Goal: Task Accomplishment & Management: Manage account settings

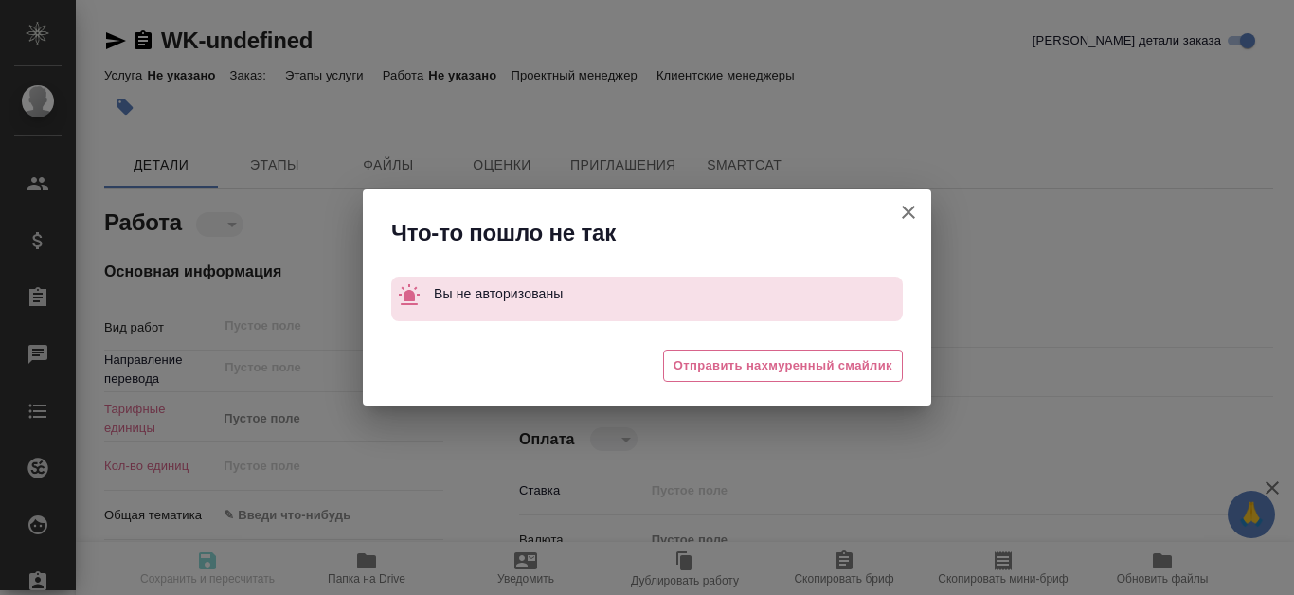
type textarea "x"
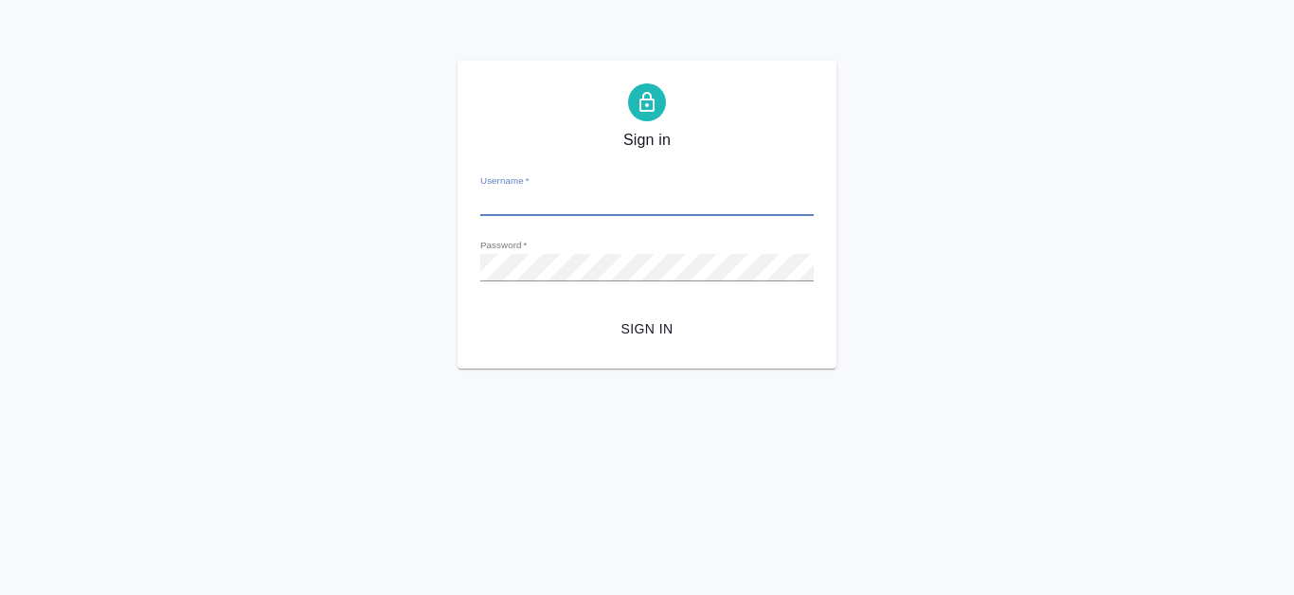
type input "e.kanataeva@awatera.com"
click at [625, 345] on button "Sign in" at bounding box center [646, 329] width 333 height 35
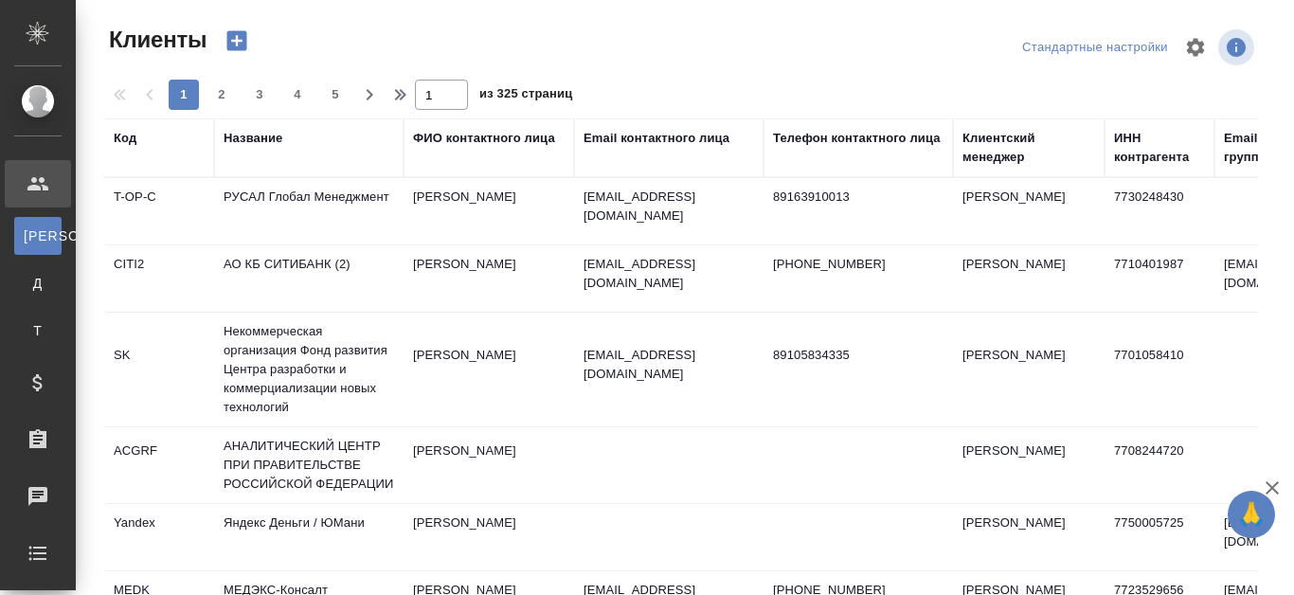
select select "RU"
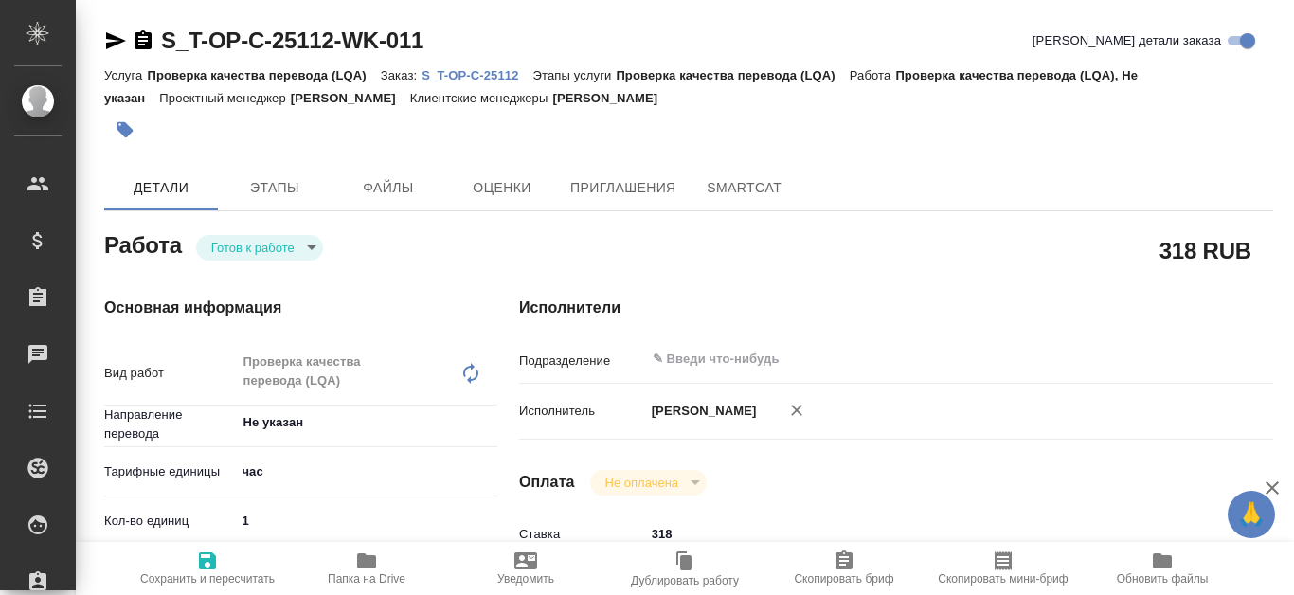
type textarea "x"
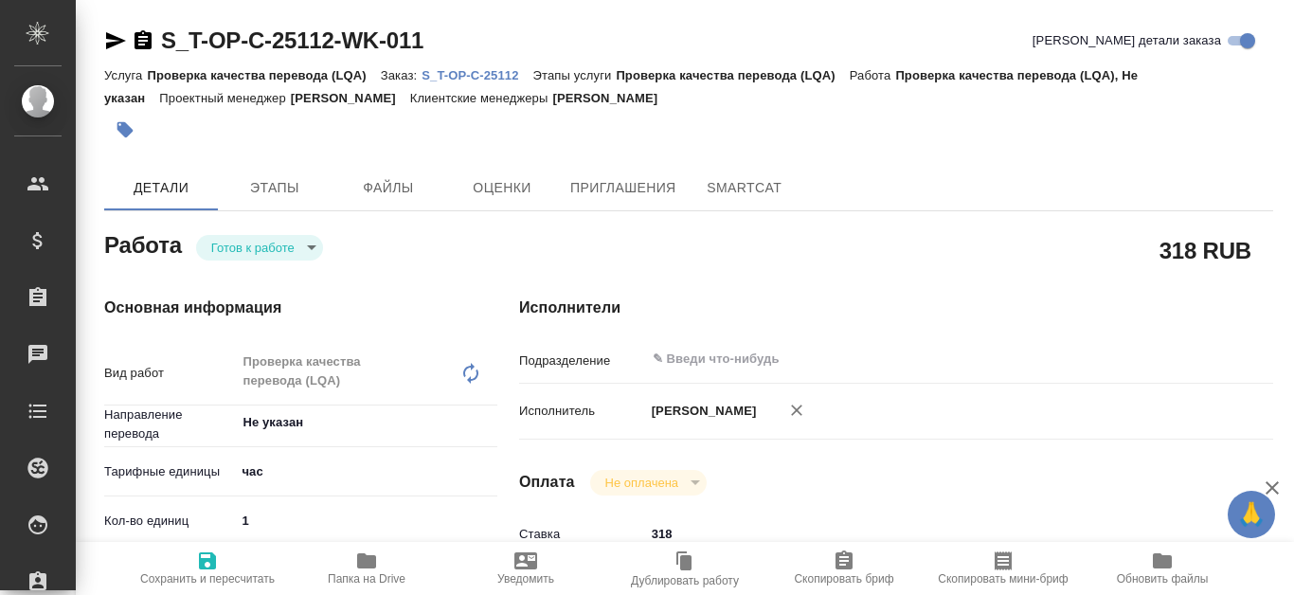
type textarea "x"
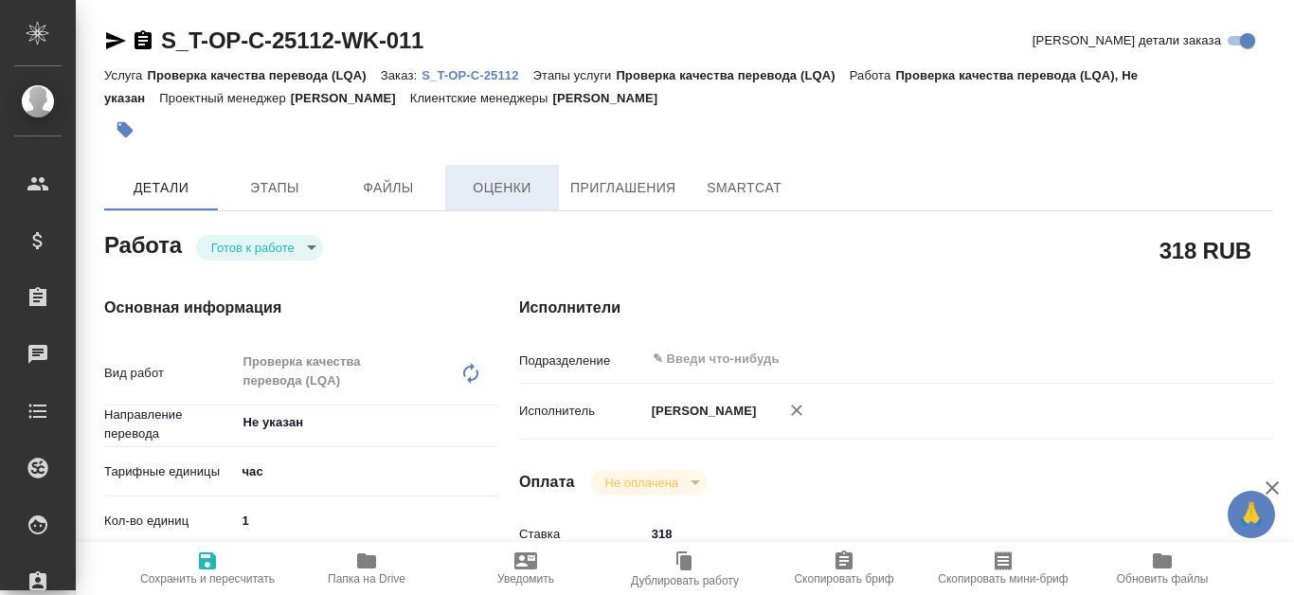
type textarea "x"
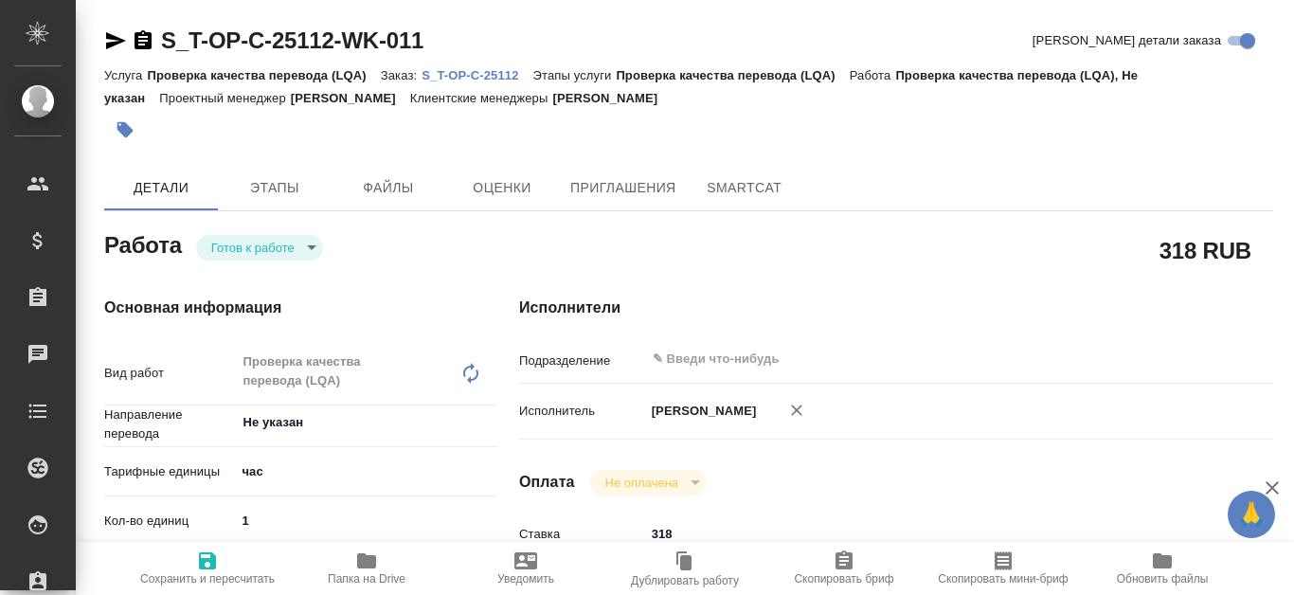
click at [490, 78] on p "S_T-OP-C-25112" at bounding box center [477, 75] width 111 height 14
type textarea "x"
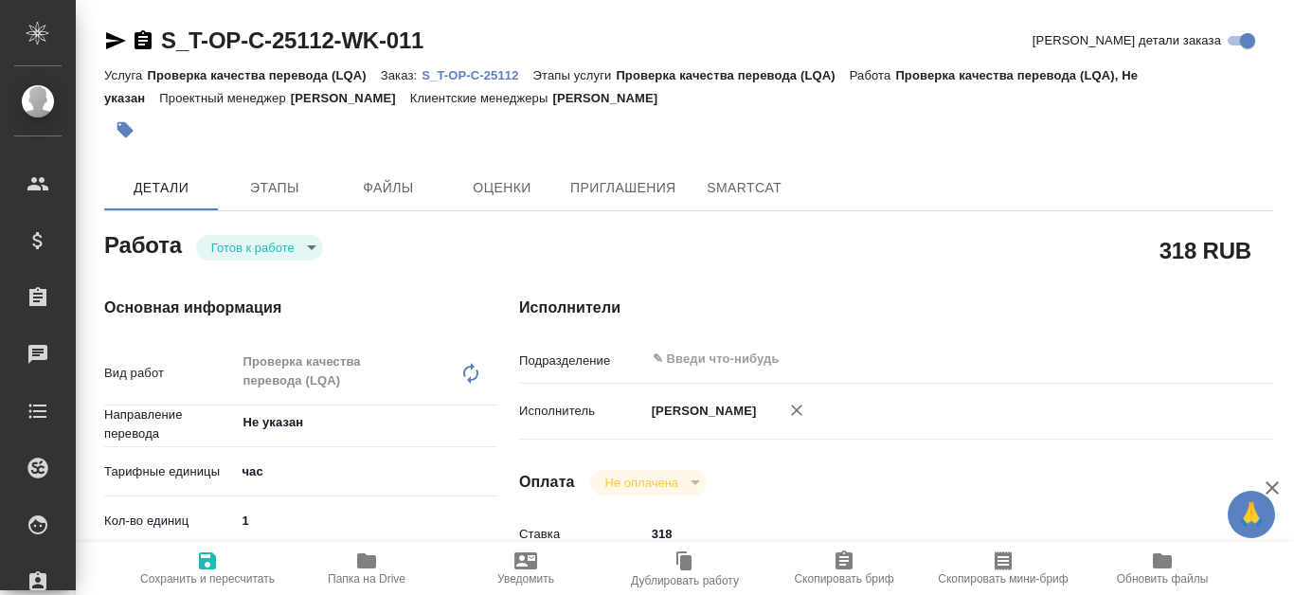
type textarea "x"
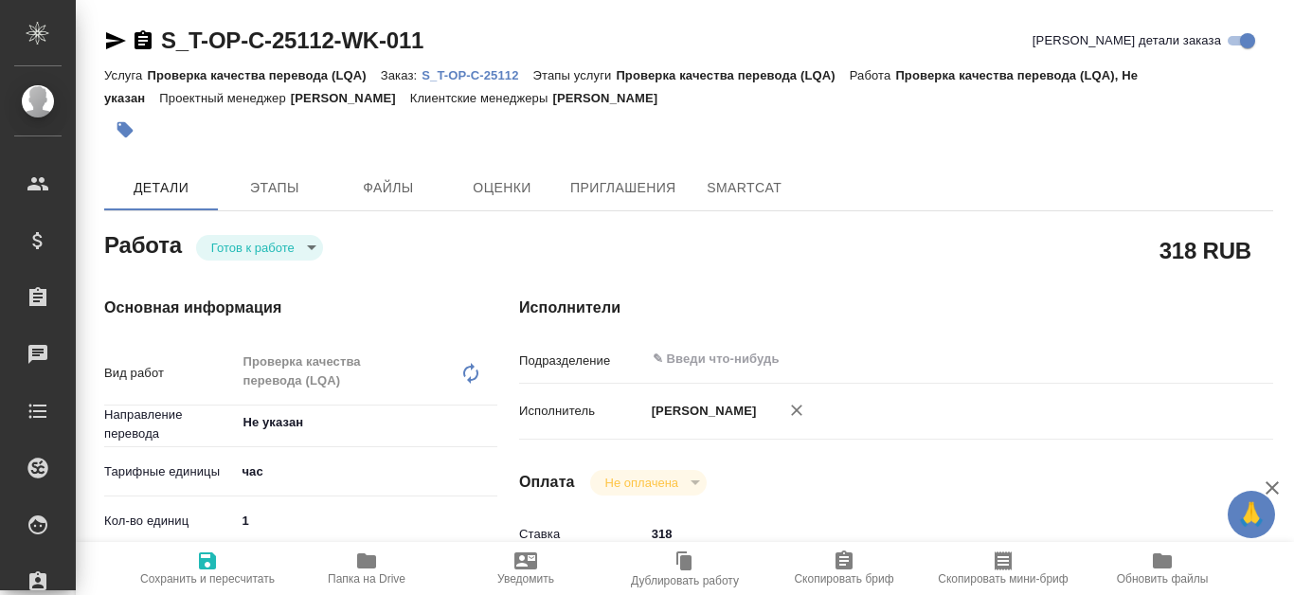
type textarea "x"
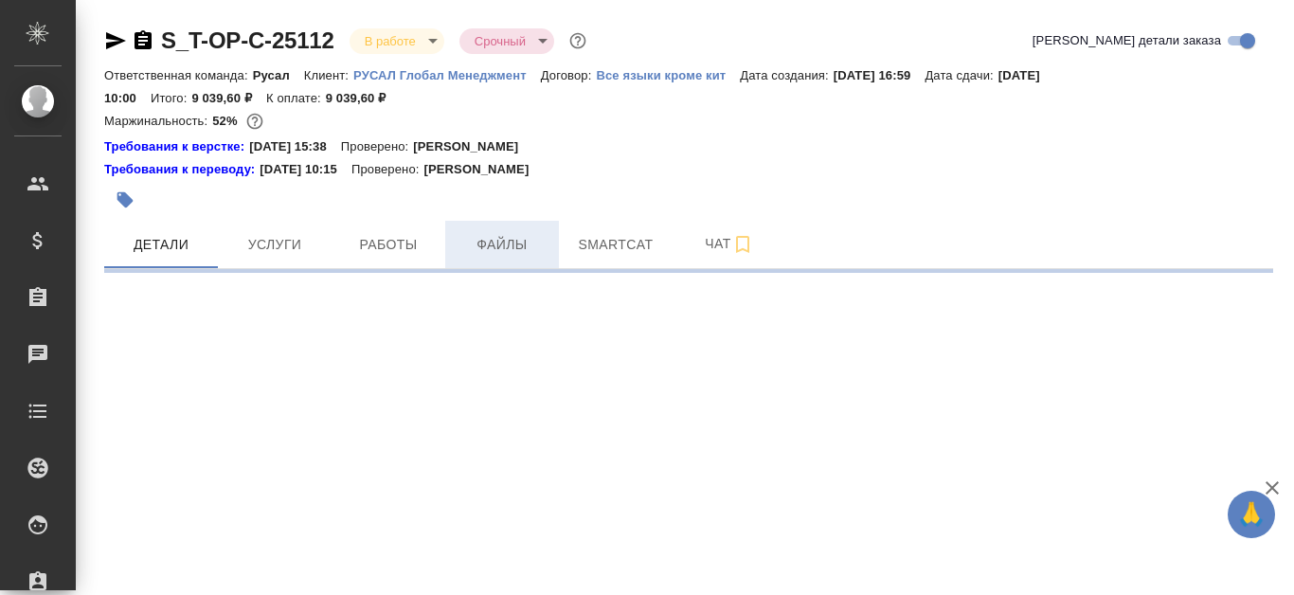
select select "RU"
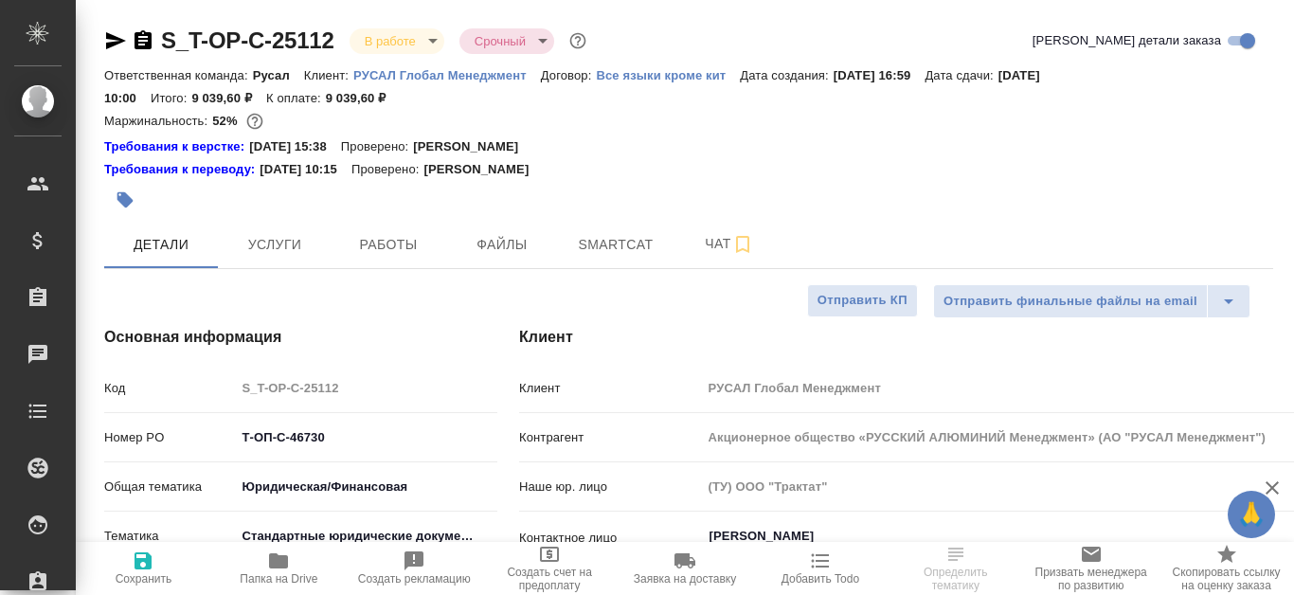
type textarea "x"
type input "Авдеенко Кирилл"
type input "Журавлева [PERSON_NAME]"
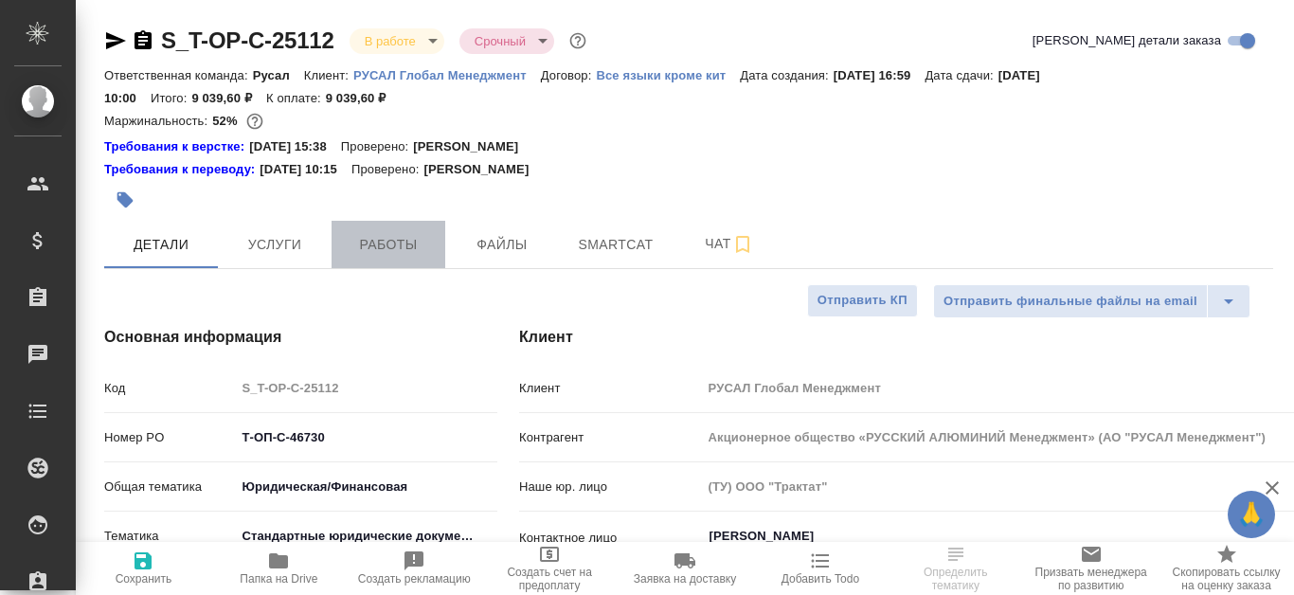
click at [417, 247] on span "Работы" at bounding box center [388, 245] width 91 height 24
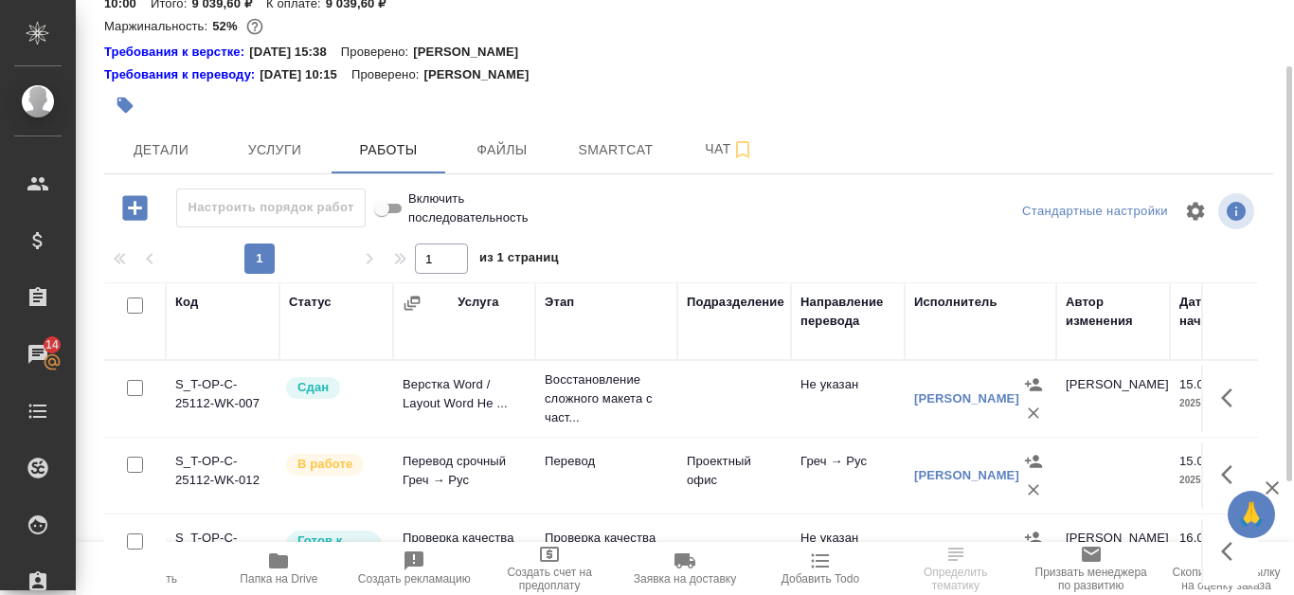
scroll to position [189, 0]
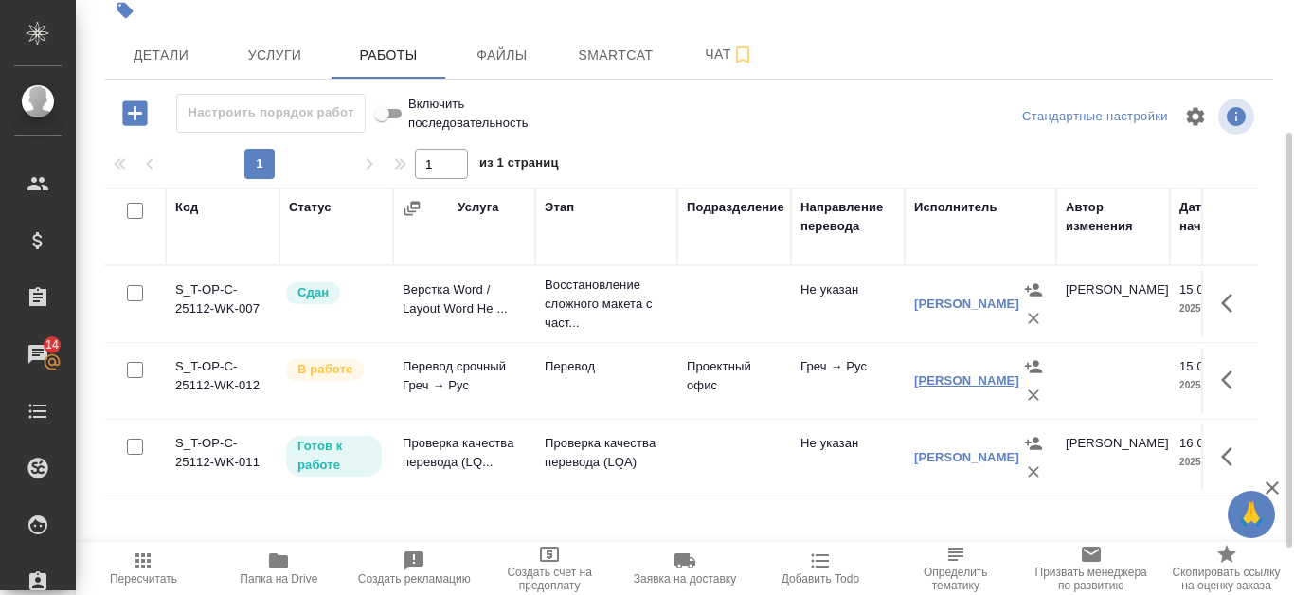
click at [923, 376] on link "Тресорукова Ирина" at bounding box center [966, 380] width 105 height 14
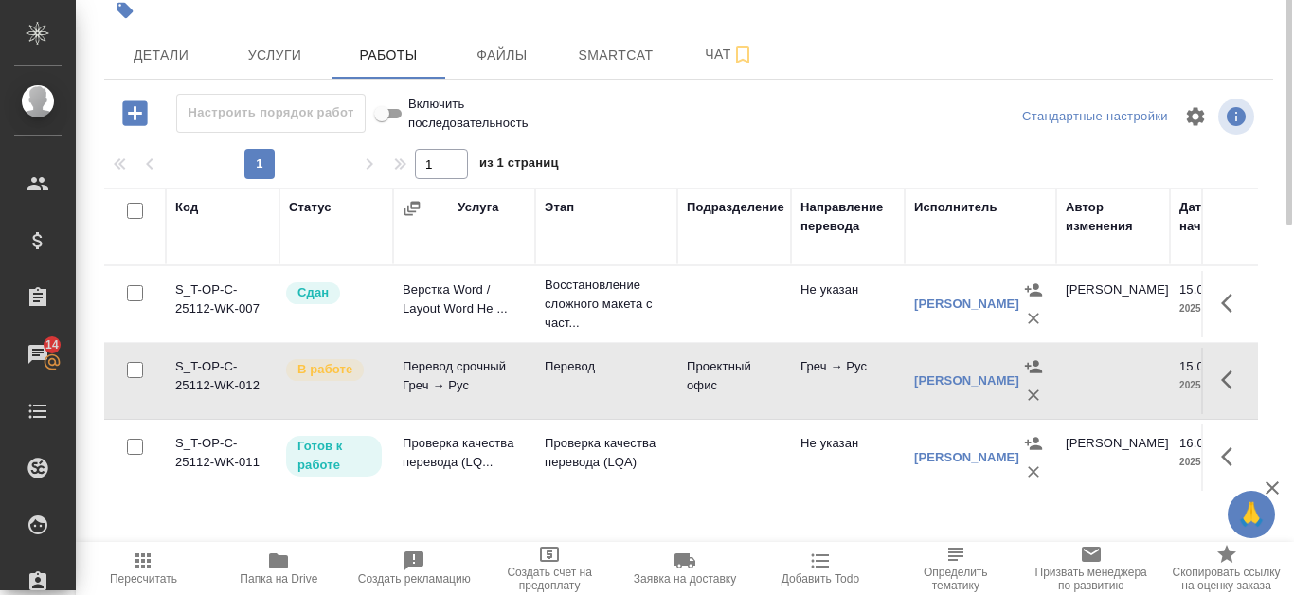
scroll to position [0, 0]
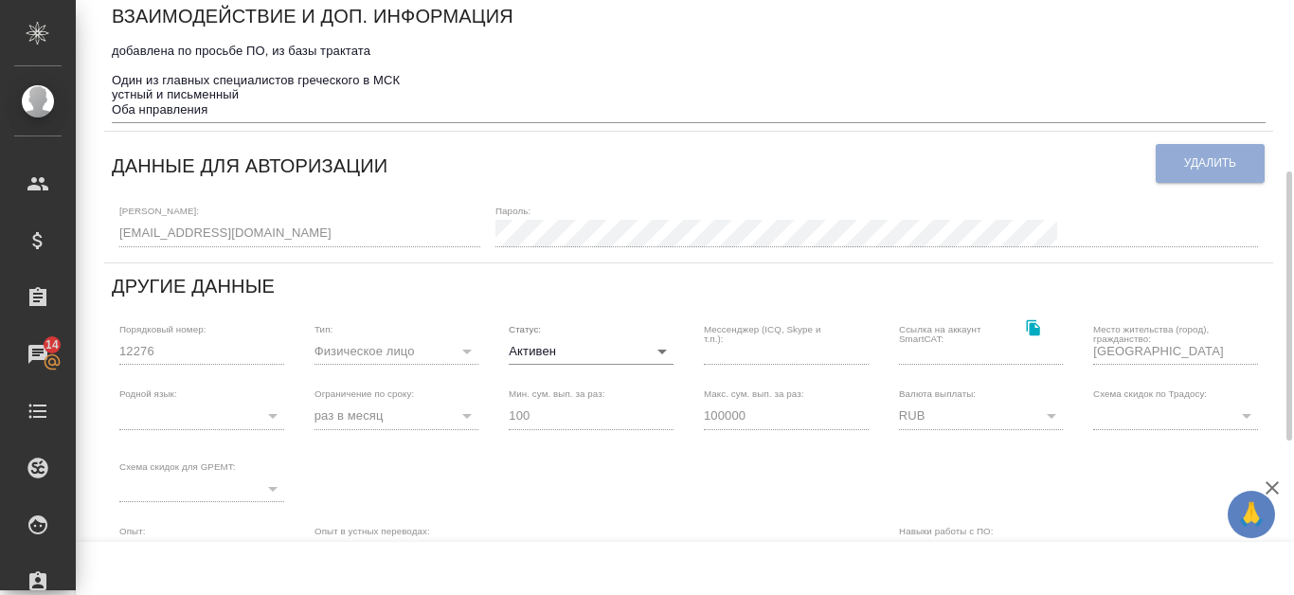
scroll to position [95, 0]
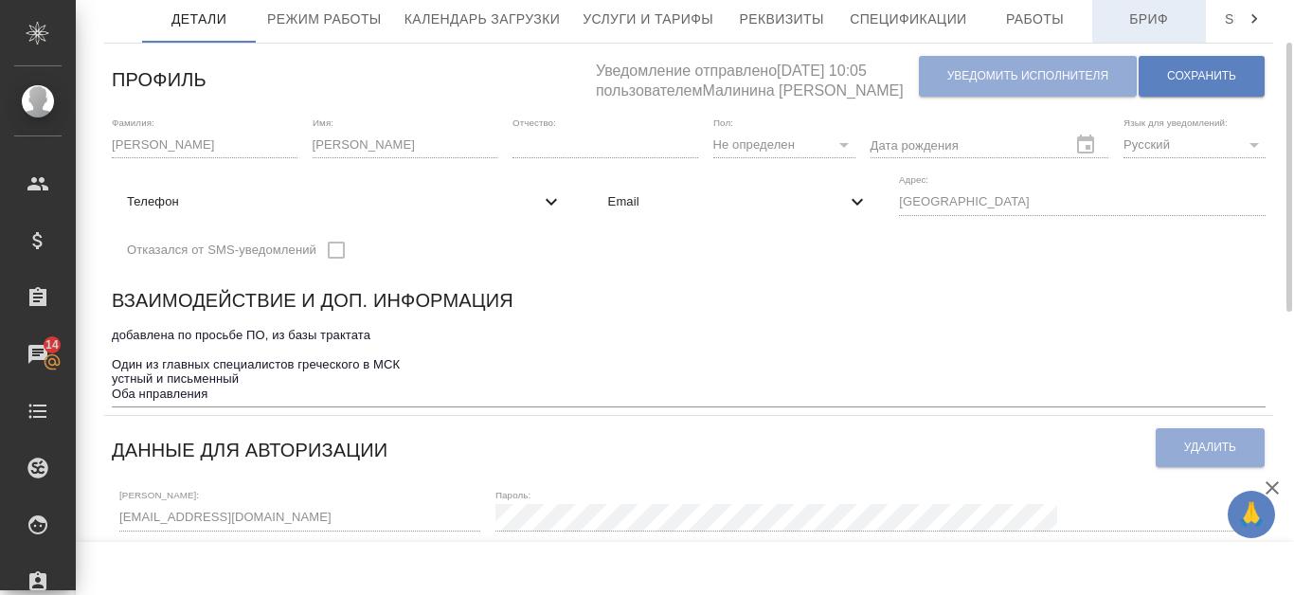
click at [1143, 28] on span "Бриф" at bounding box center [1149, 20] width 91 height 24
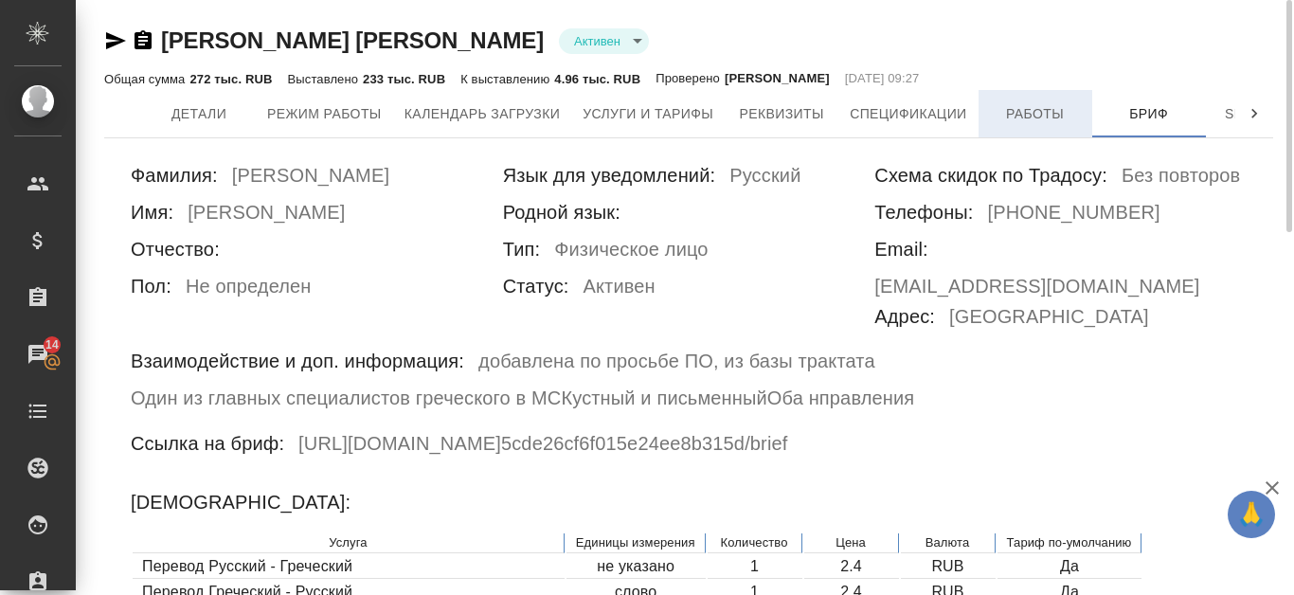
click at [994, 117] on span "Работы" at bounding box center [1035, 114] width 91 height 24
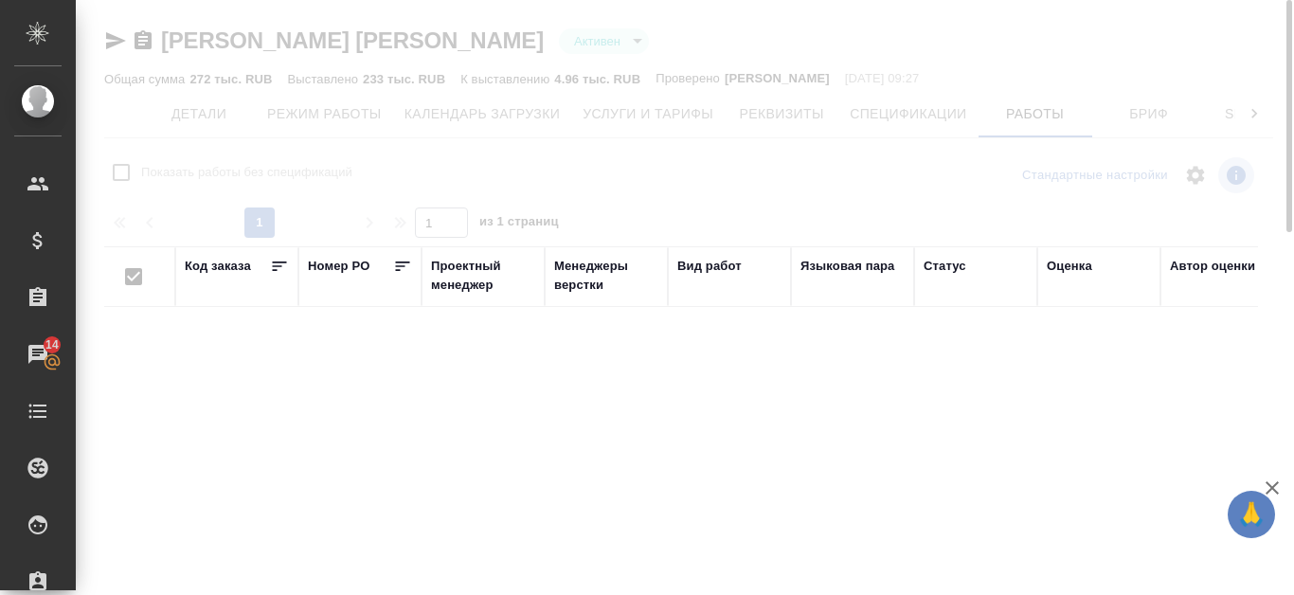
checkbox input "false"
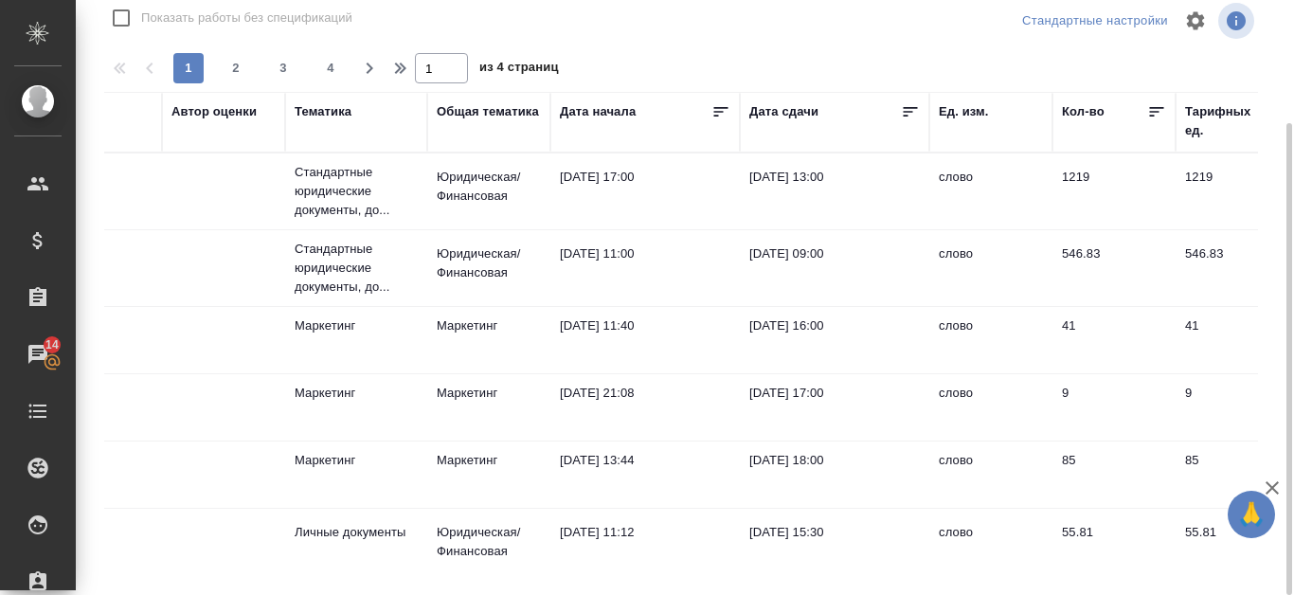
scroll to position [0, 1047]
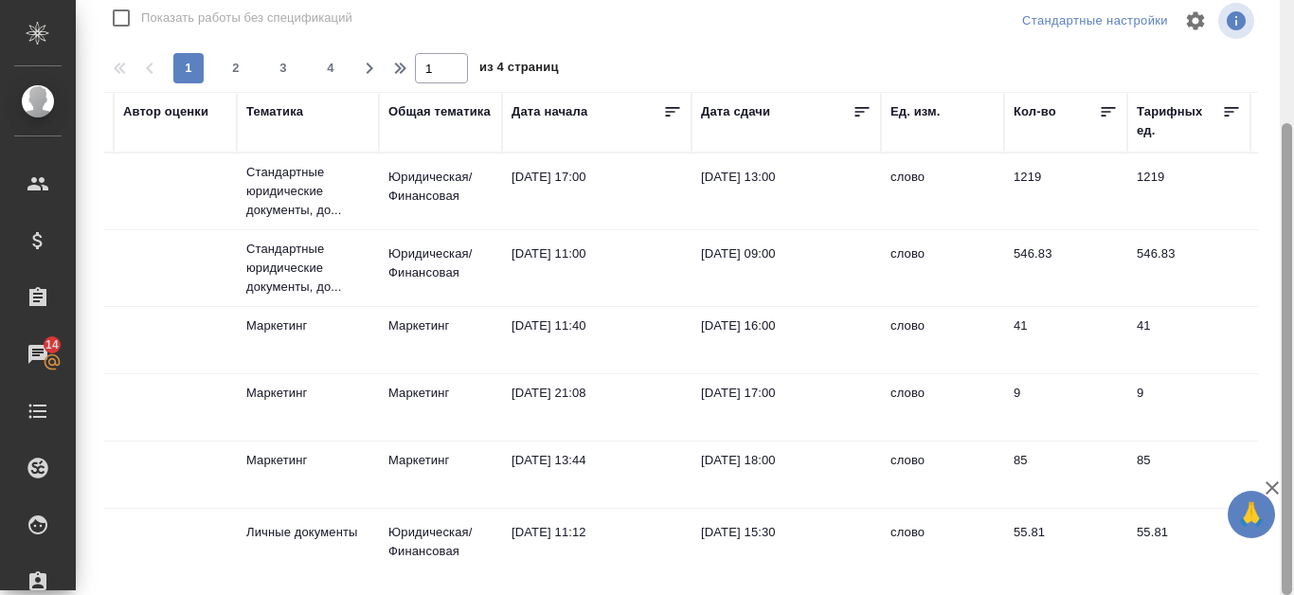
drag, startPoint x: 1293, startPoint y: 204, endPoint x: 1293, endPoint y: 127, distance: 76.7
click at [1293, 127] on div at bounding box center [1287, 297] width 14 height 595
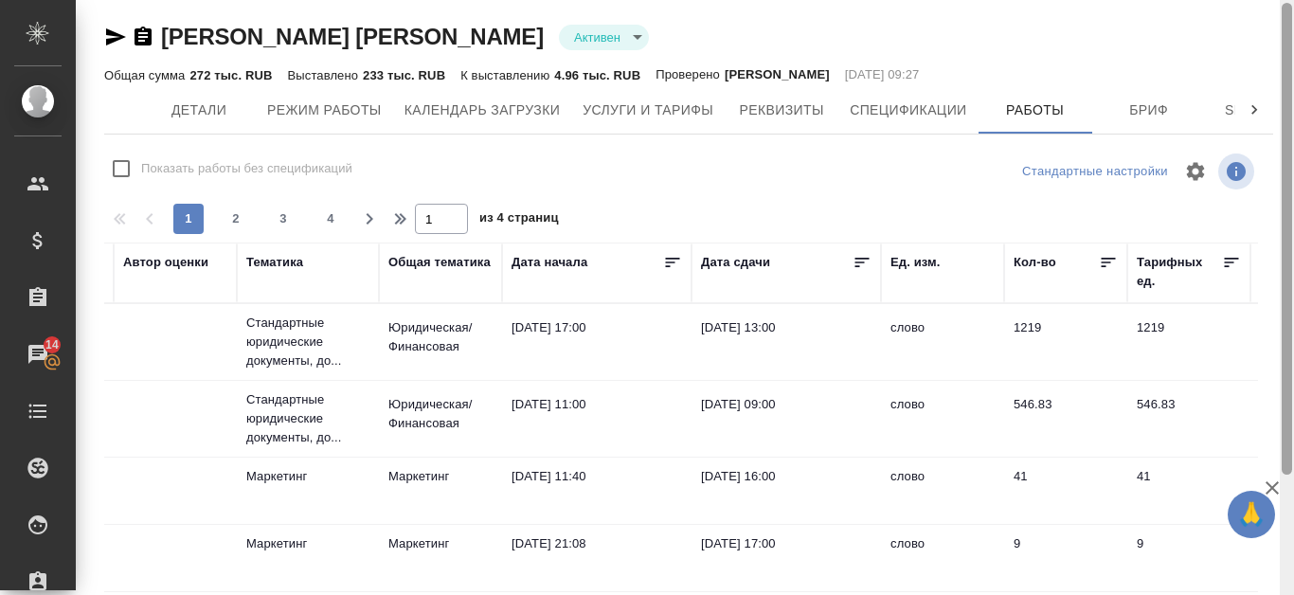
scroll to position [0, 0]
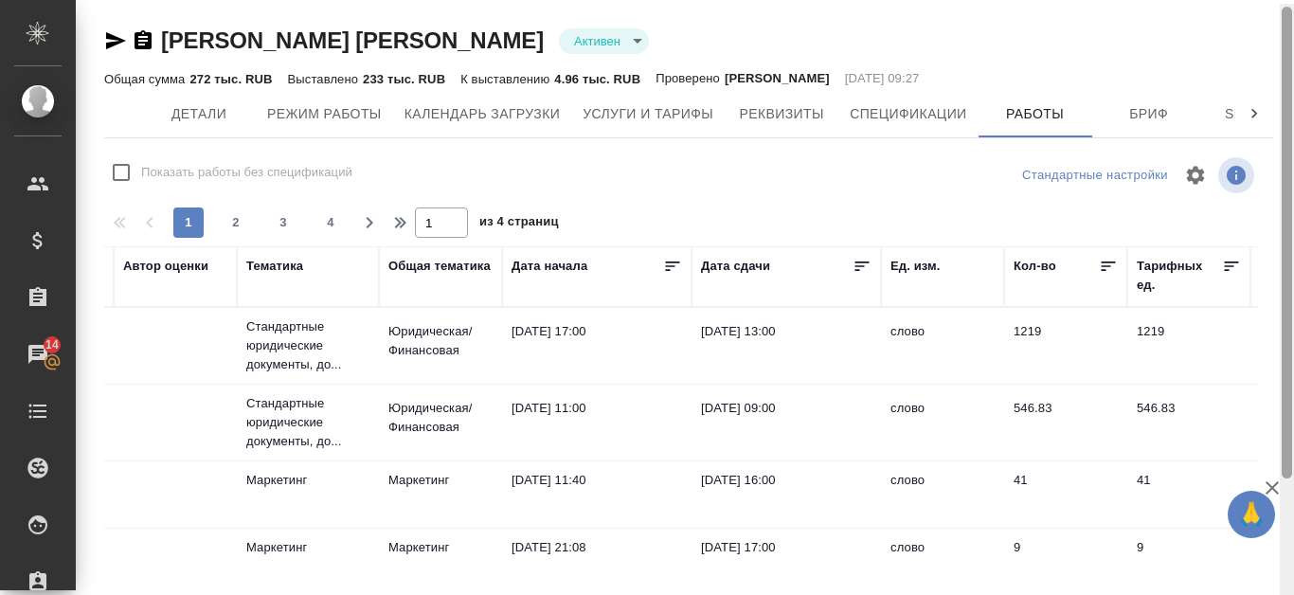
drag, startPoint x: 1286, startPoint y: 166, endPoint x: 1270, endPoint y: 39, distance: 127.9
click at [1270, 39] on div "Тресорукова Ирина Активен active Общая сумма 272 тыс. RUB Выставлено 233 тыс. R…" at bounding box center [685, 297] width 1218 height 595
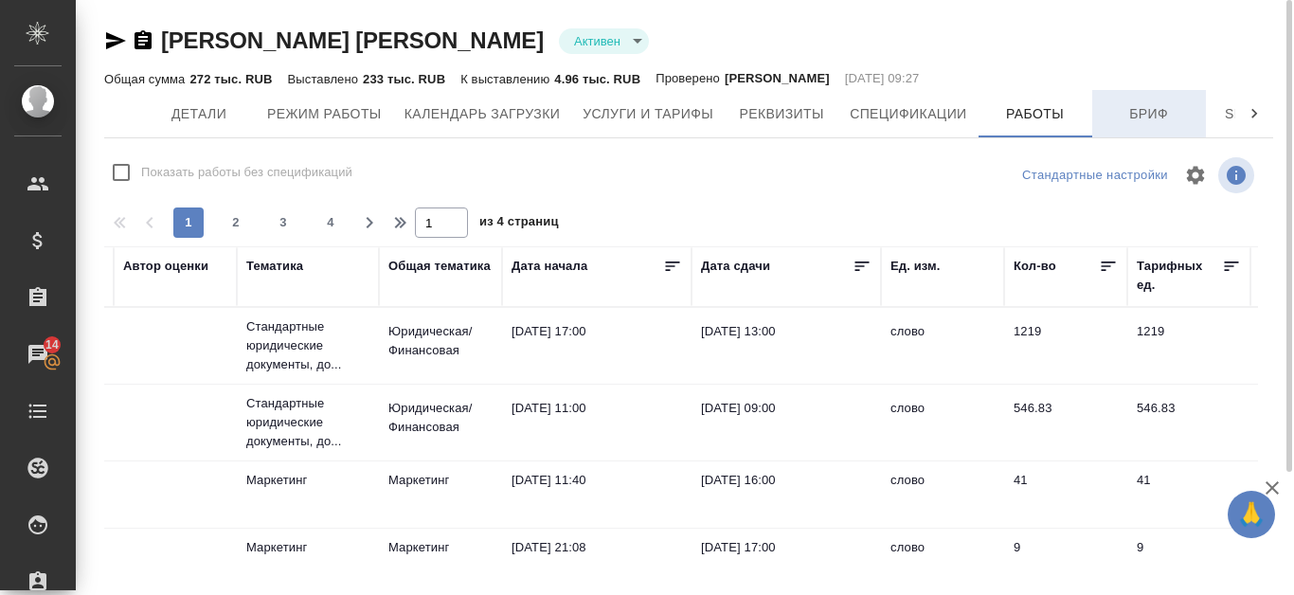
click at [1167, 121] on span "Бриф" at bounding box center [1149, 114] width 91 height 24
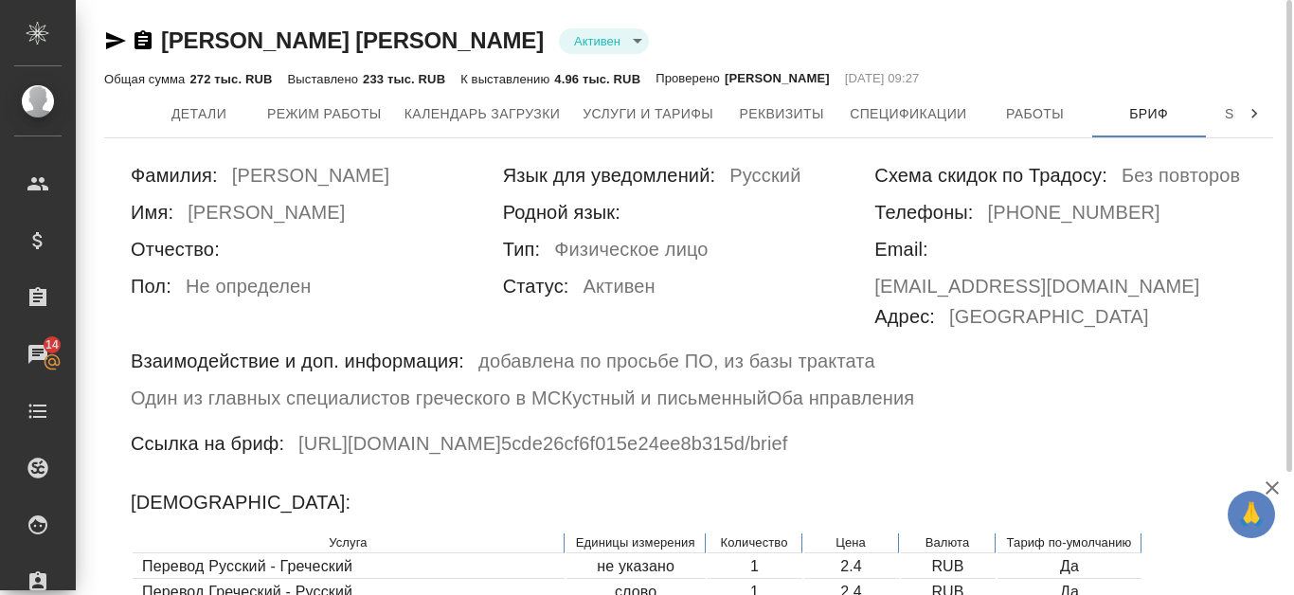
click at [344, 433] on h6 "https://tera.awatera.com/vendor/ 5cde26cf6f015e24ee8b315d /brief" at bounding box center [542, 446] width 489 height 37
click at [358, 428] on h6 "https://tera.awatera.com/vendor/ 5cde26cf6f015e24ee8b315d /brief" at bounding box center [542, 446] width 489 height 37
click at [362, 428] on h6 "https://tera.awatera.com/vendor/ 5cde26cf6f015e24ee8b315d /brief" at bounding box center [542, 446] width 489 height 37
click at [645, 296] on h6 "Активен" at bounding box center [620, 289] width 72 height 37
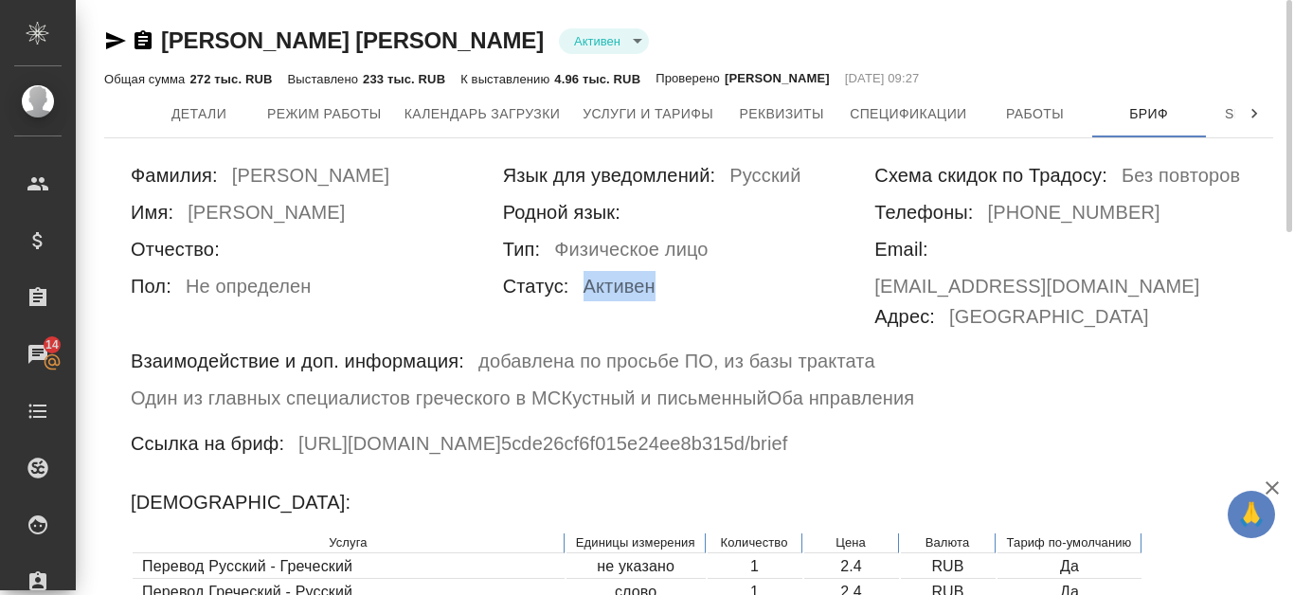
click at [646, 296] on h6 "Активен" at bounding box center [620, 289] width 72 height 37
click at [907, 383] on h6 "Оба нправления" at bounding box center [840, 398] width 147 height 30
click at [1260, 110] on icon at bounding box center [1254, 113] width 19 height 19
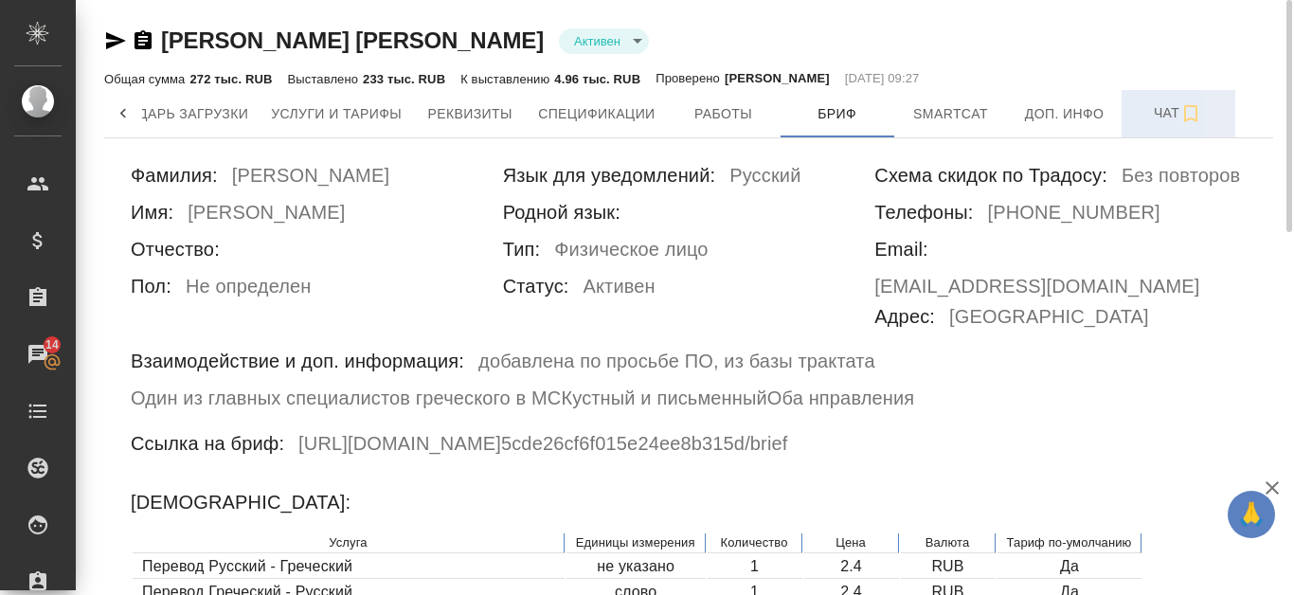
click at [1164, 134] on button "Чат" at bounding box center [1179, 113] width 114 height 47
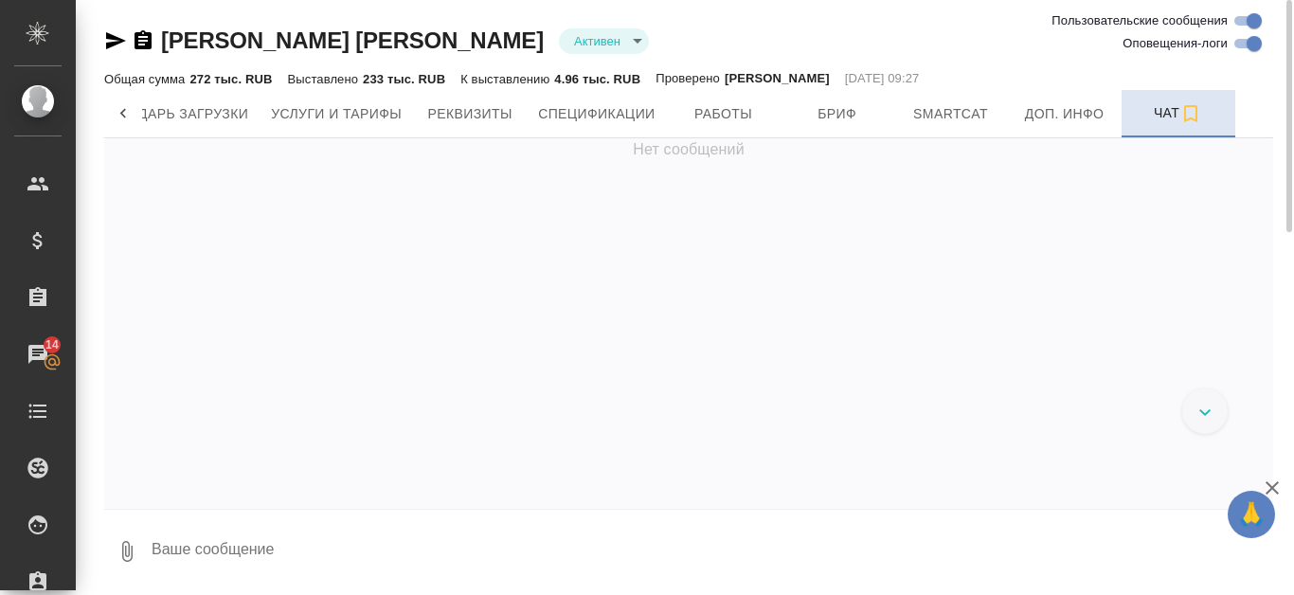
scroll to position [6971, 0]
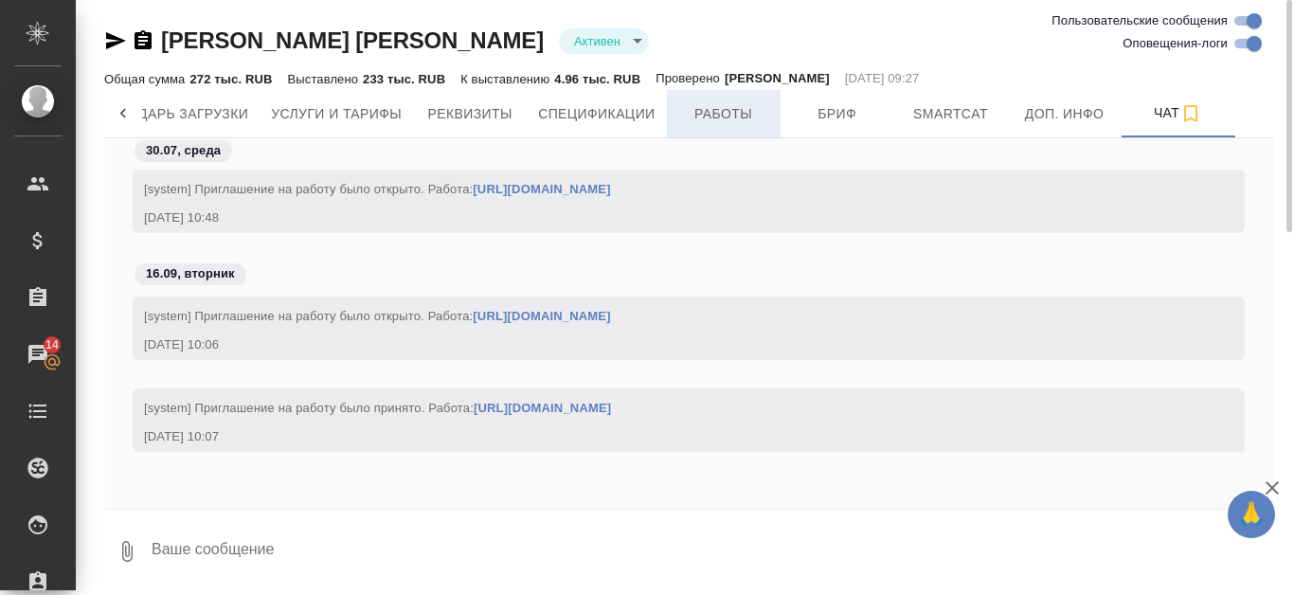
click at [739, 103] on span "Работы" at bounding box center [723, 114] width 91 height 24
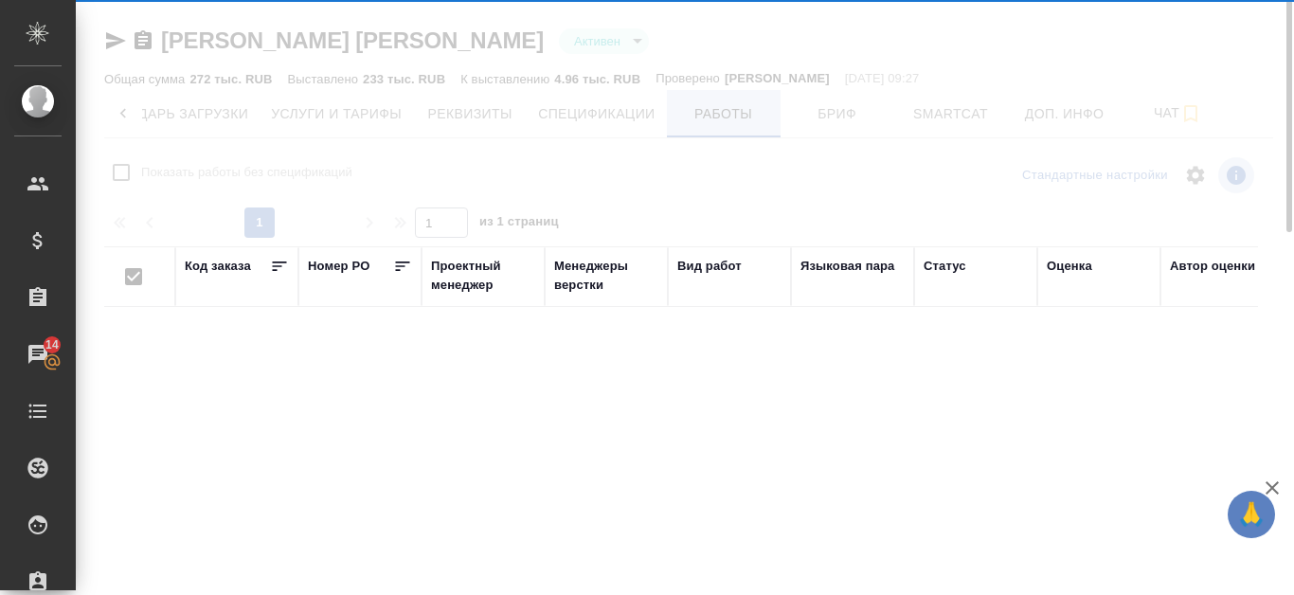
checkbox input "false"
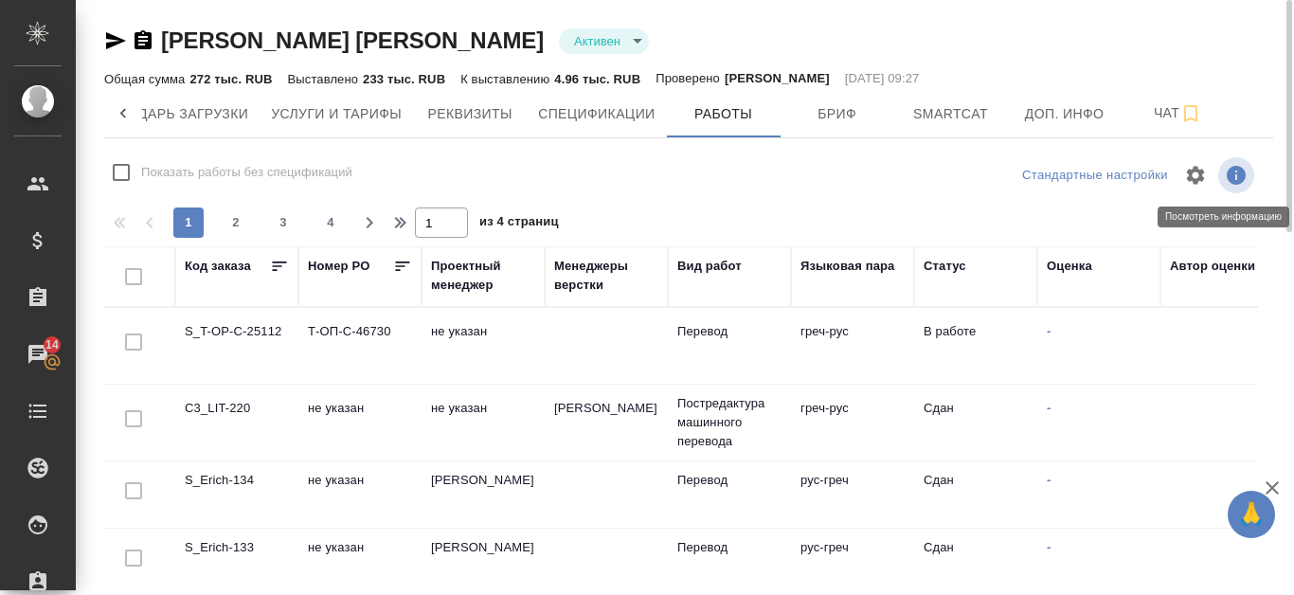
click at [1233, 170] on icon "button" at bounding box center [1236, 175] width 19 height 19
click at [1243, 175] on icon "button" at bounding box center [1236, 175] width 19 height 19
click at [855, 113] on span "Бриф" at bounding box center [837, 114] width 91 height 24
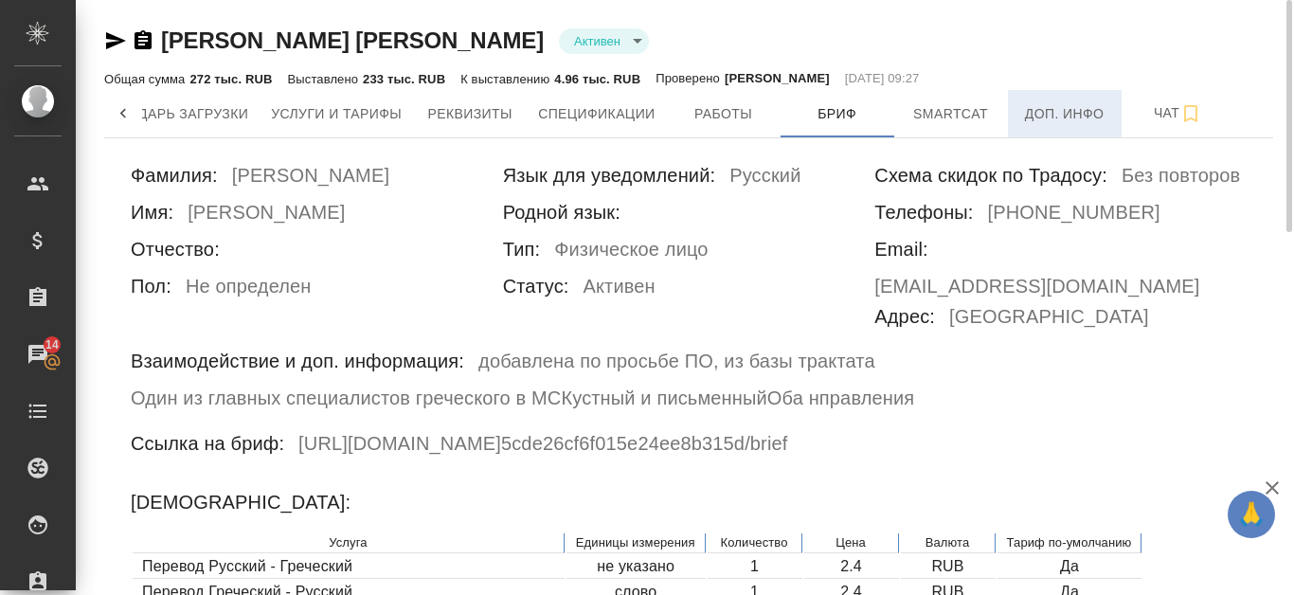
click at [1045, 116] on span "Доп. инфо" at bounding box center [1064, 114] width 91 height 24
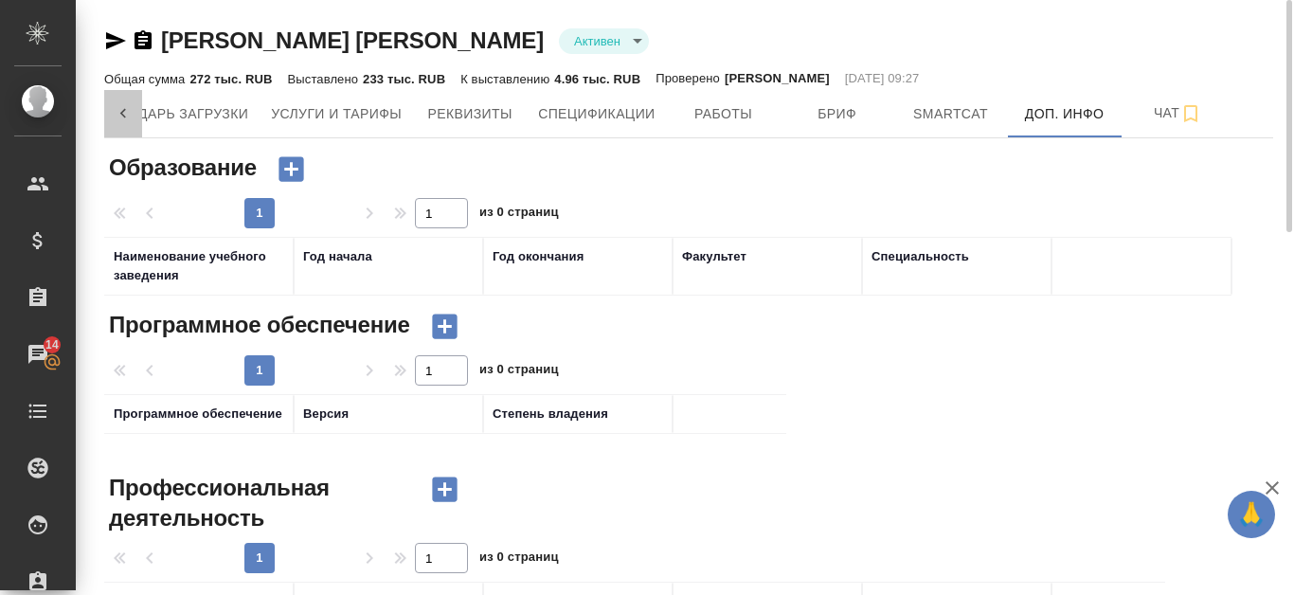
click at [124, 117] on icon at bounding box center [123, 113] width 19 height 19
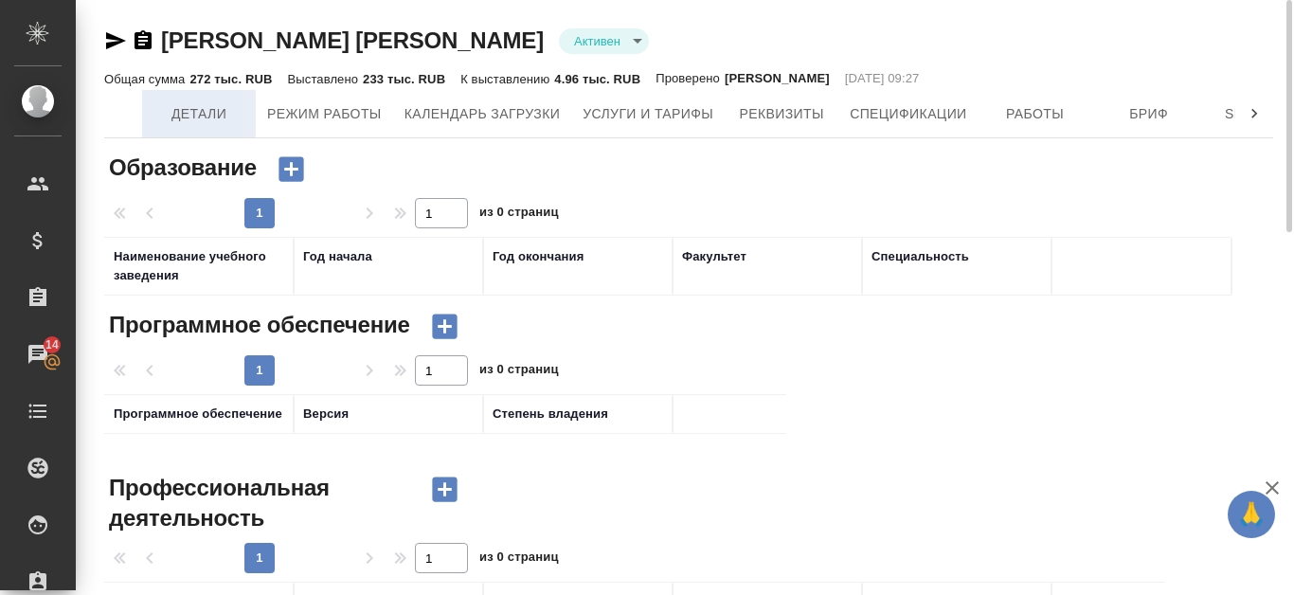
click at [198, 120] on span "Детали" at bounding box center [198, 114] width 91 height 24
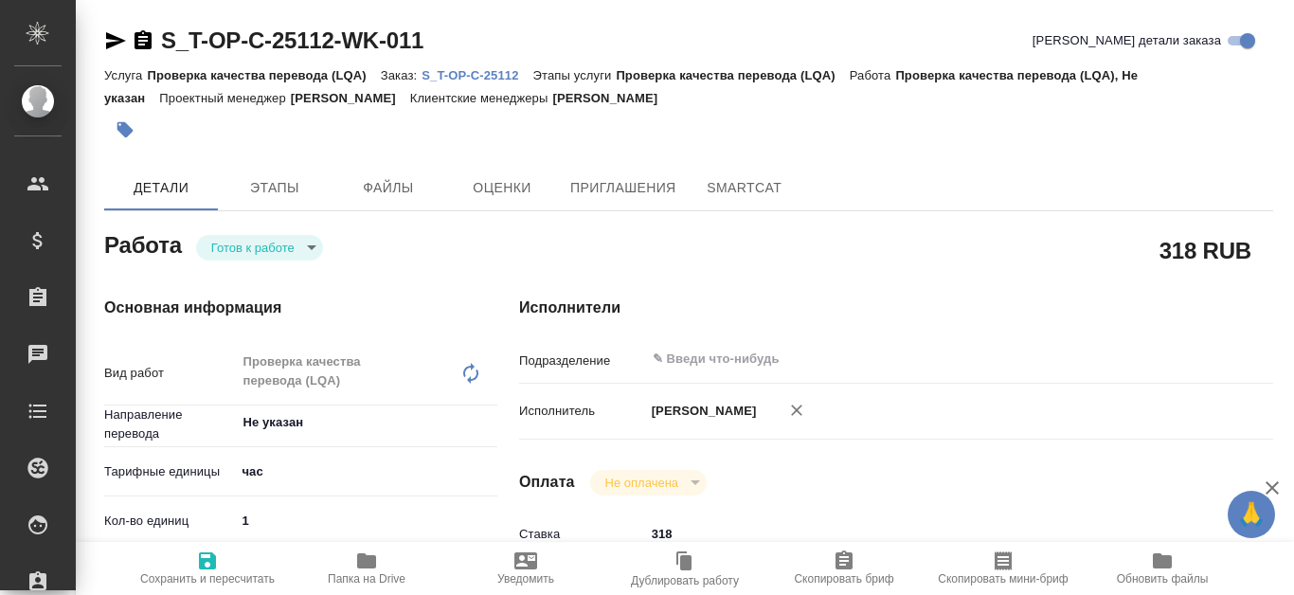
type textarea "x"
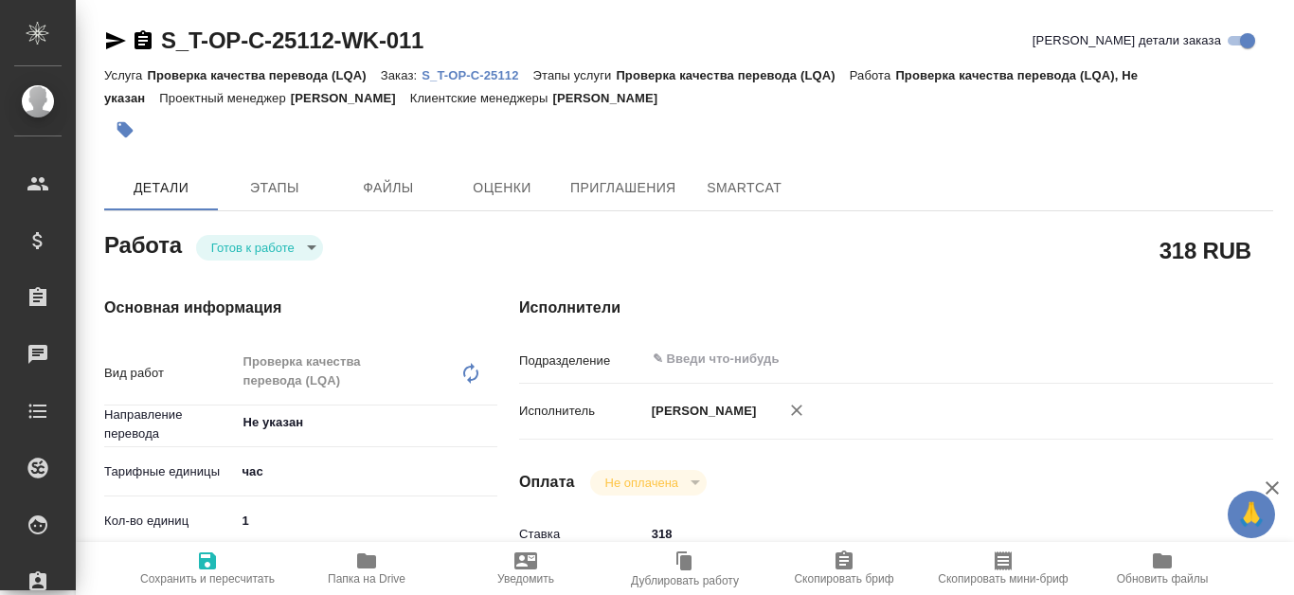
type textarea "x"
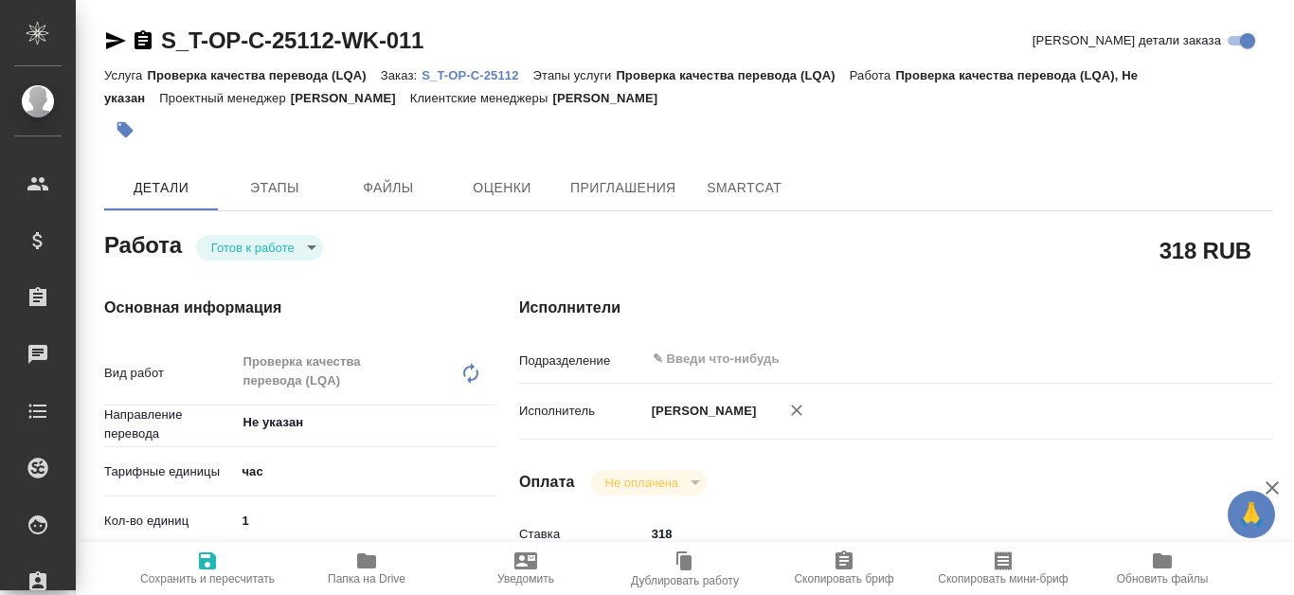
type textarea "x"
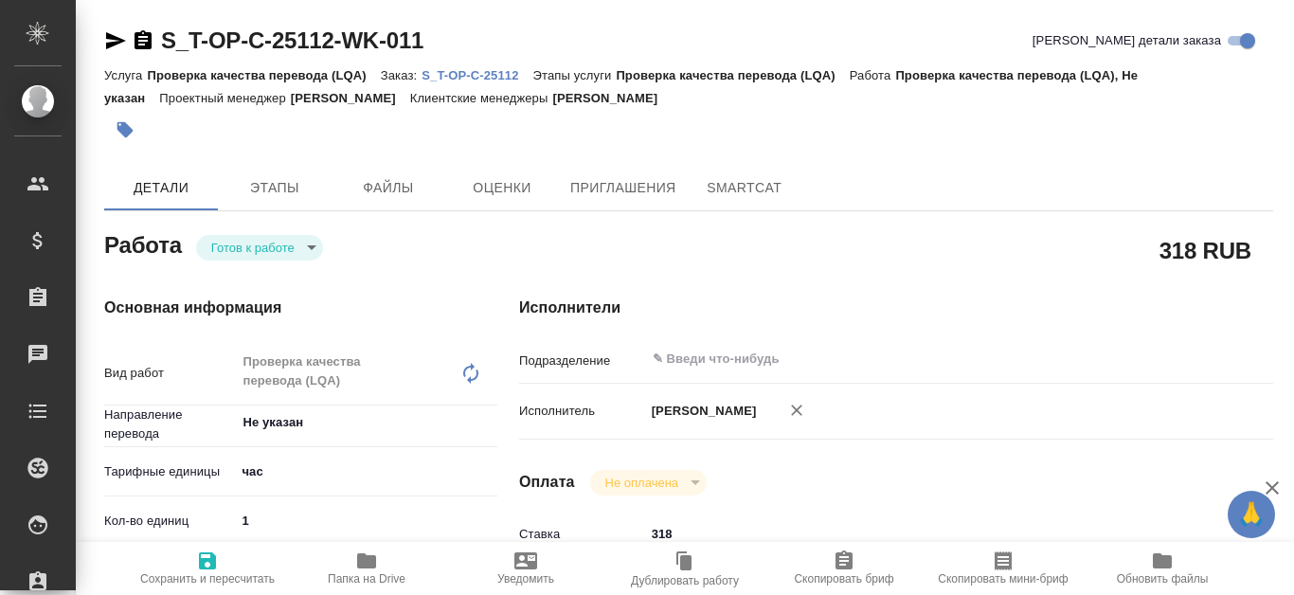
type textarea "x"
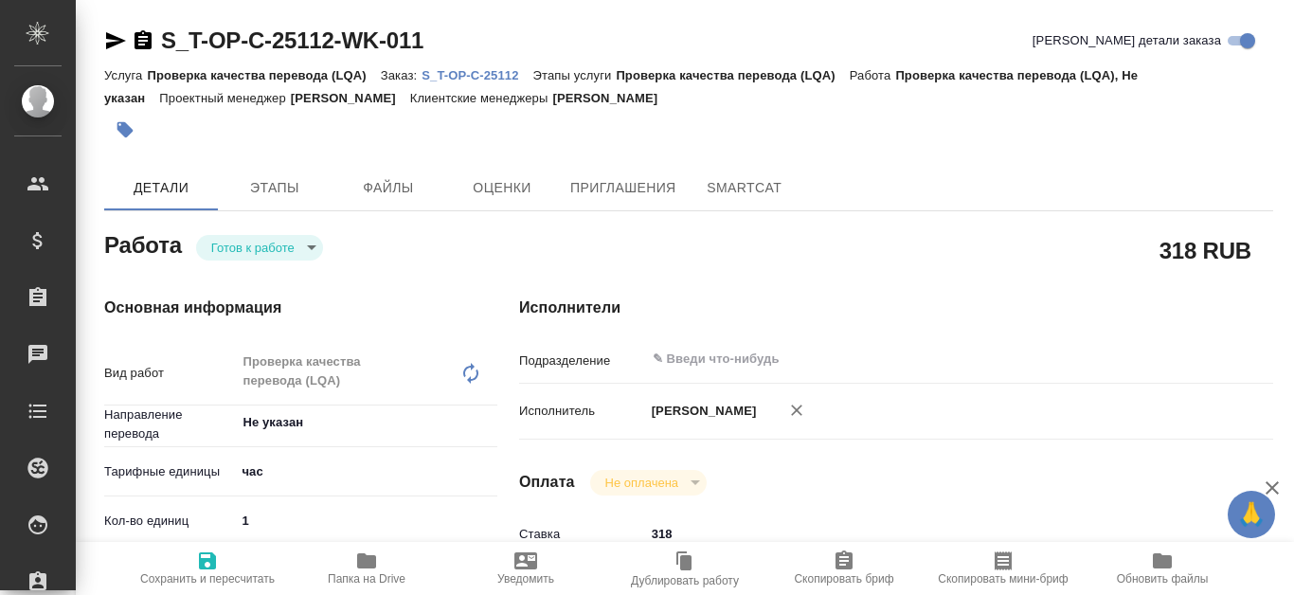
type textarea "x"
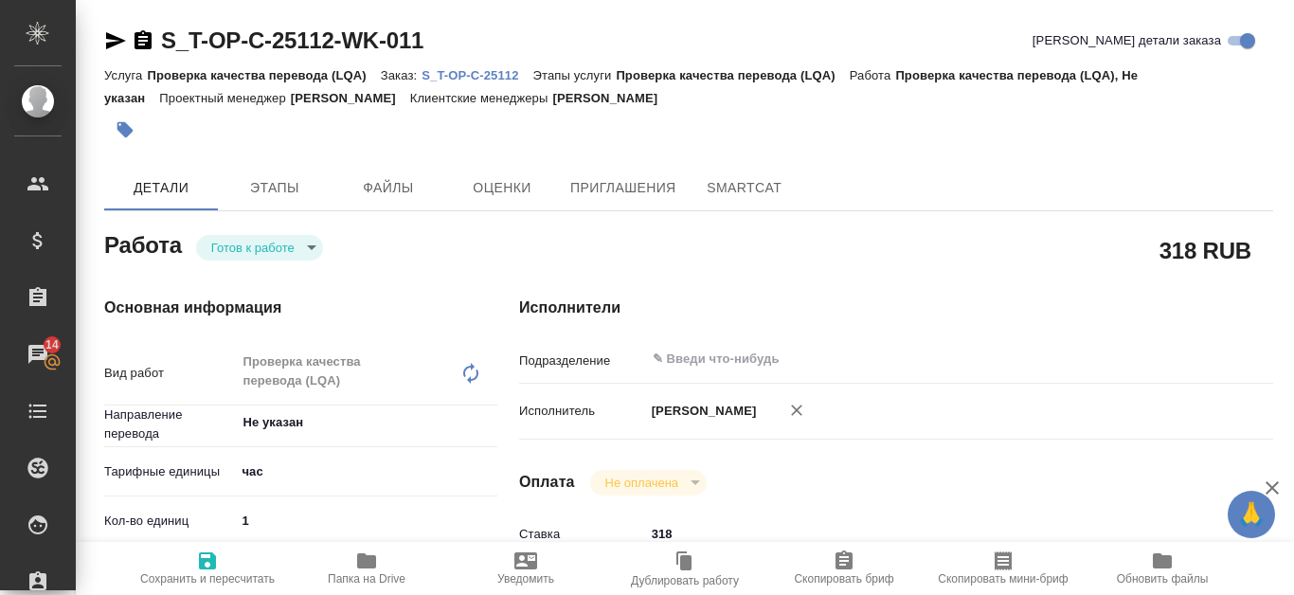
click at [498, 73] on p "S_T-OP-C-25112" at bounding box center [477, 75] width 111 height 14
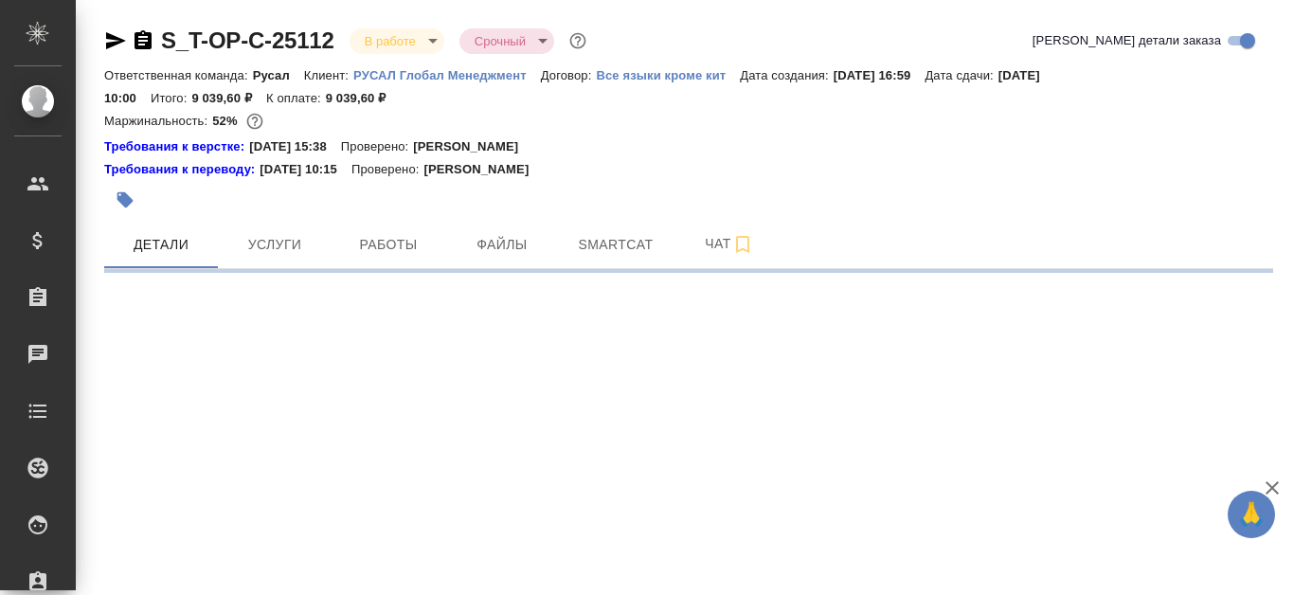
select select "RU"
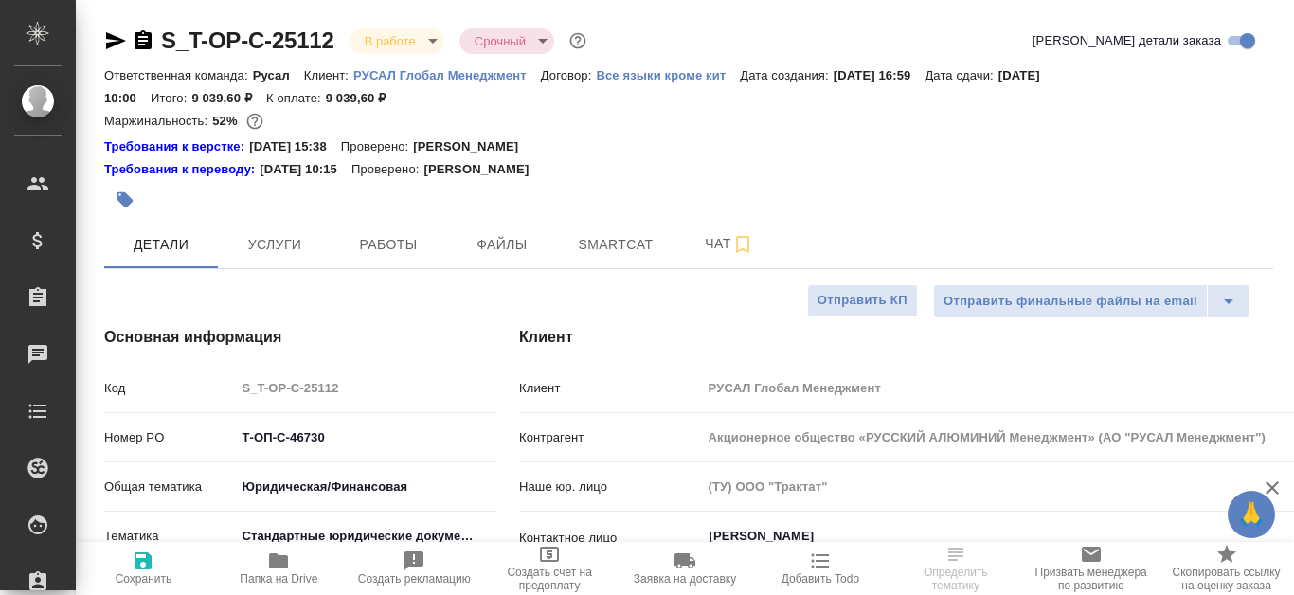
type textarea "x"
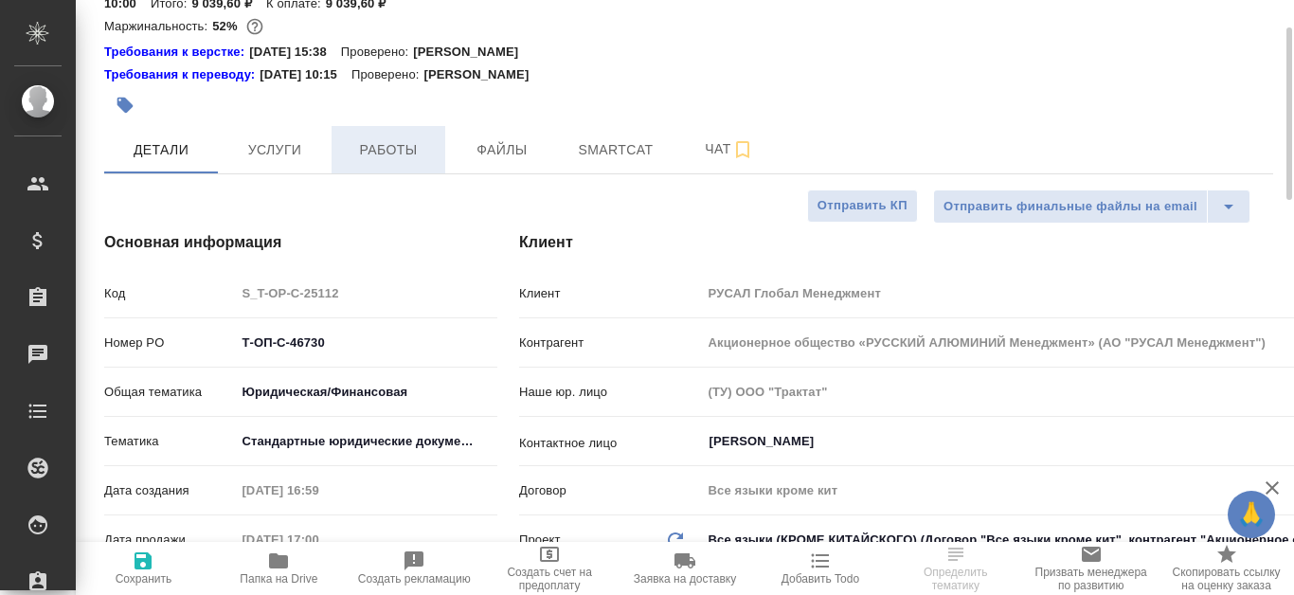
click at [383, 139] on span "Работы" at bounding box center [388, 150] width 91 height 24
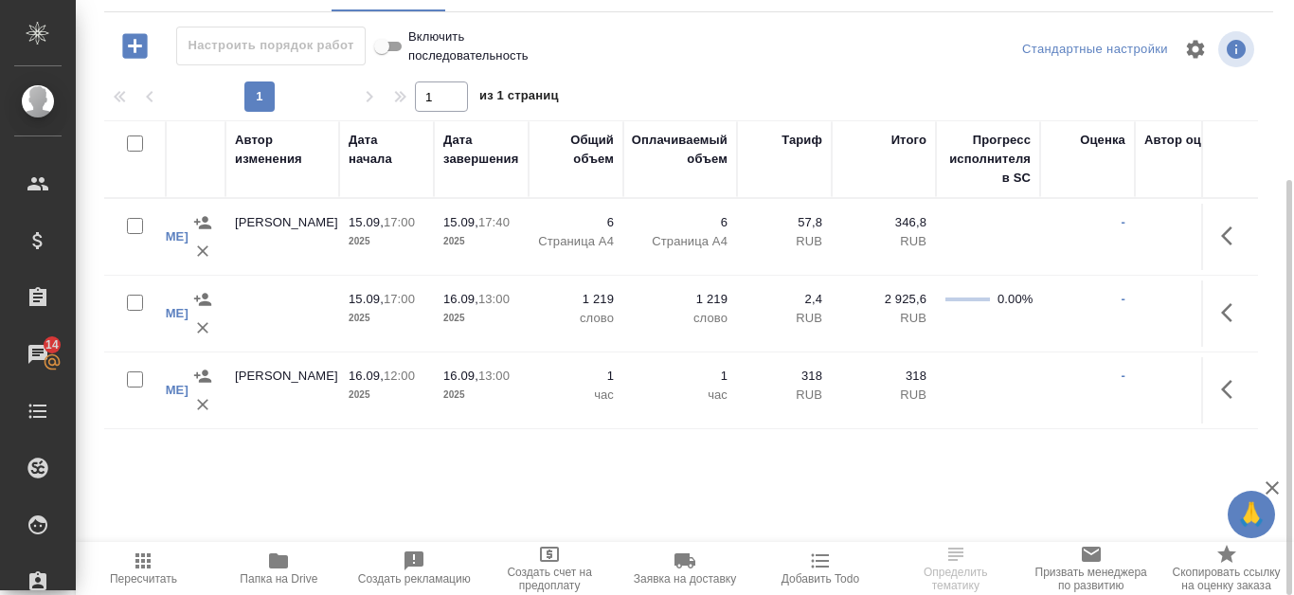
scroll to position [0, 992]
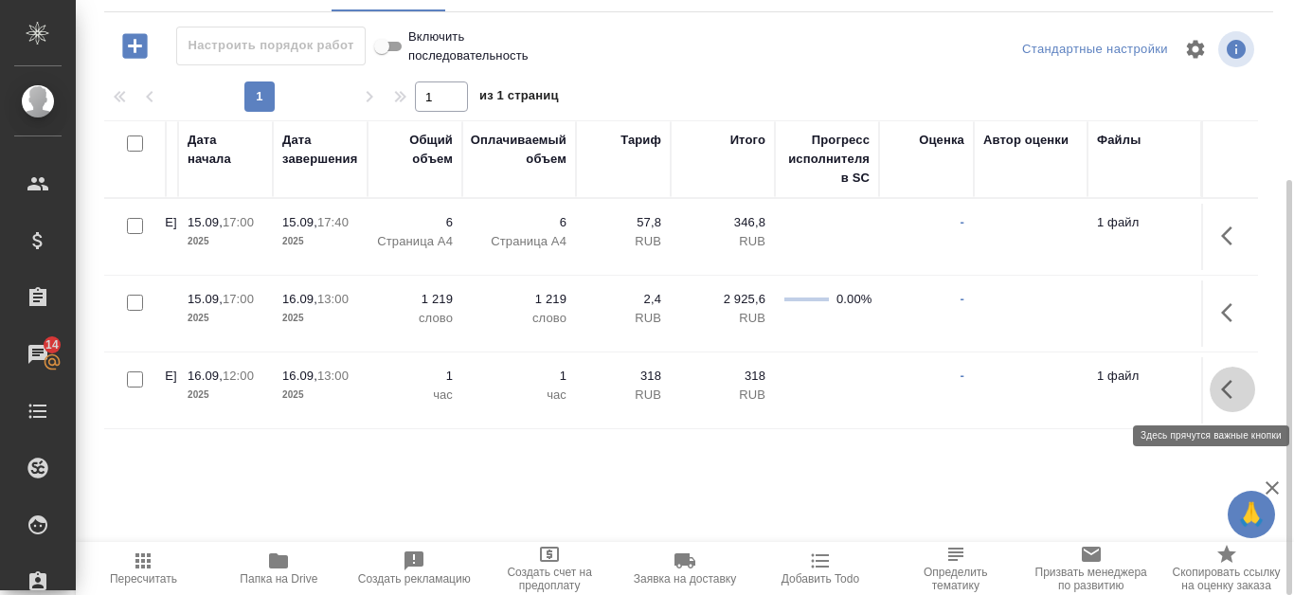
click at [1230, 401] on button "button" at bounding box center [1232, 389] width 45 height 45
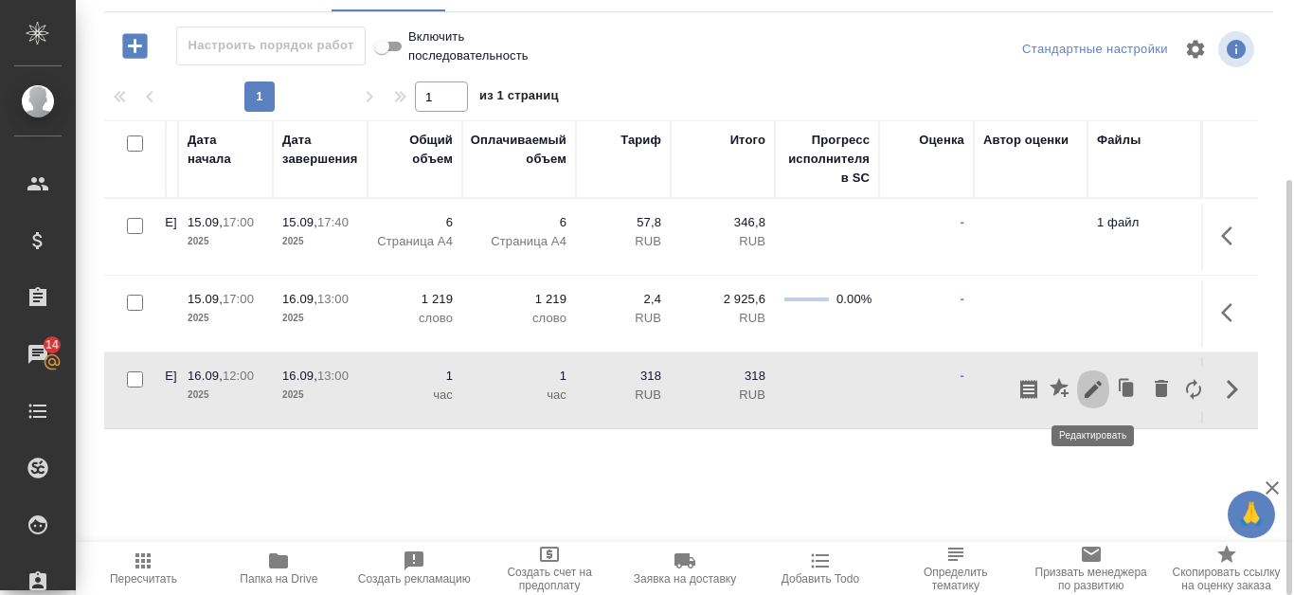
click at [1095, 386] on icon "button" at bounding box center [1093, 389] width 17 height 17
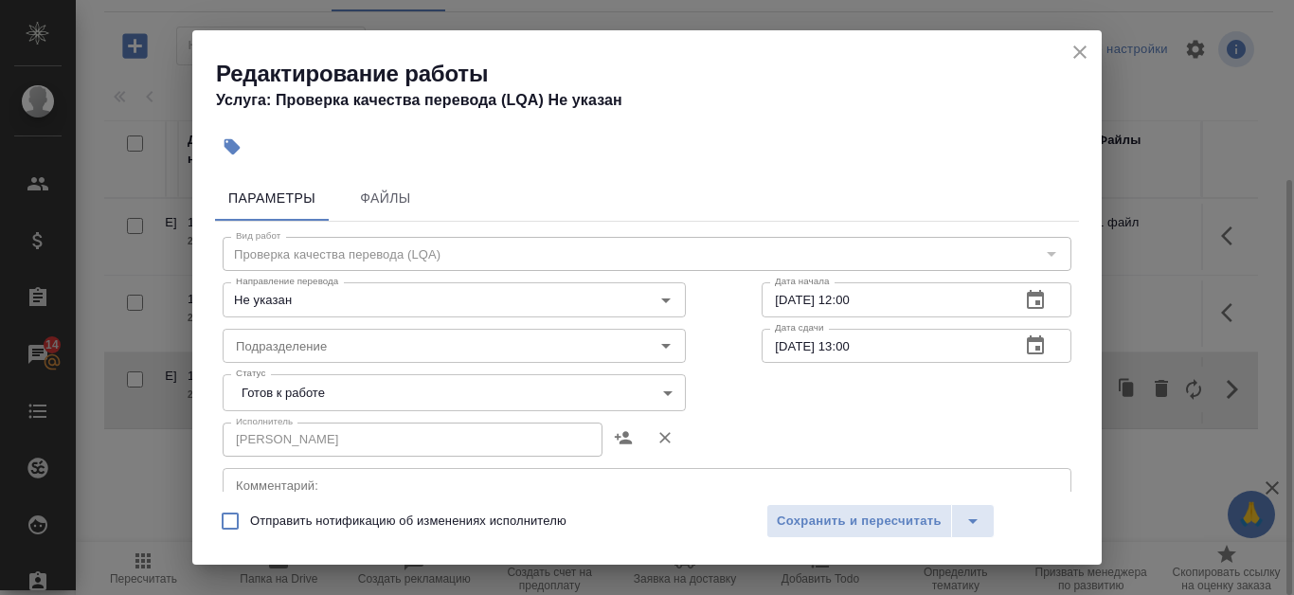
click at [1027, 294] on icon "button" at bounding box center [1035, 299] width 17 height 19
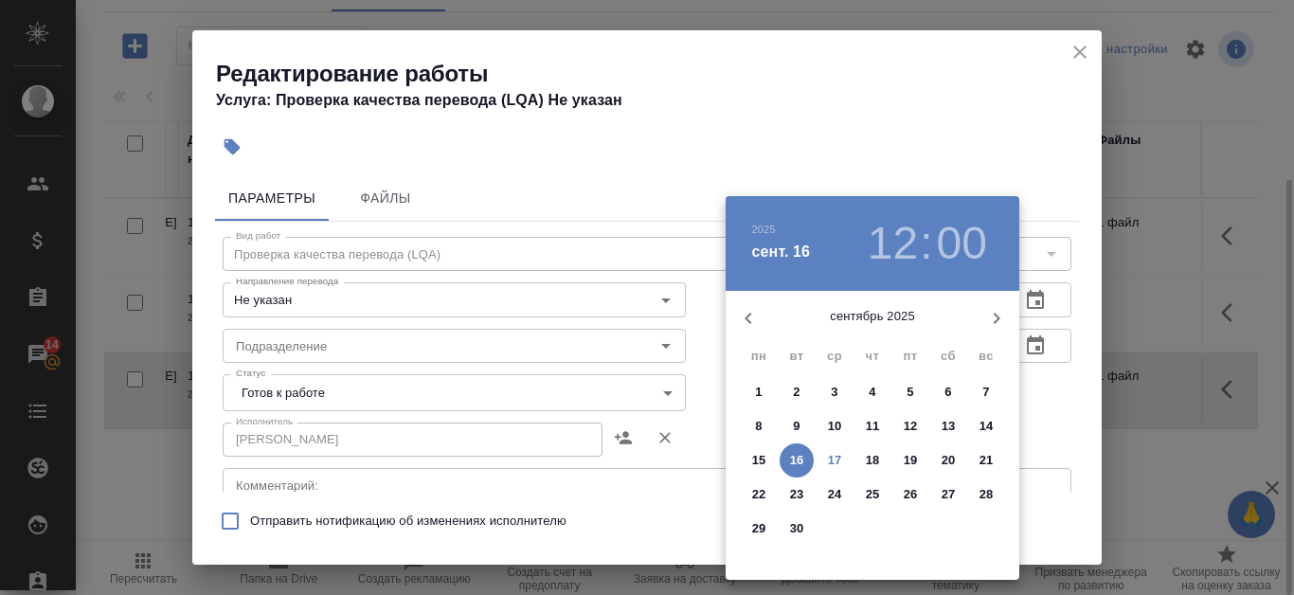
click at [902, 242] on h3 "12" at bounding box center [893, 243] width 50 height 53
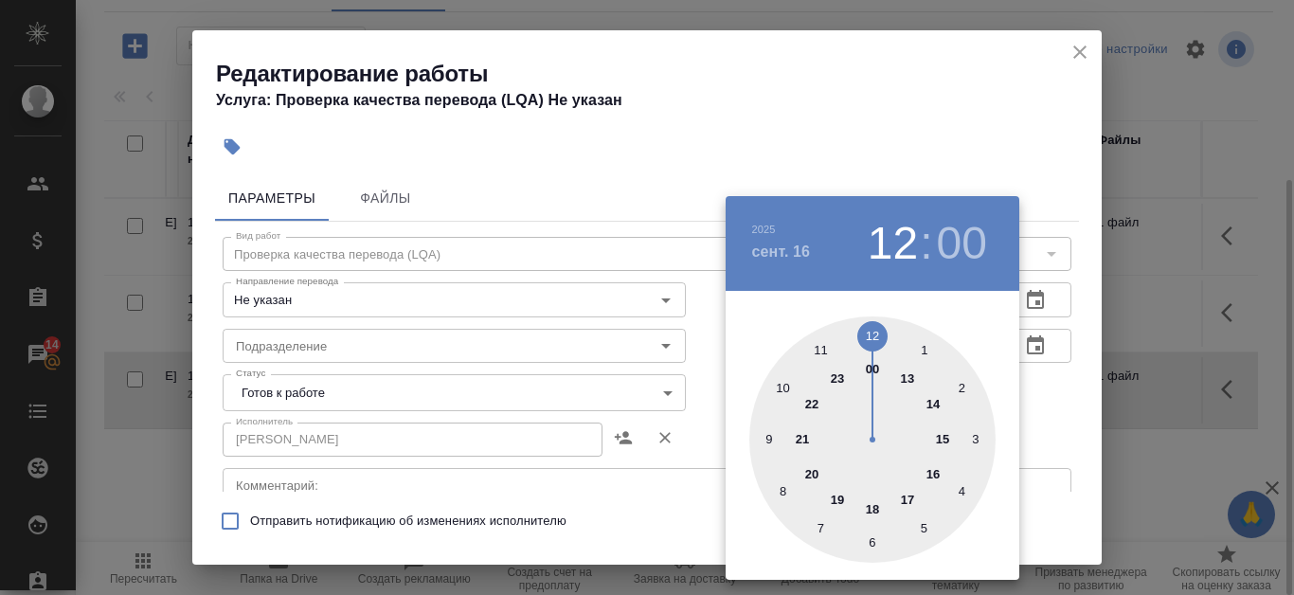
click at [939, 439] on div at bounding box center [872, 439] width 246 height 246
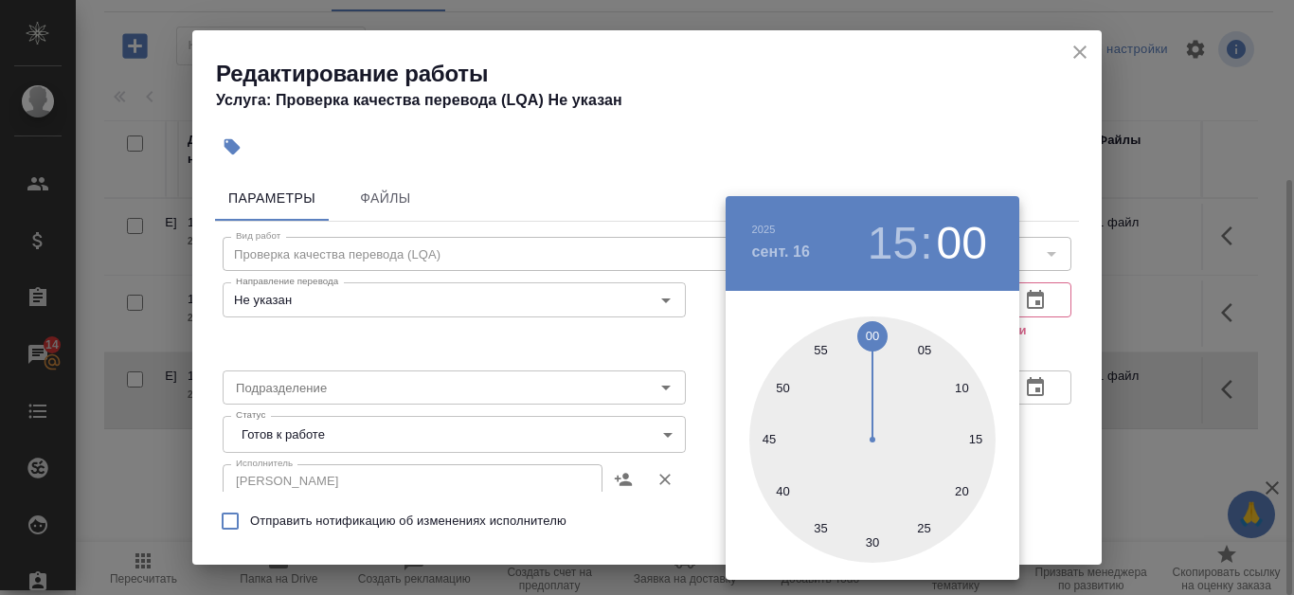
click at [780, 124] on div at bounding box center [647, 297] width 1294 height 595
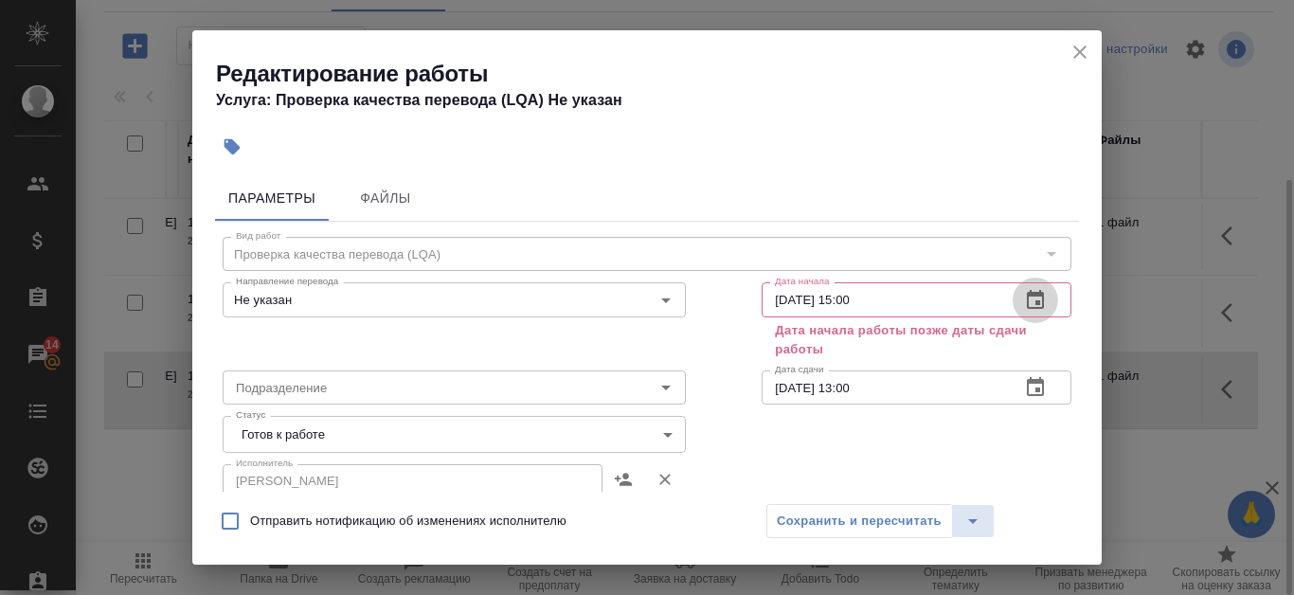
click at [1027, 301] on icon "button" at bounding box center [1035, 299] width 17 height 19
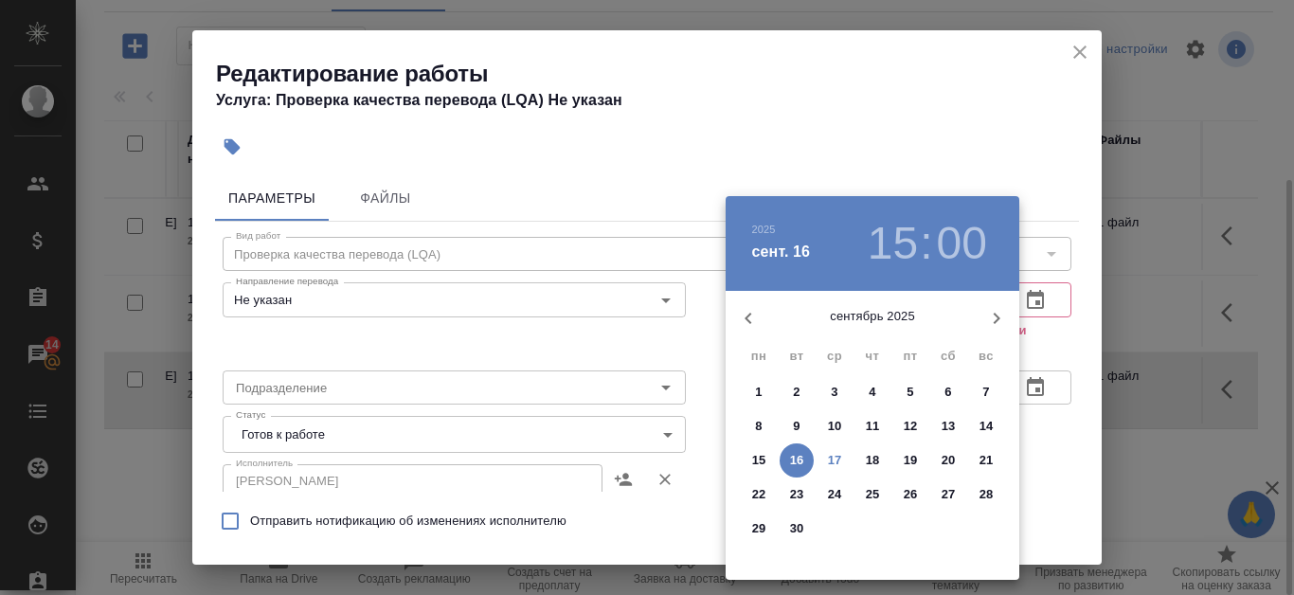
click at [800, 456] on p "16" at bounding box center [797, 460] width 14 height 19
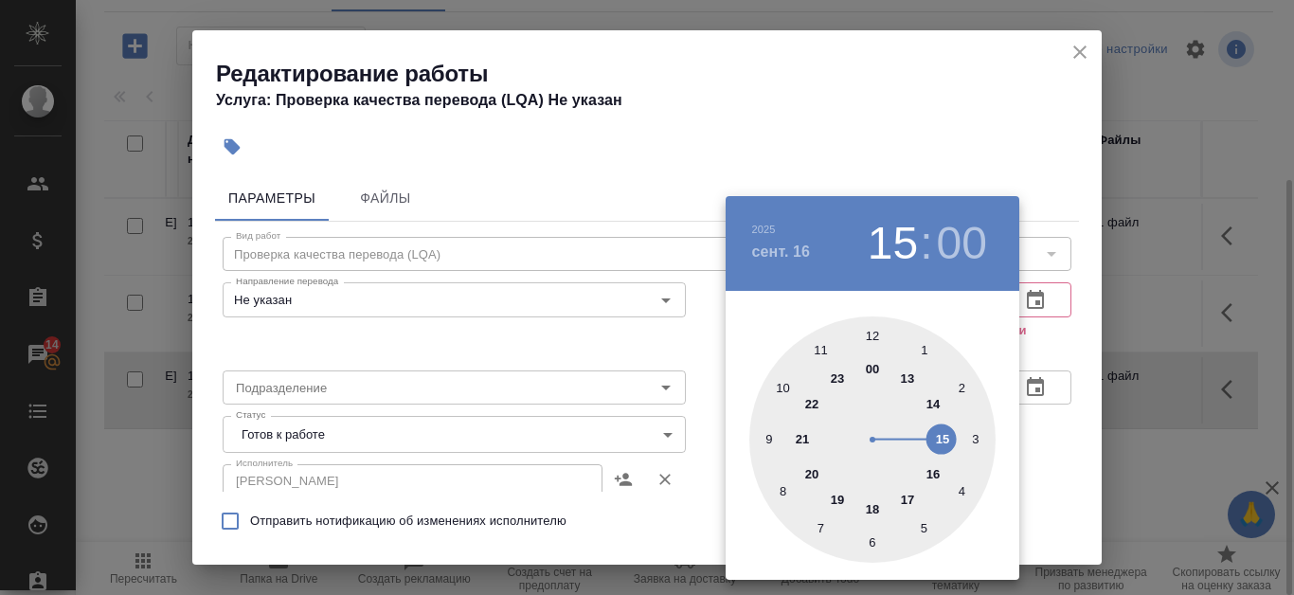
click at [875, 336] on div at bounding box center [872, 439] width 246 height 246
type input "16.09.2025 12:00"
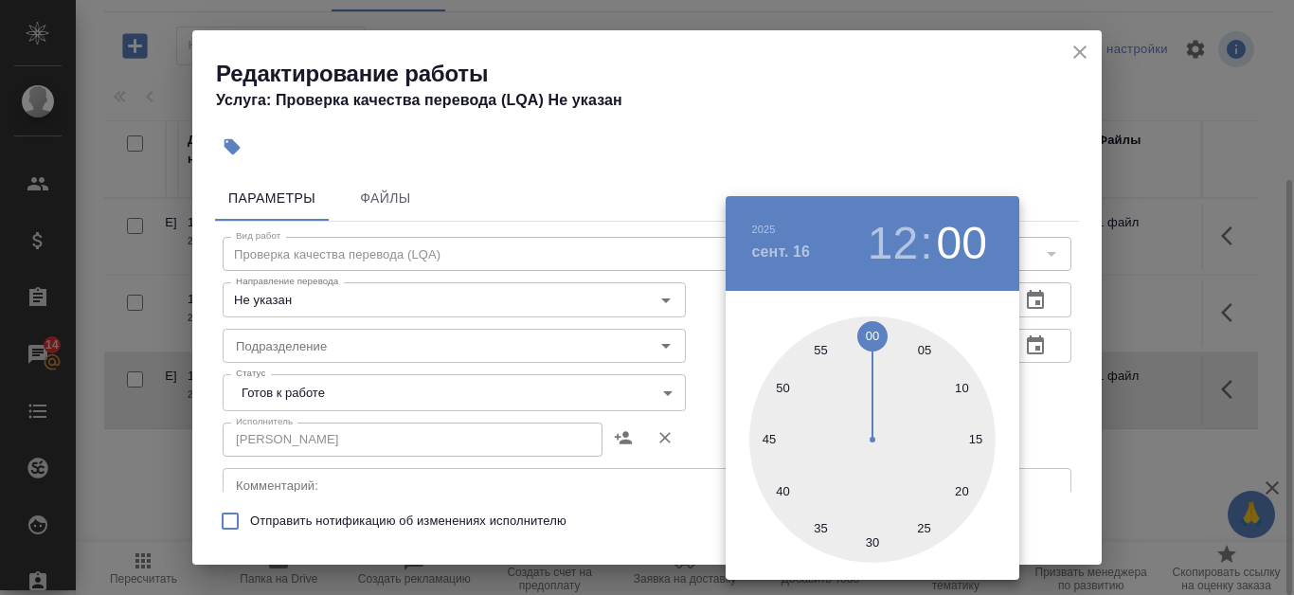
click at [943, 69] on div at bounding box center [647, 297] width 1294 height 595
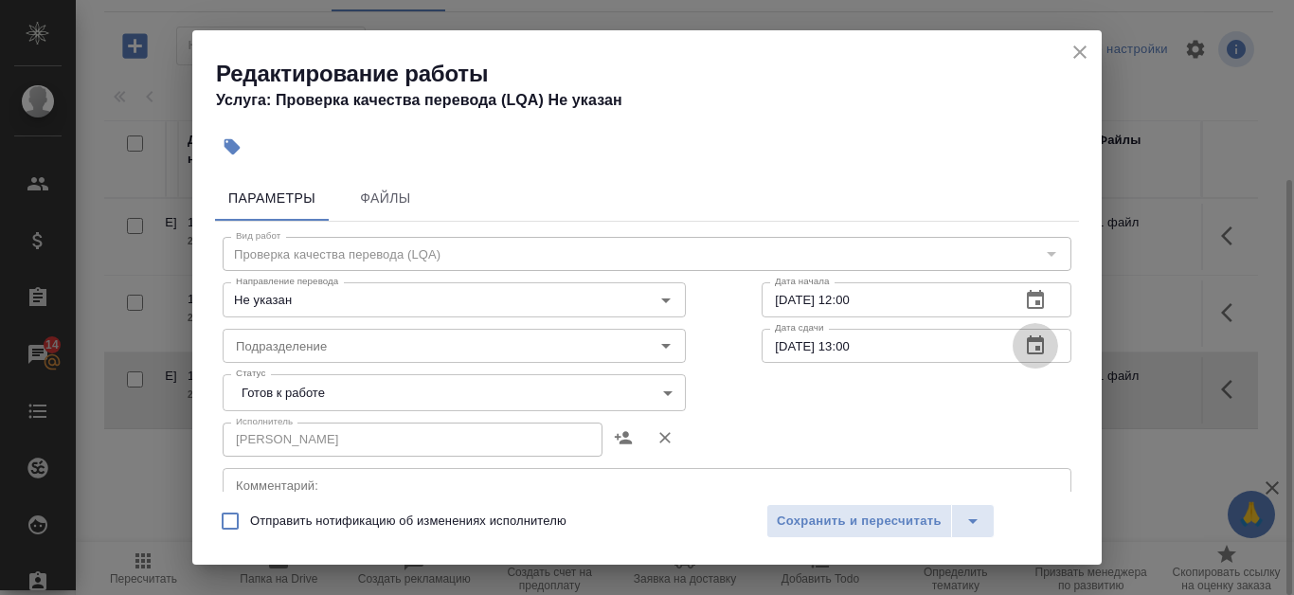
click at [1024, 350] on icon "button" at bounding box center [1035, 345] width 23 height 23
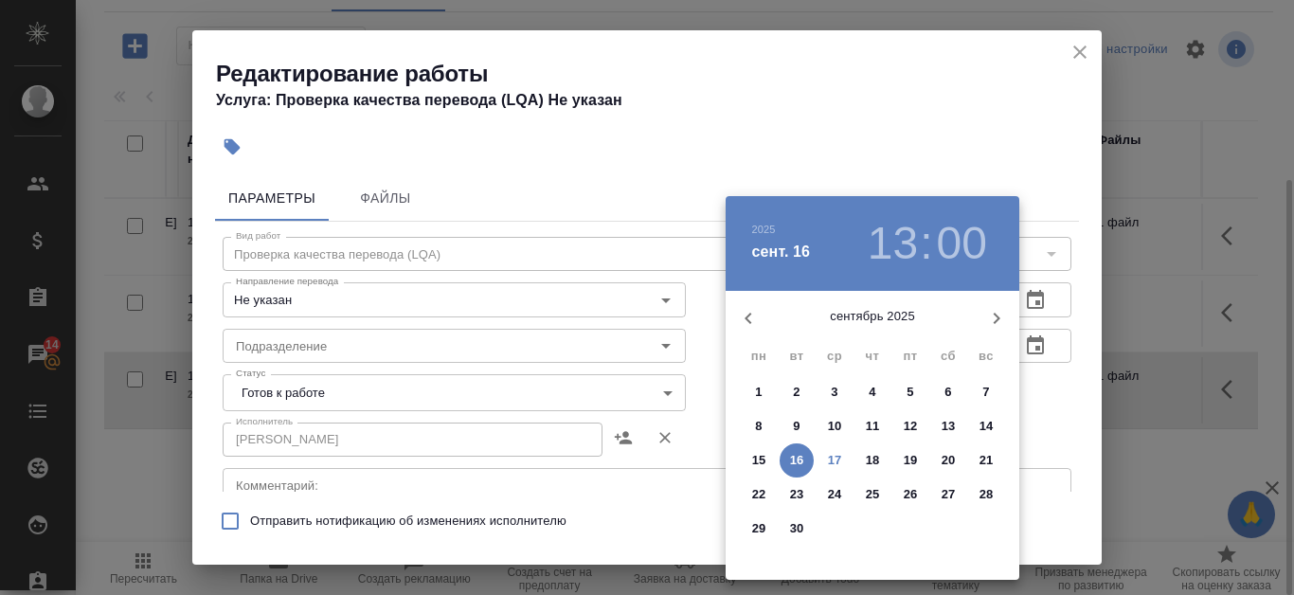
click at [898, 238] on h3 "13" at bounding box center [893, 243] width 50 height 53
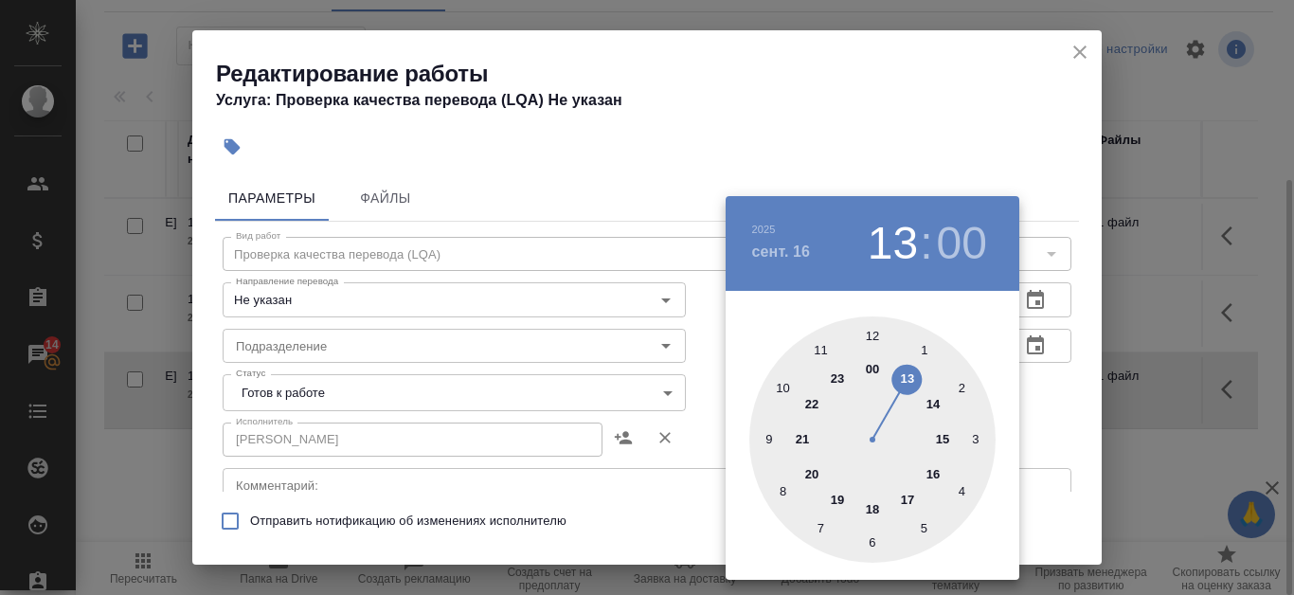
click at [929, 82] on div at bounding box center [647, 297] width 1294 height 595
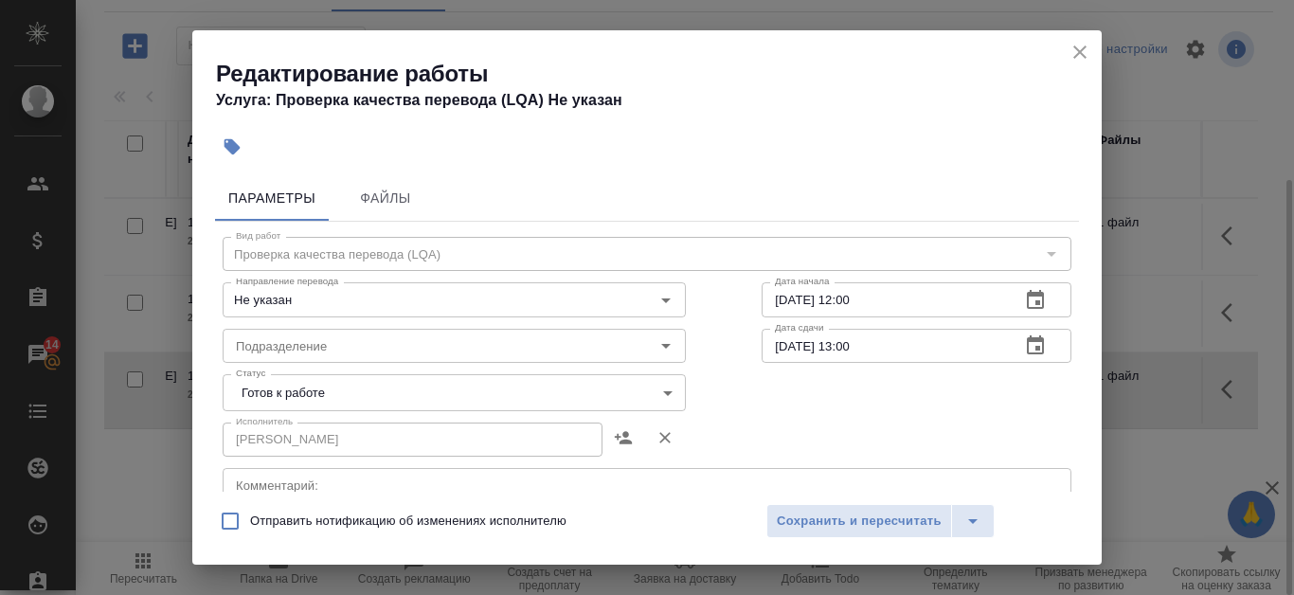
click at [1077, 48] on icon "close" at bounding box center [1079, 52] width 23 height 23
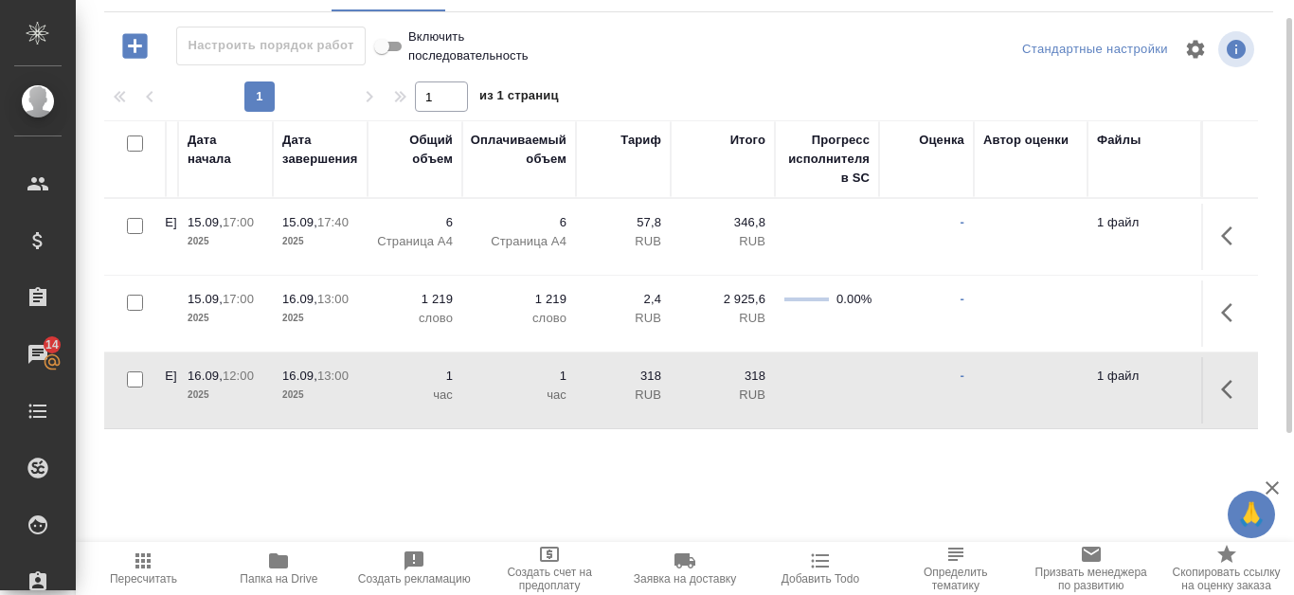
scroll to position [162, 0]
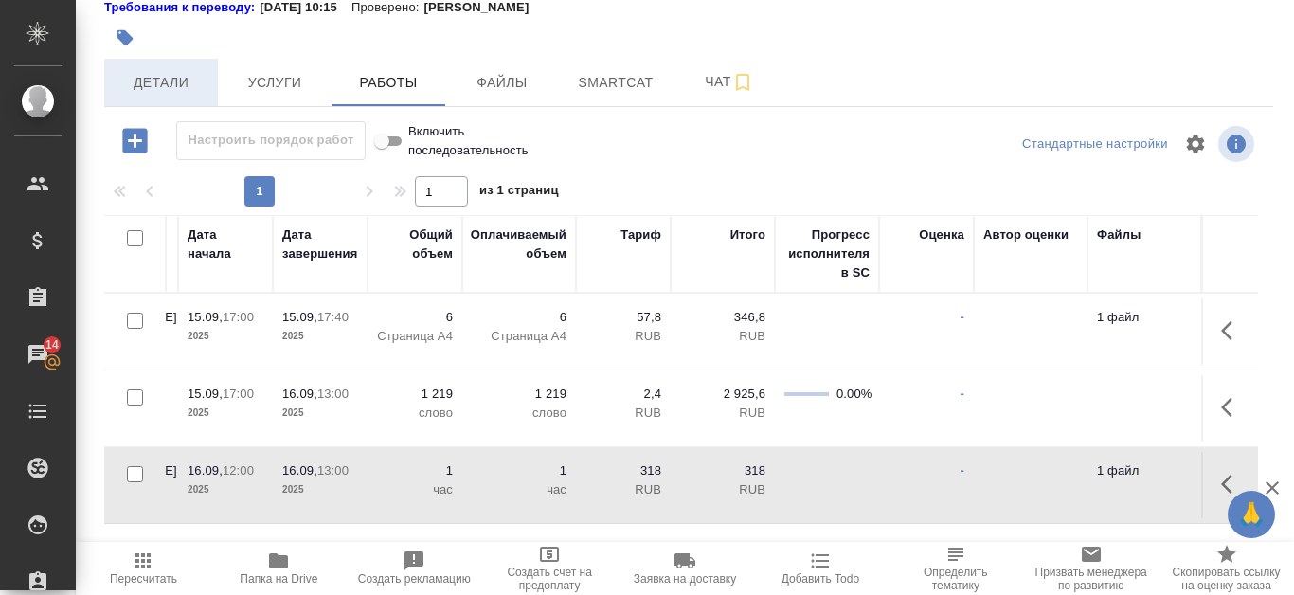
click at [145, 75] on span "Детали" at bounding box center [161, 83] width 91 height 24
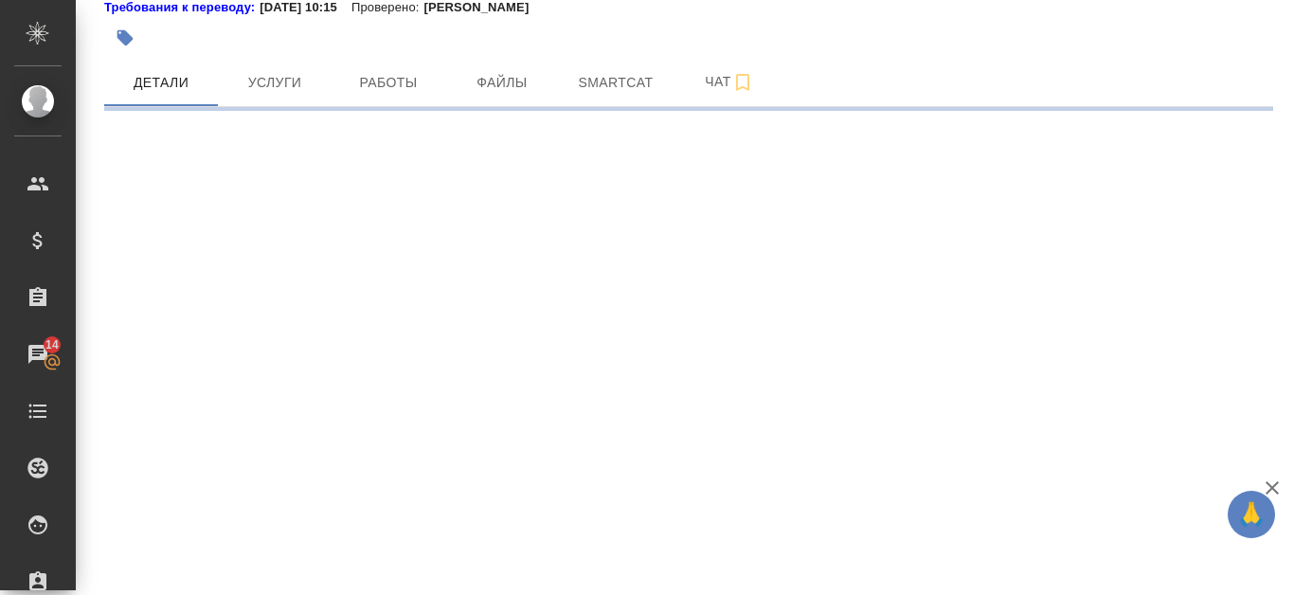
select select "RU"
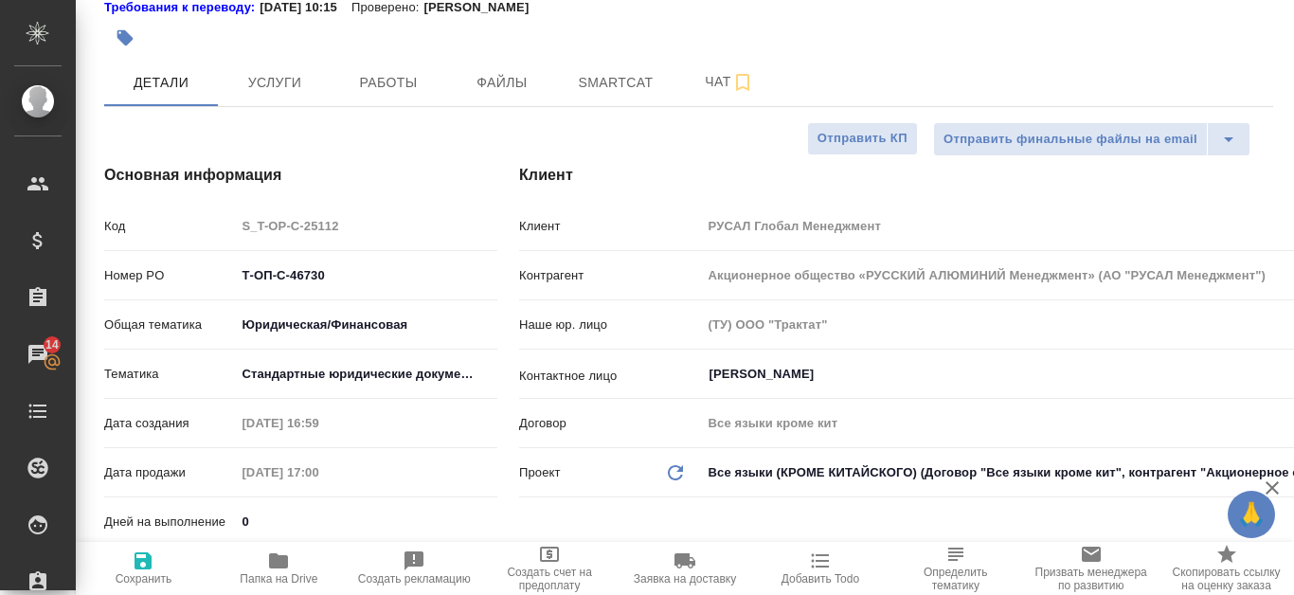
type textarea "x"
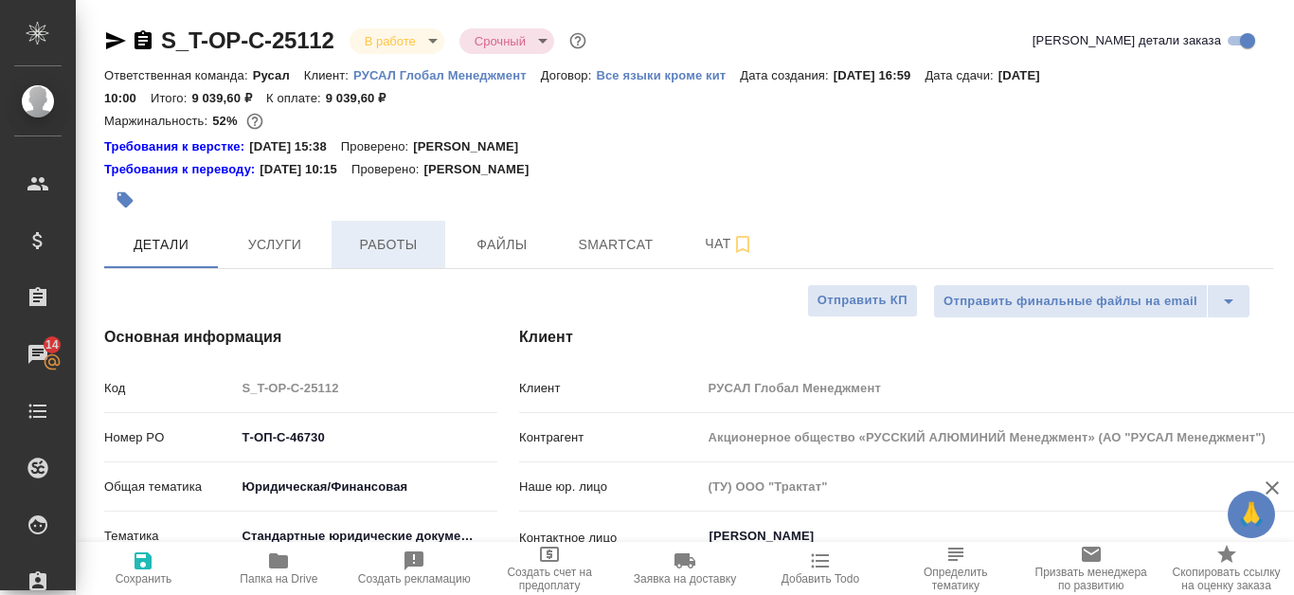
click at [365, 248] on span "Работы" at bounding box center [388, 245] width 91 height 24
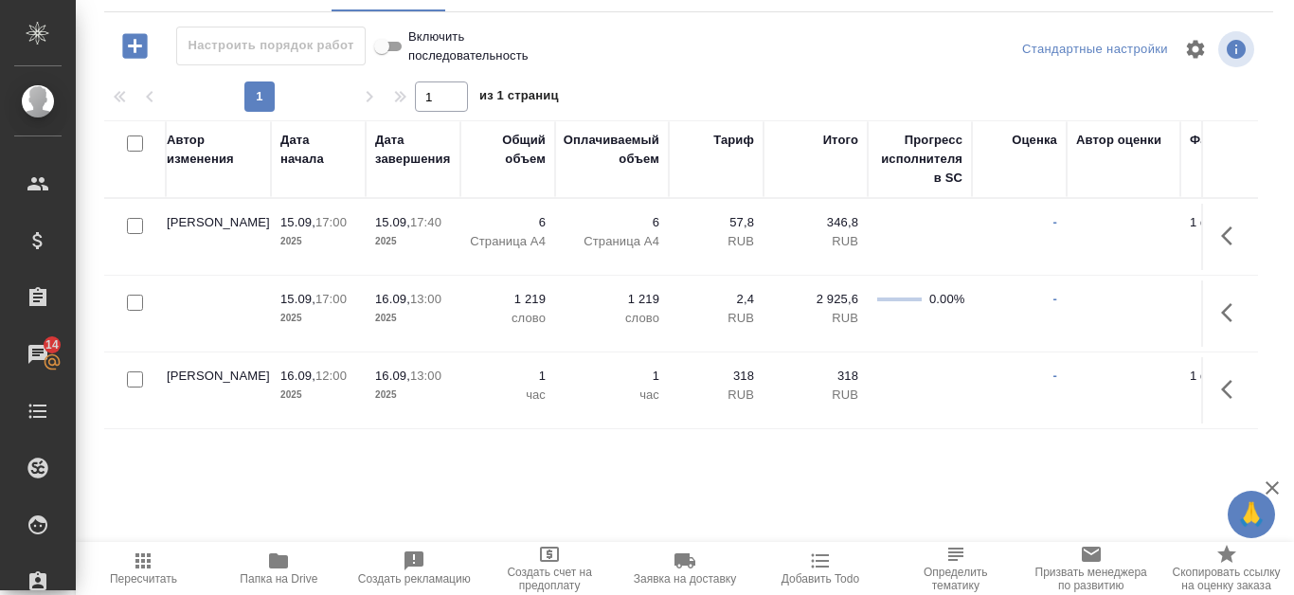
scroll to position [0, 992]
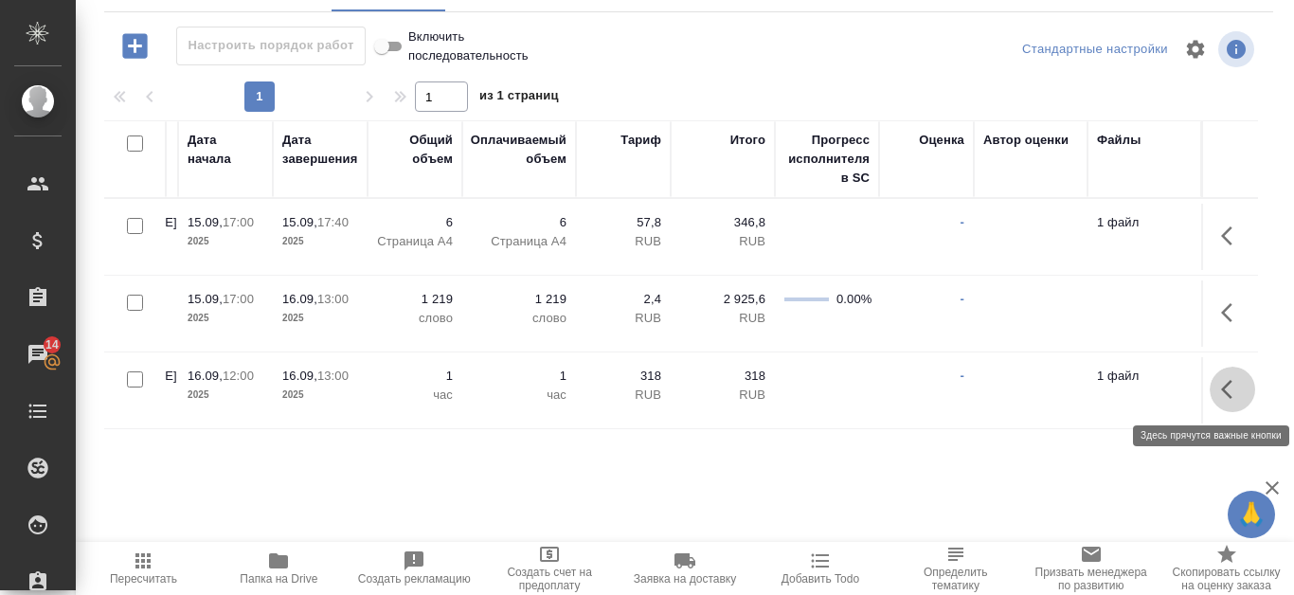
click at [1230, 391] on icon "button" at bounding box center [1232, 389] width 23 height 23
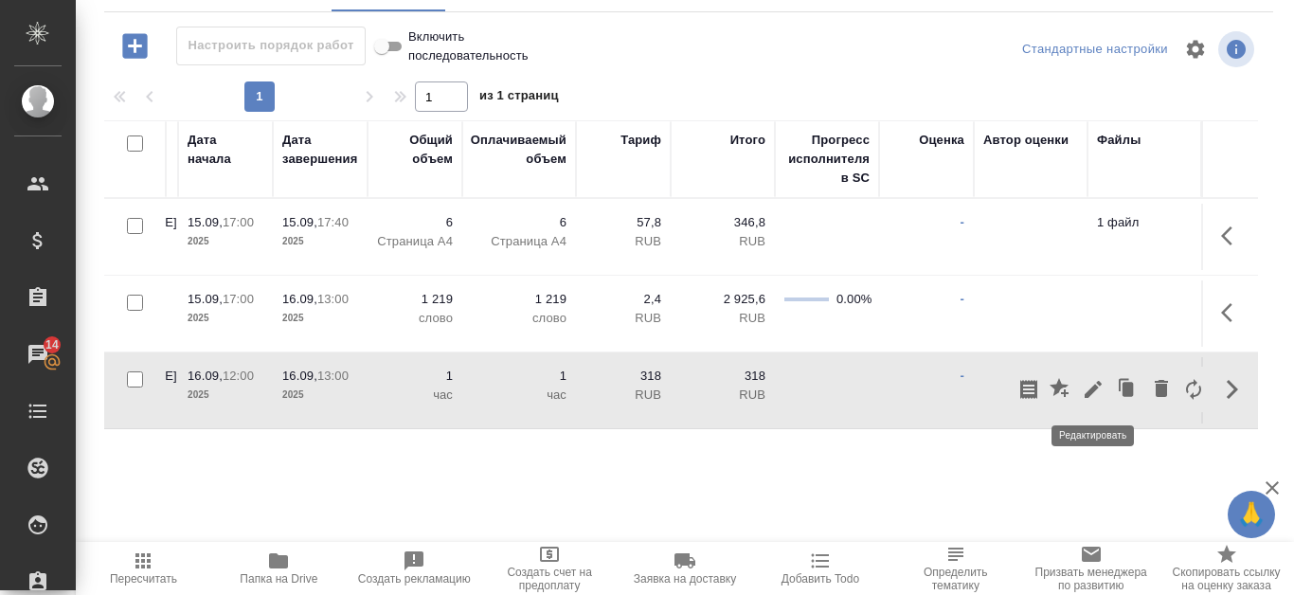
click at [1087, 391] on icon "button" at bounding box center [1093, 389] width 23 height 23
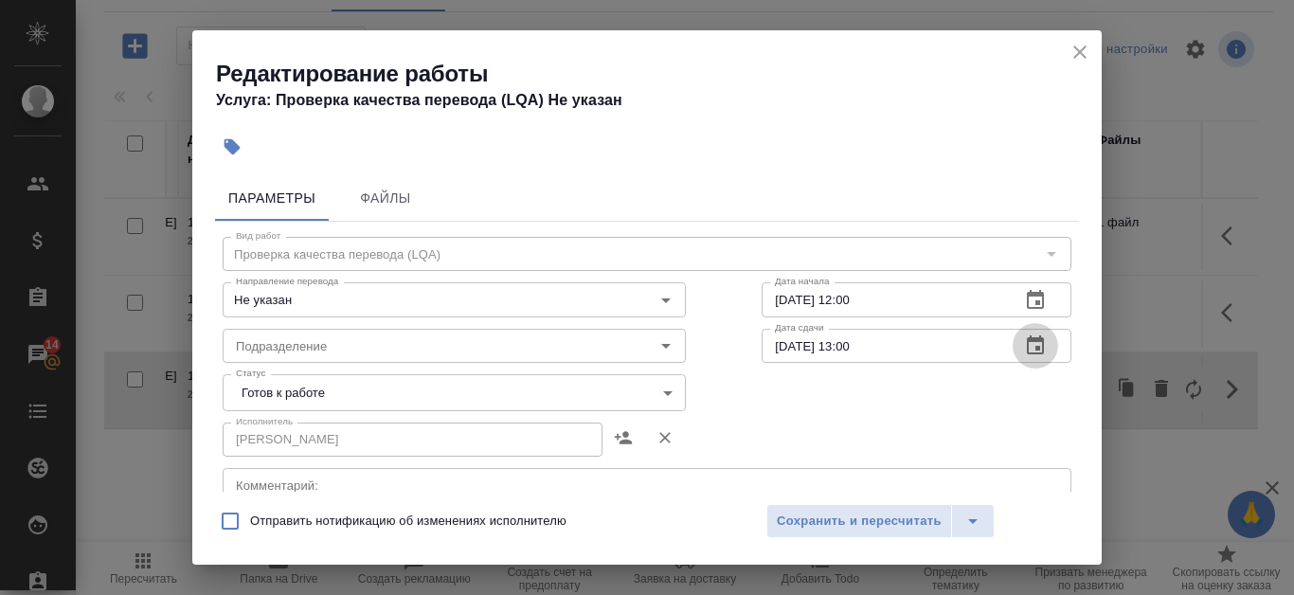
click at [1027, 346] on icon "button" at bounding box center [1035, 344] width 17 height 19
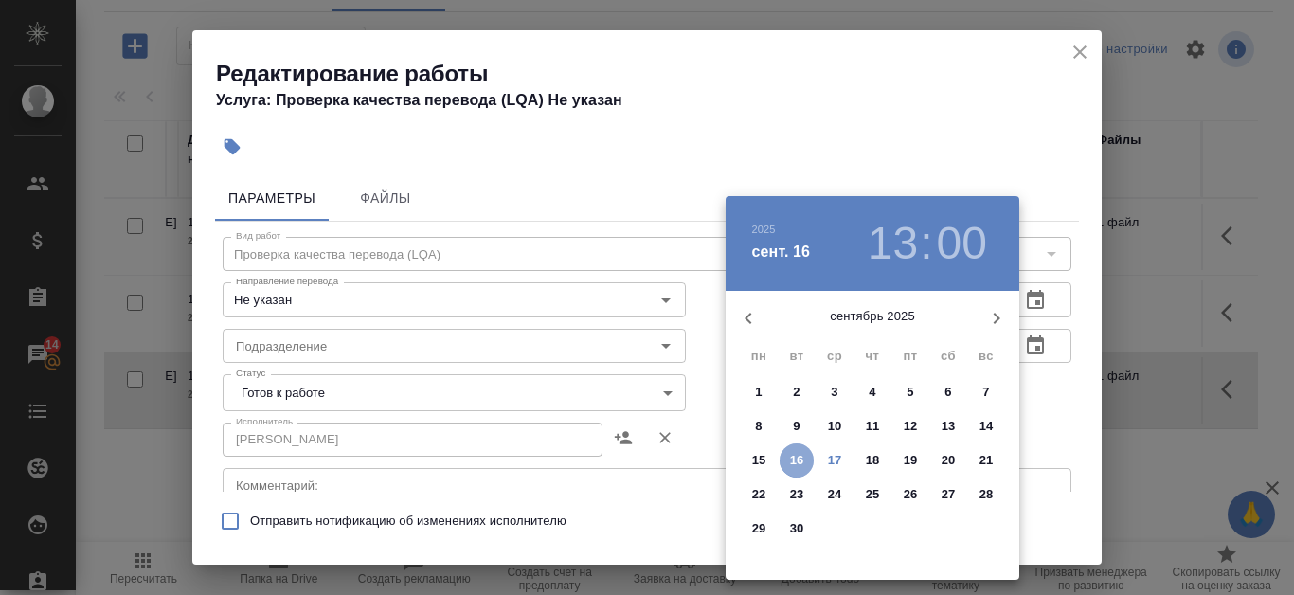
click at [783, 456] on span "16" at bounding box center [797, 460] width 34 height 19
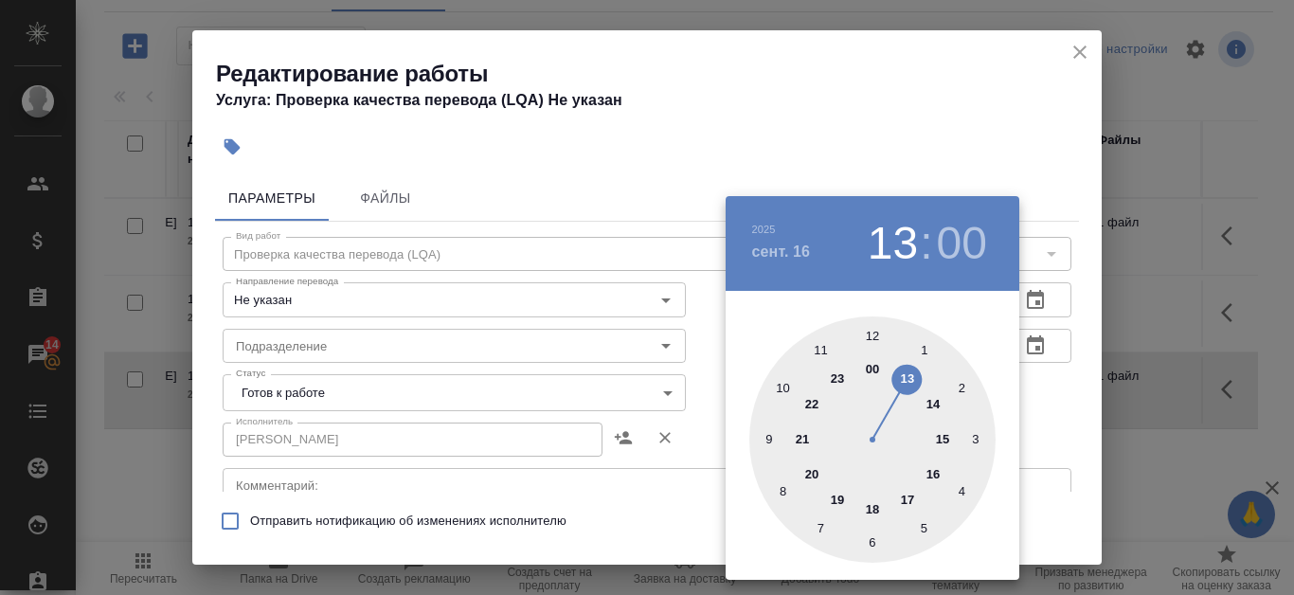
click at [874, 509] on div at bounding box center [872, 439] width 246 height 246
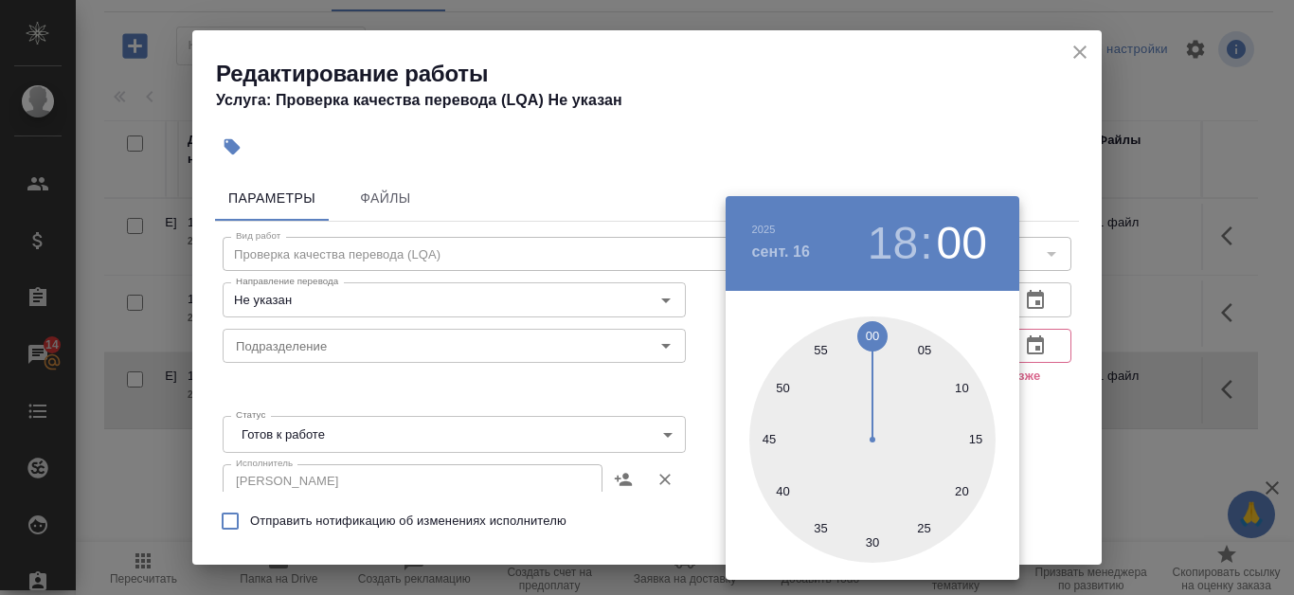
click at [971, 77] on div at bounding box center [647, 297] width 1294 height 595
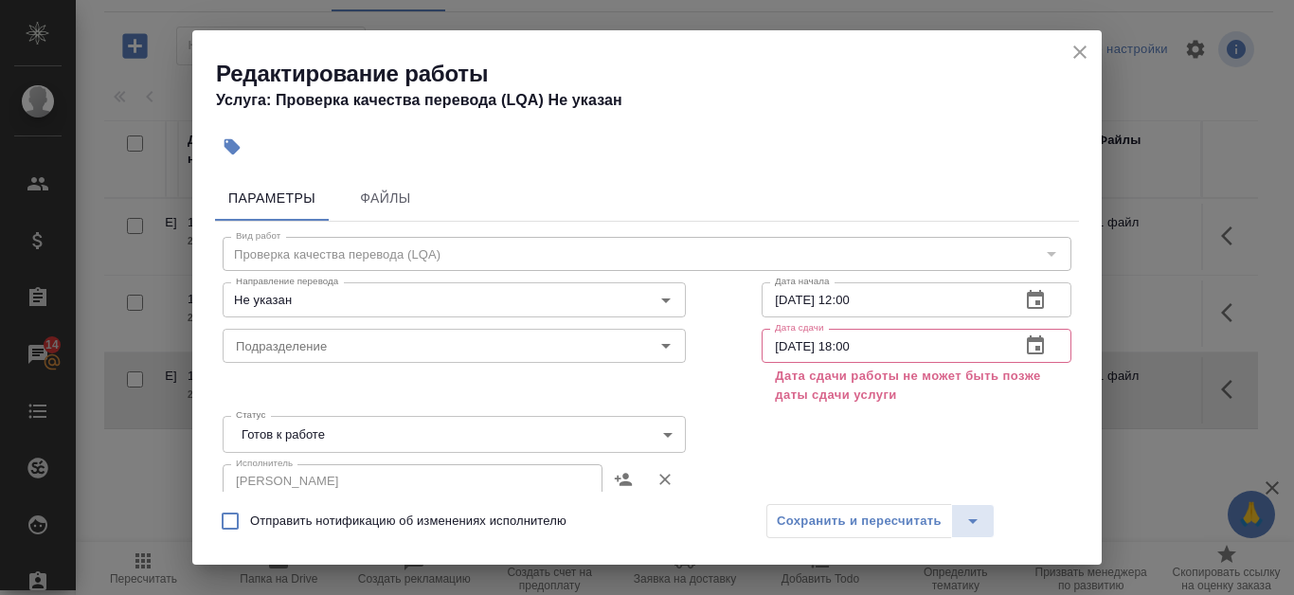
click at [1029, 349] on icon "button" at bounding box center [1035, 344] width 17 height 19
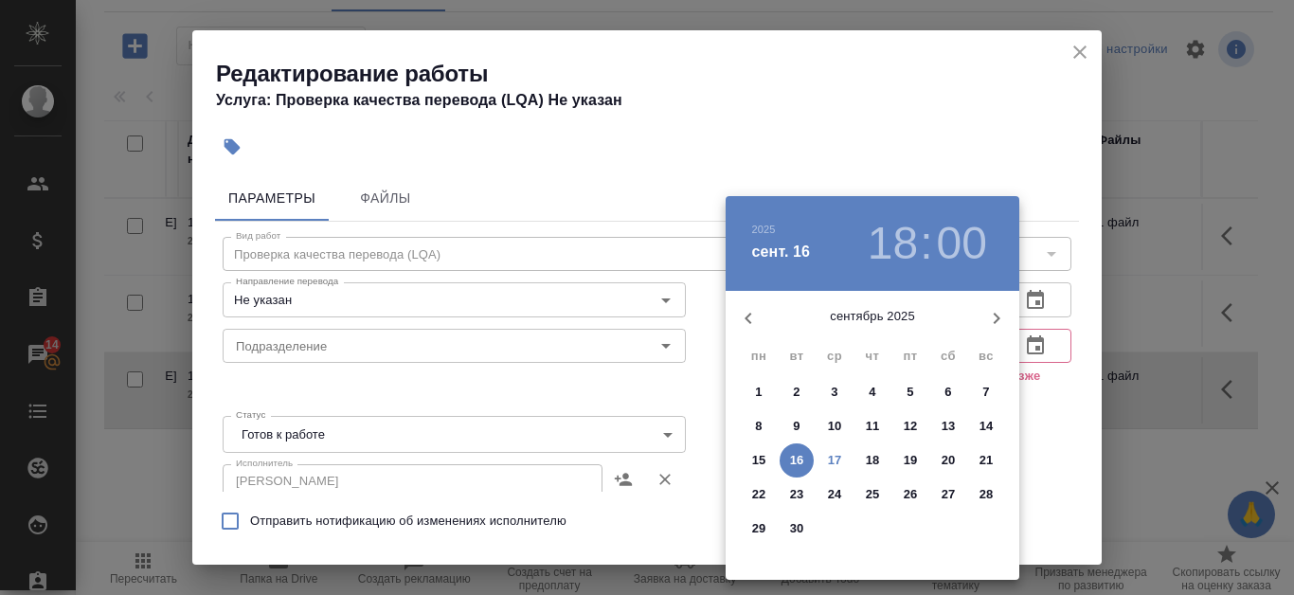
click at [906, 239] on h3 "18" at bounding box center [893, 243] width 50 height 53
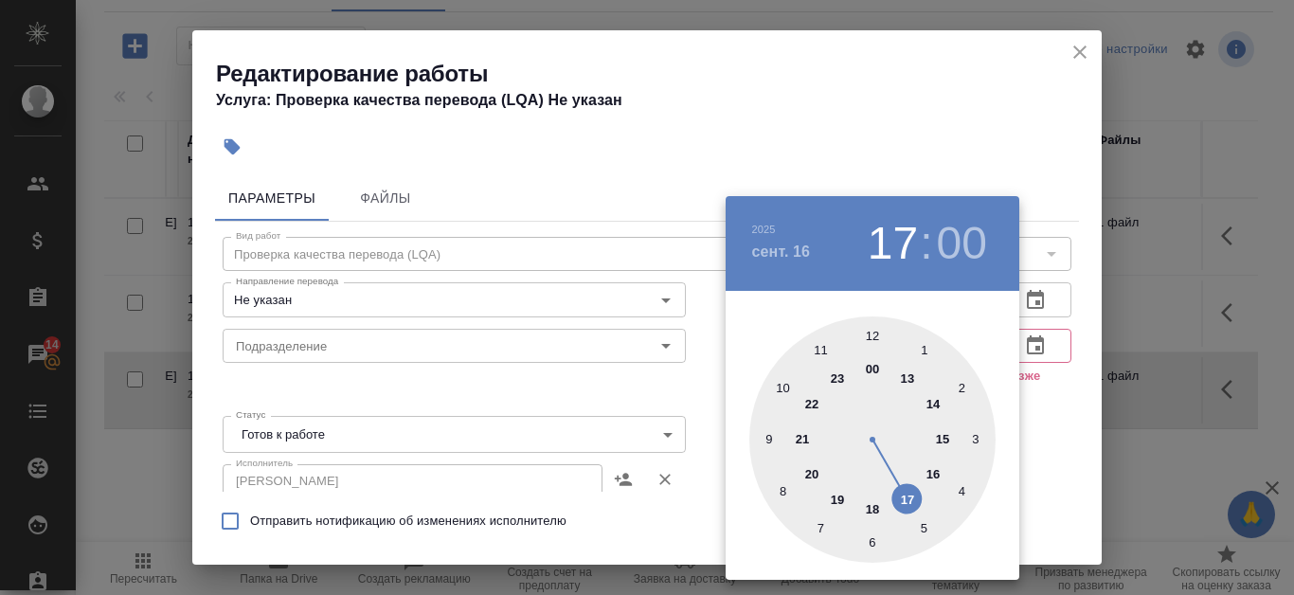
click at [911, 497] on div at bounding box center [872, 439] width 246 height 246
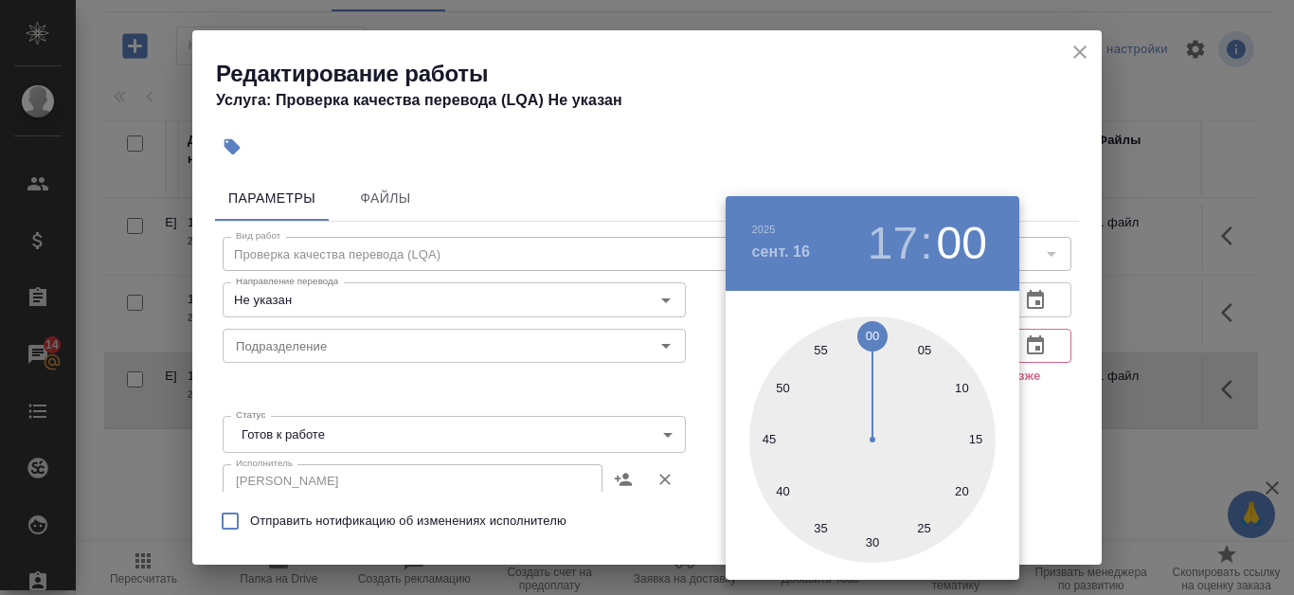
click at [943, 47] on div at bounding box center [647, 297] width 1294 height 595
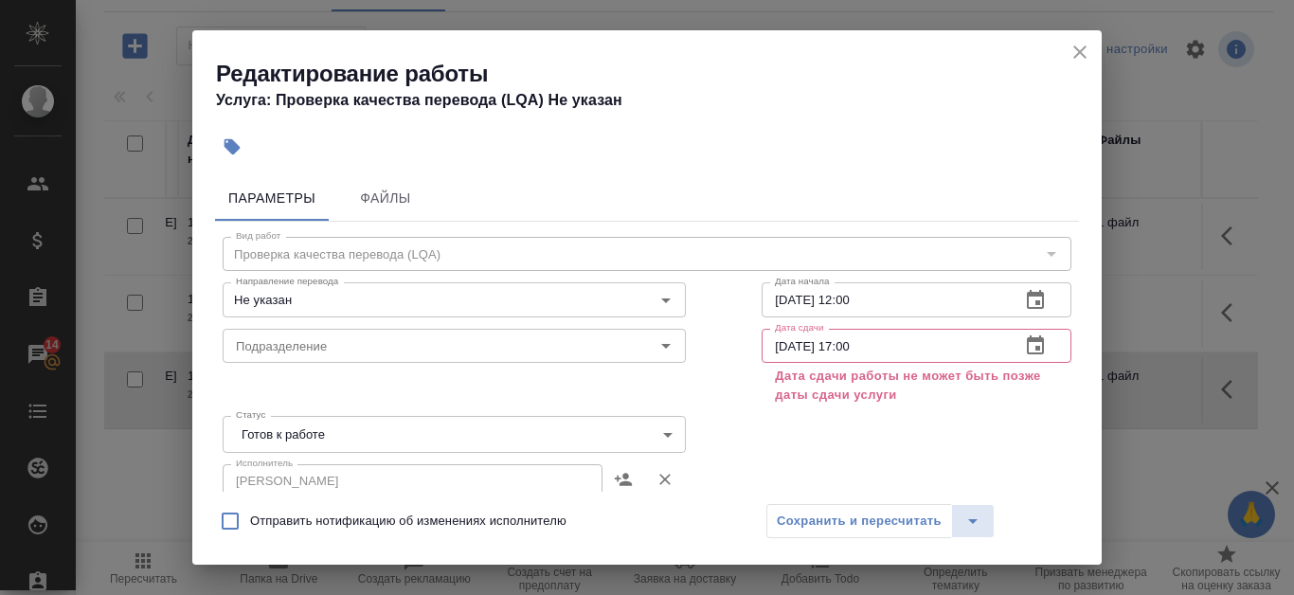
click at [1027, 338] on icon "button" at bounding box center [1035, 344] width 17 height 19
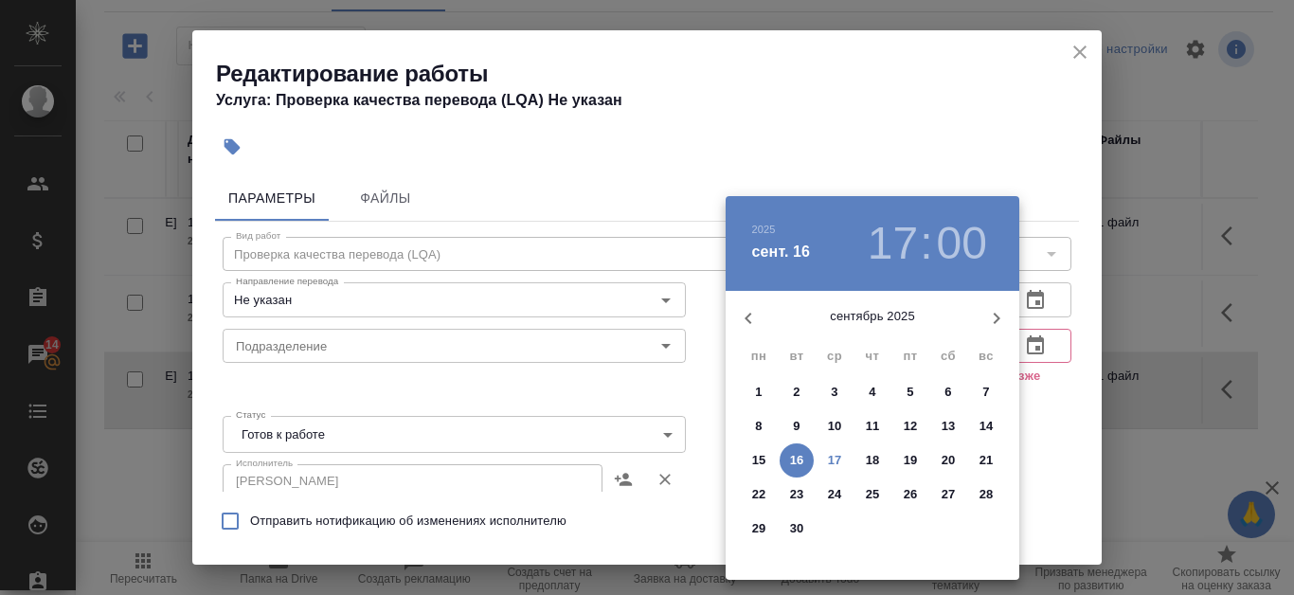
click at [810, 455] on span "16" at bounding box center [797, 460] width 34 height 19
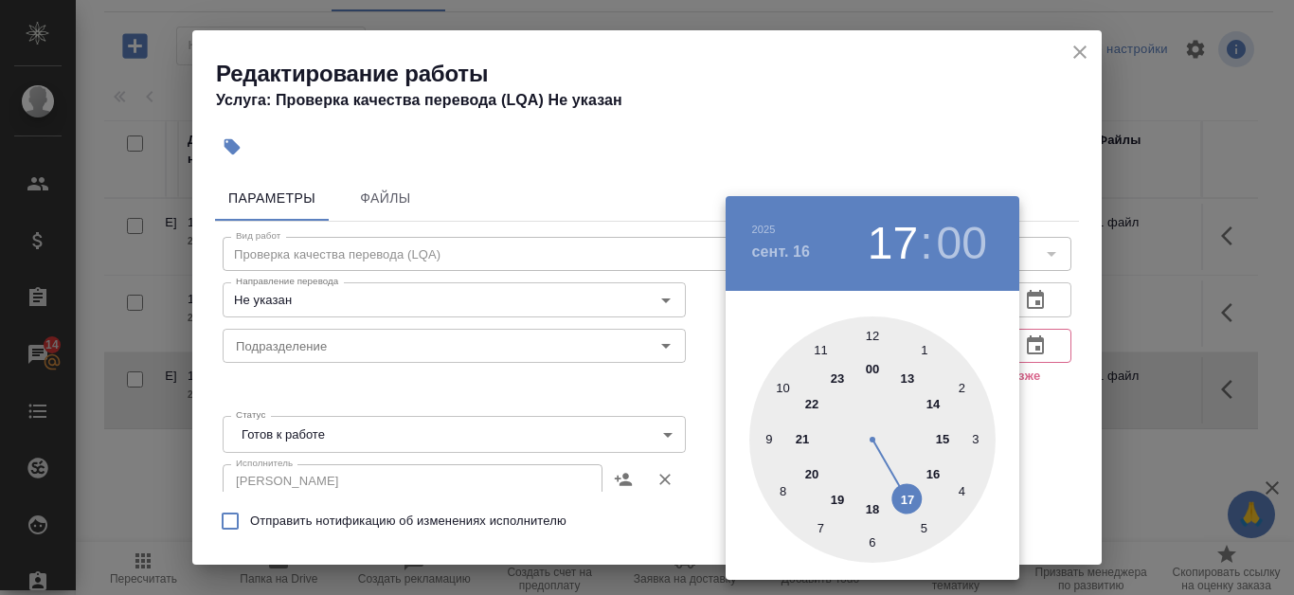
click at [943, 438] on div at bounding box center [872, 439] width 246 height 246
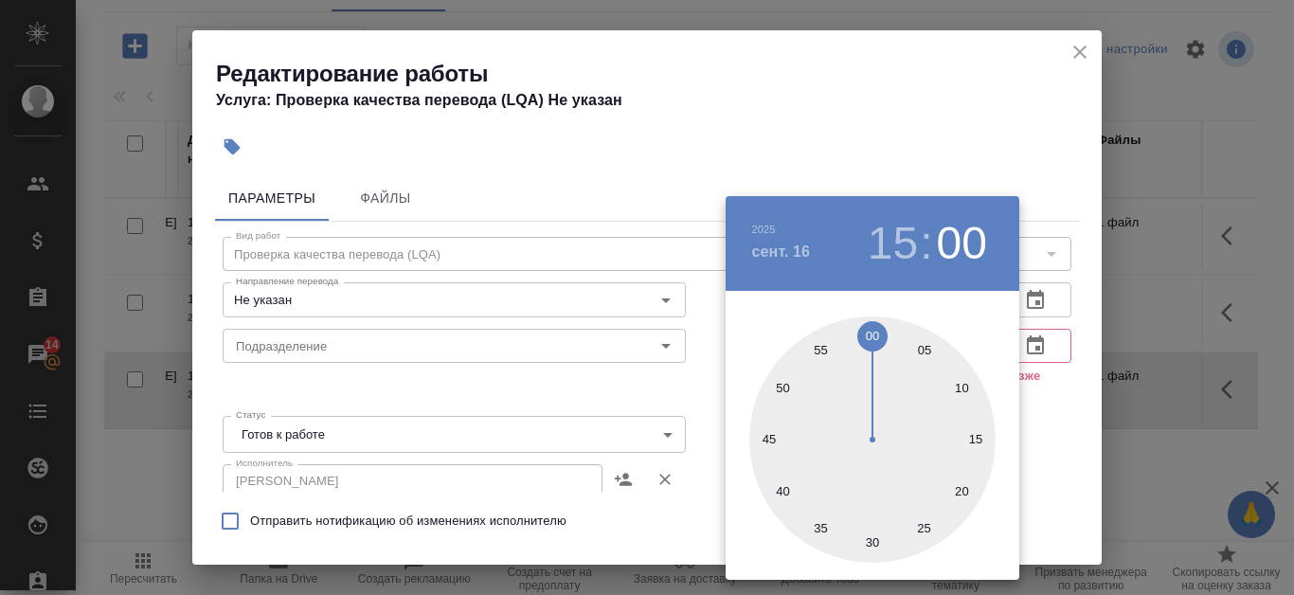
click at [1042, 467] on div at bounding box center [647, 297] width 1294 height 595
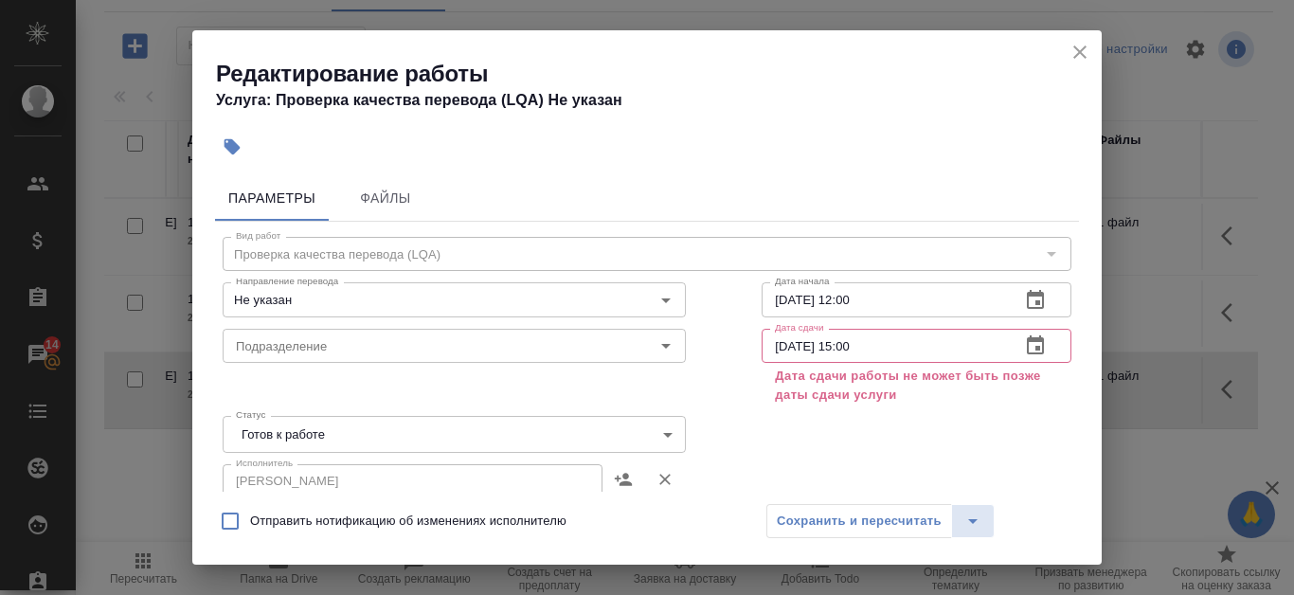
click at [1029, 345] on icon "button" at bounding box center [1035, 344] width 17 height 19
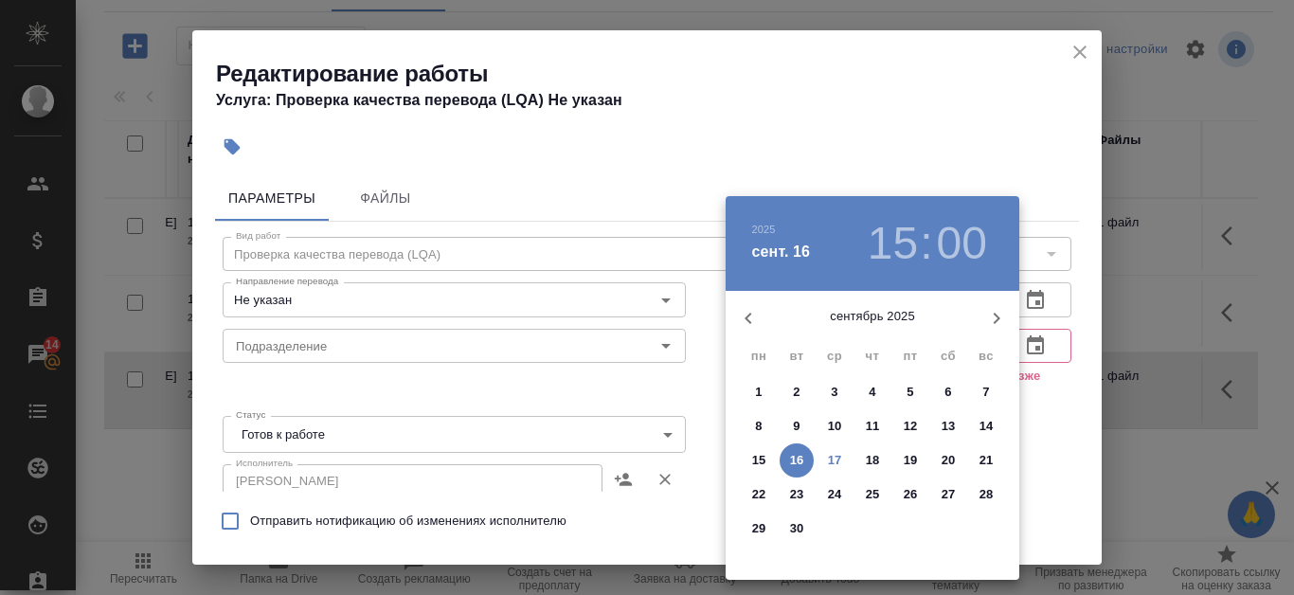
click at [907, 243] on h3 "15" at bounding box center [893, 243] width 50 height 53
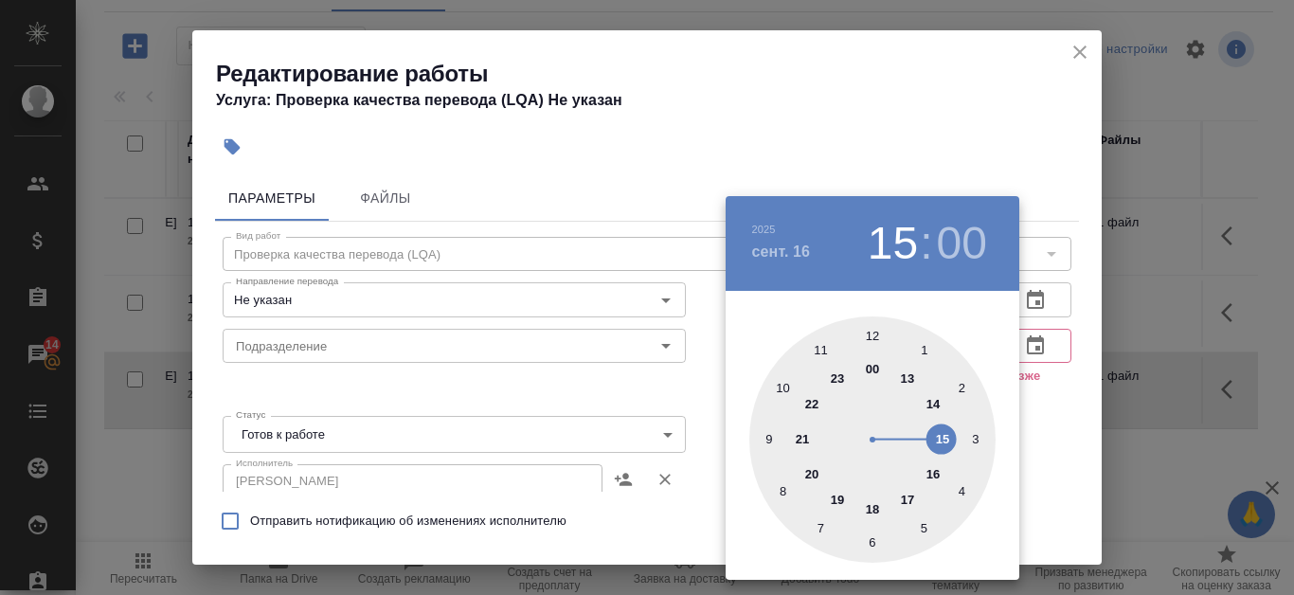
click at [934, 404] on div at bounding box center [872, 439] width 246 height 246
type input "16.09.2025 14:00"
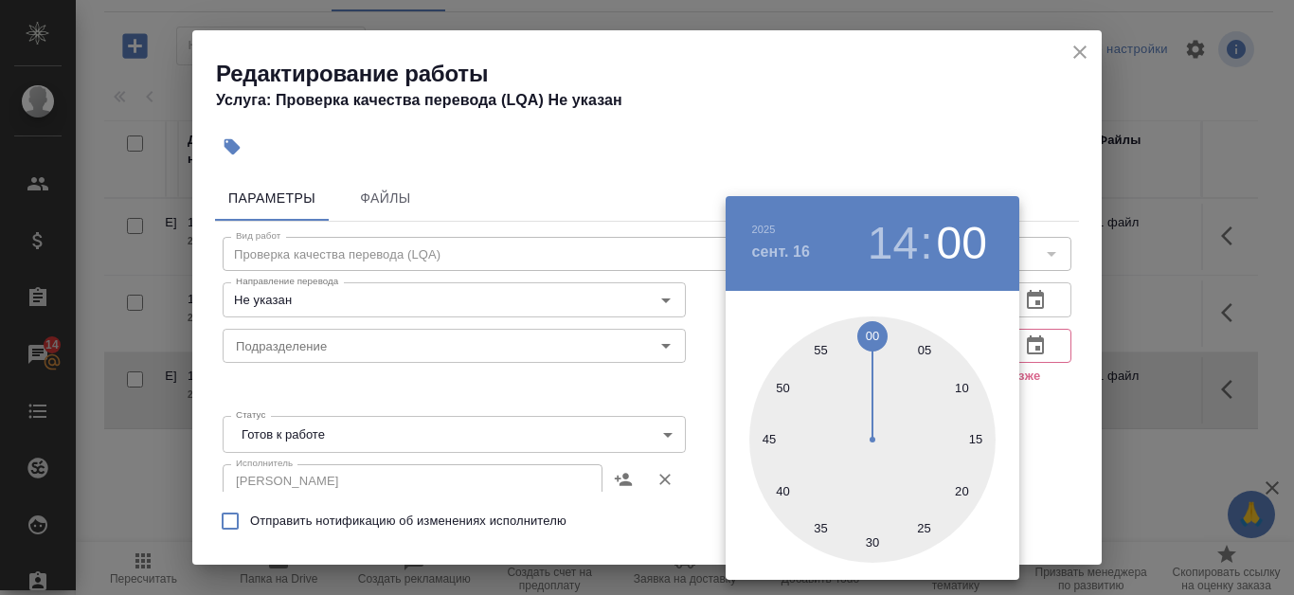
click at [1010, 99] on div at bounding box center [647, 297] width 1294 height 595
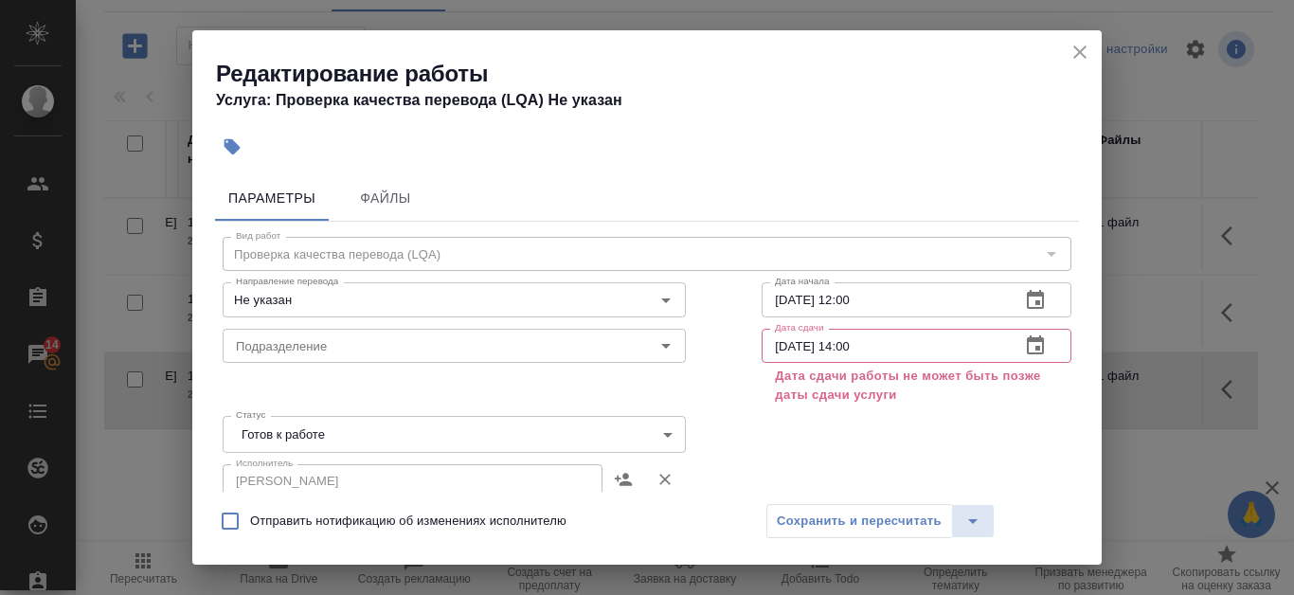
click at [1083, 52] on icon "close" at bounding box center [1079, 52] width 23 height 23
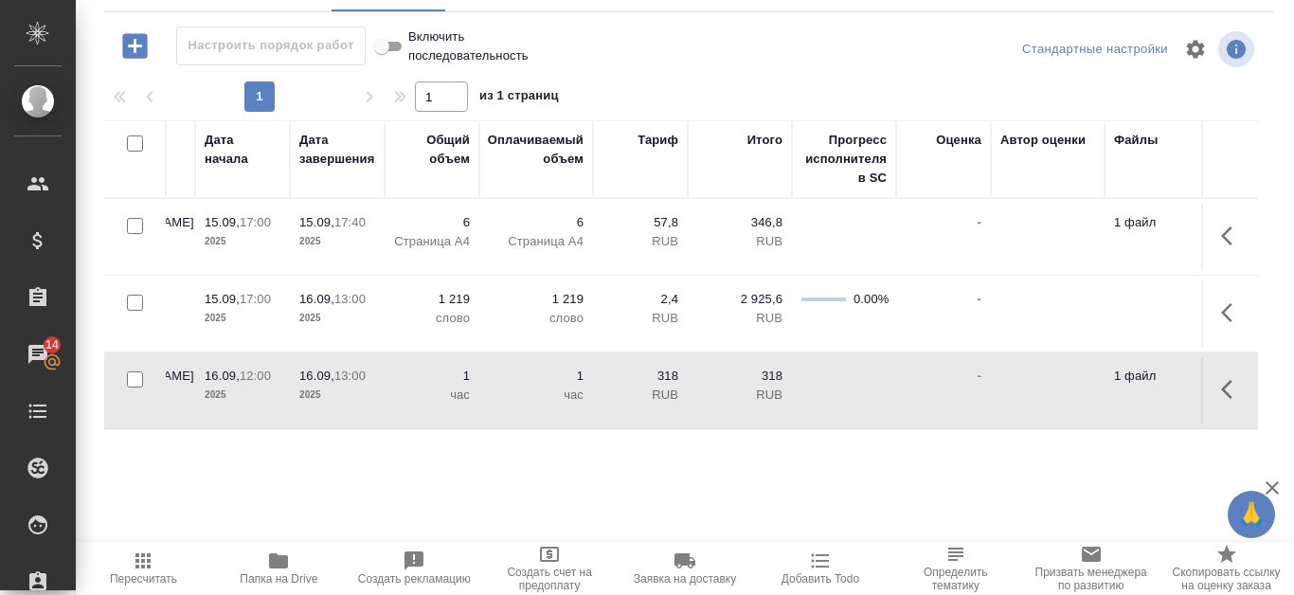
scroll to position [0, 976]
click at [1229, 379] on icon "button" at bounding box center [1232, 389] width 23 height 23
click at [1089, 380] on icon "button" at bounding box center [1093, 389] width 23 height 23
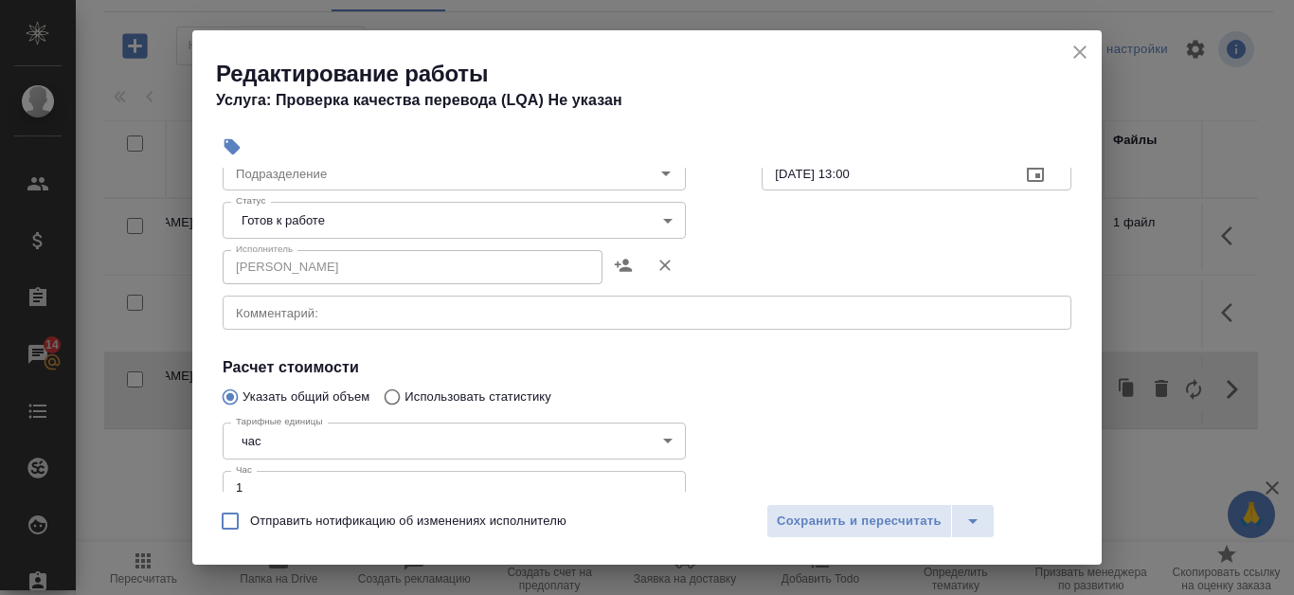
scroll to position [284, 0]
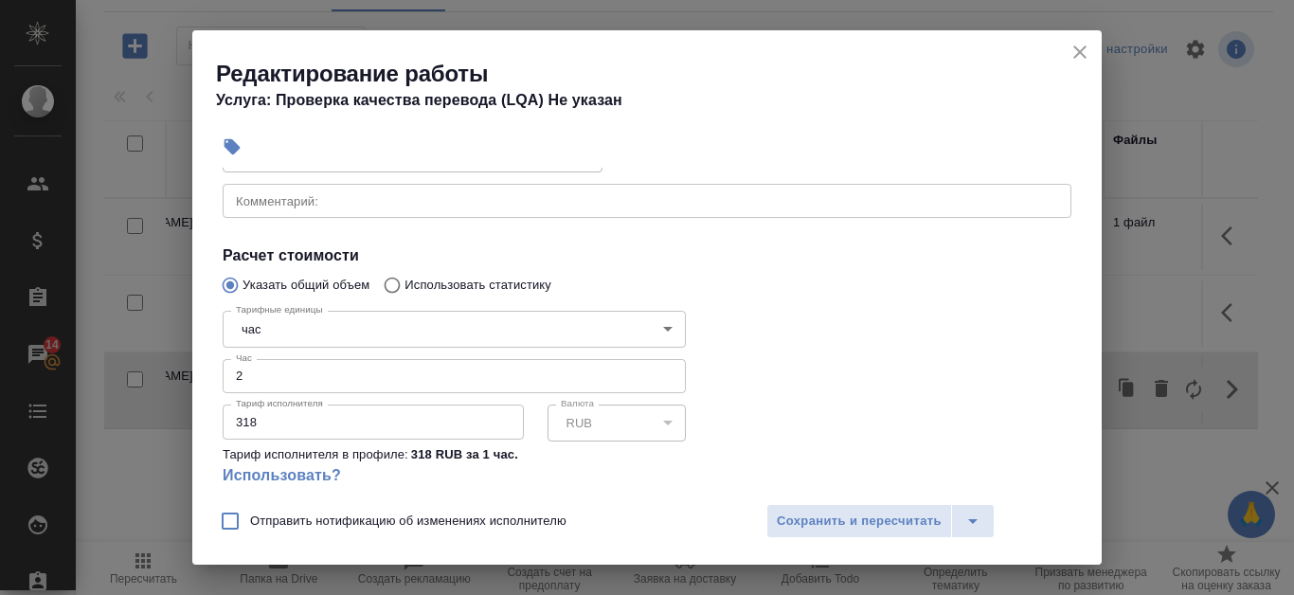
click at [656, 371] on input "2" at bounding box center [454, 376] width 463 height 34
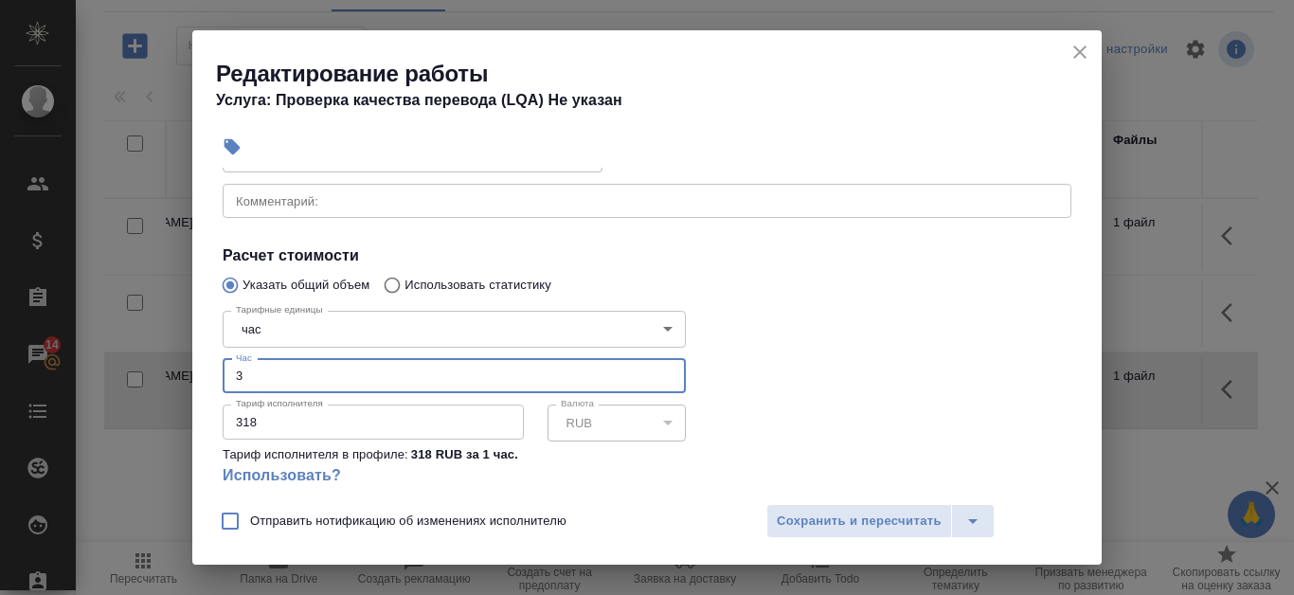
type input "3"
click at [656, 371] on input "3" at bounding box center [454, 376] width 463 height 34
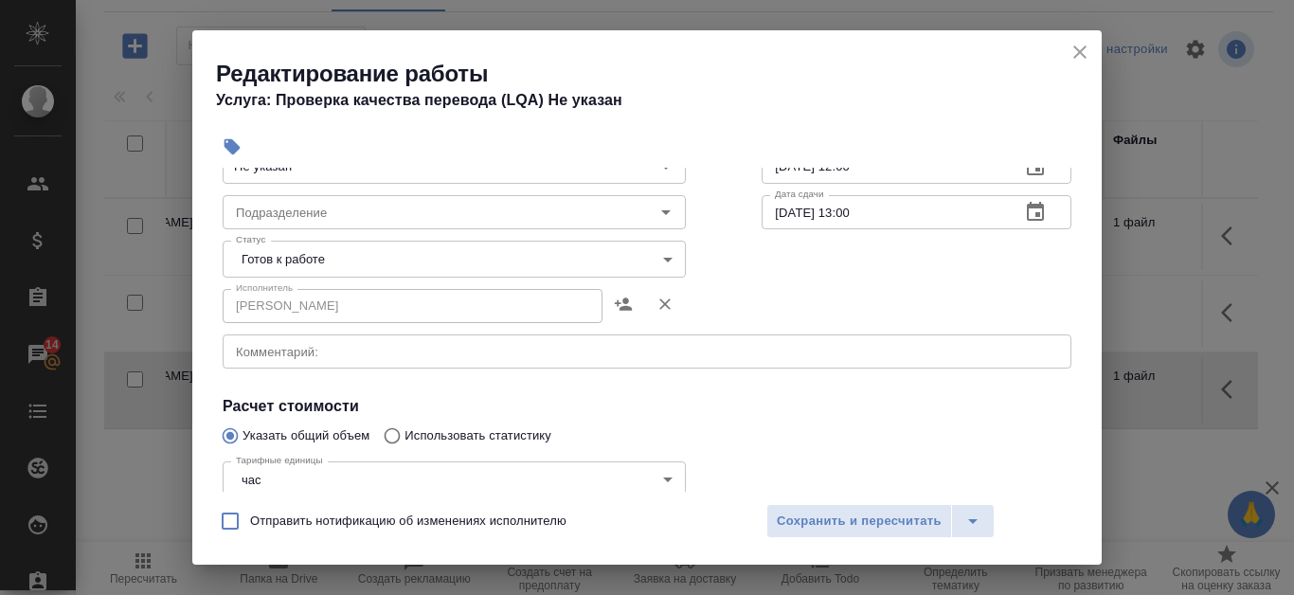
scroll to position [95, 0]
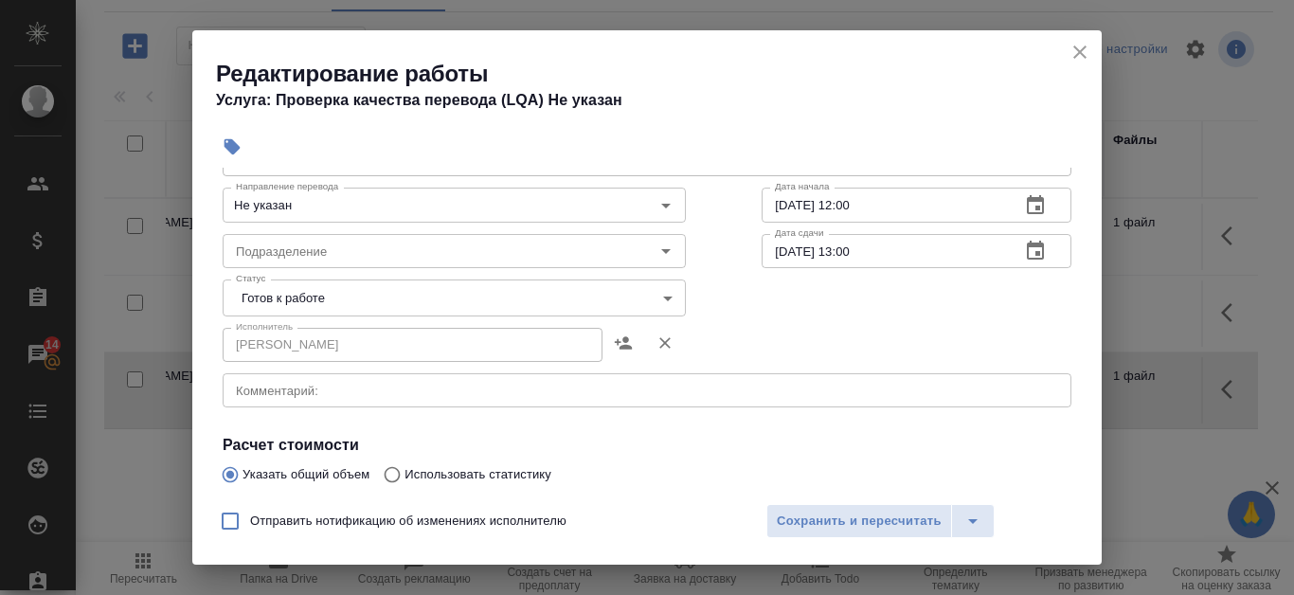
click at [623, 293] on body "🙏 .cls-1 fill:#fff; AWATERA Kanataeva Ekaterina Клиенты Спецификации Заказы 14 …" at bounding box center [647, 297] width 1294 height 595
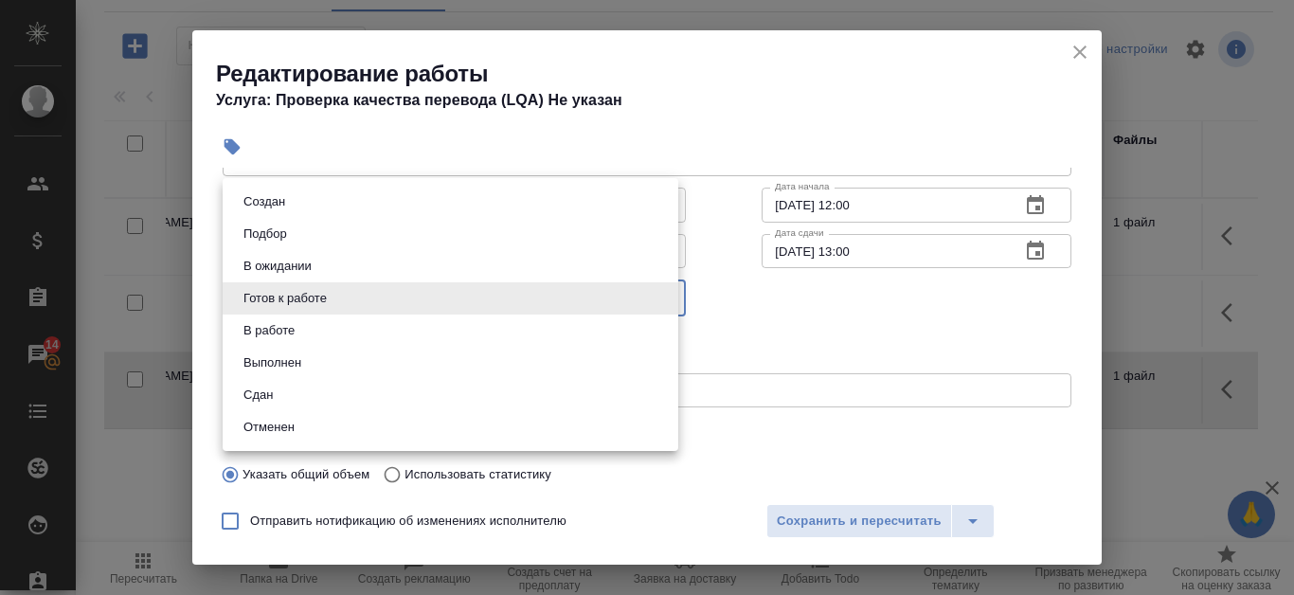
click at [568, 388] on li "Сдан" at bounding box center [451, 395] width 456 height 32
type input "closed"
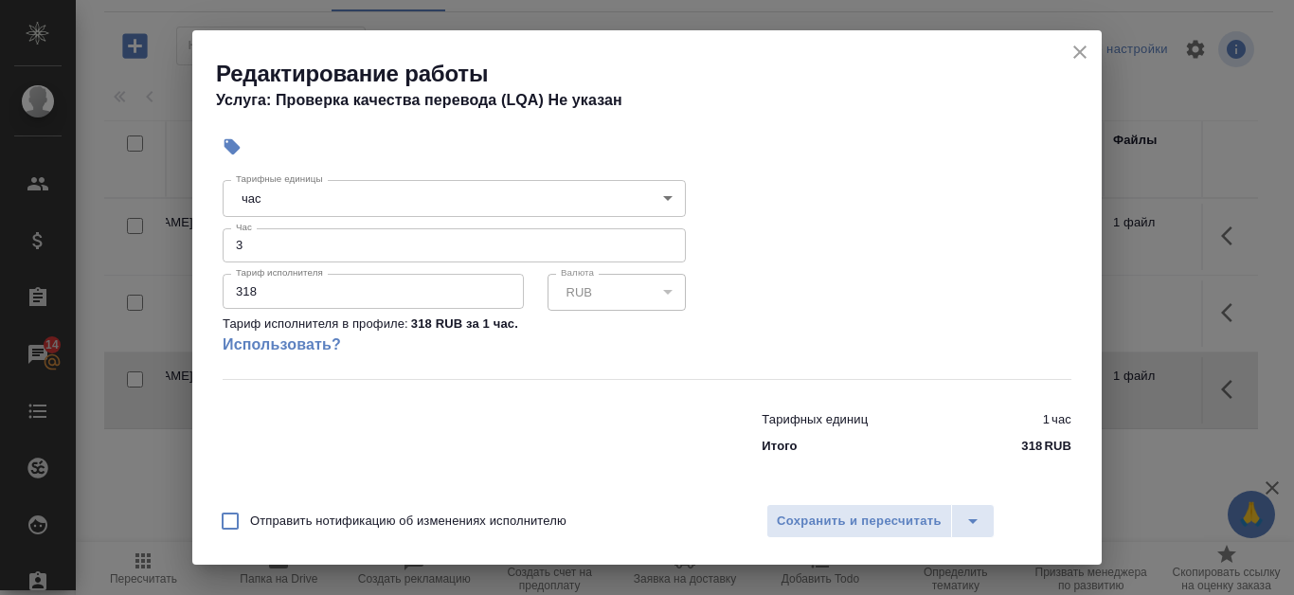
scroll to position [417, 0]
click at [871, 518] on span "Сохранить и пересчитать" at bounding box center [859, 522] width 165 height 22
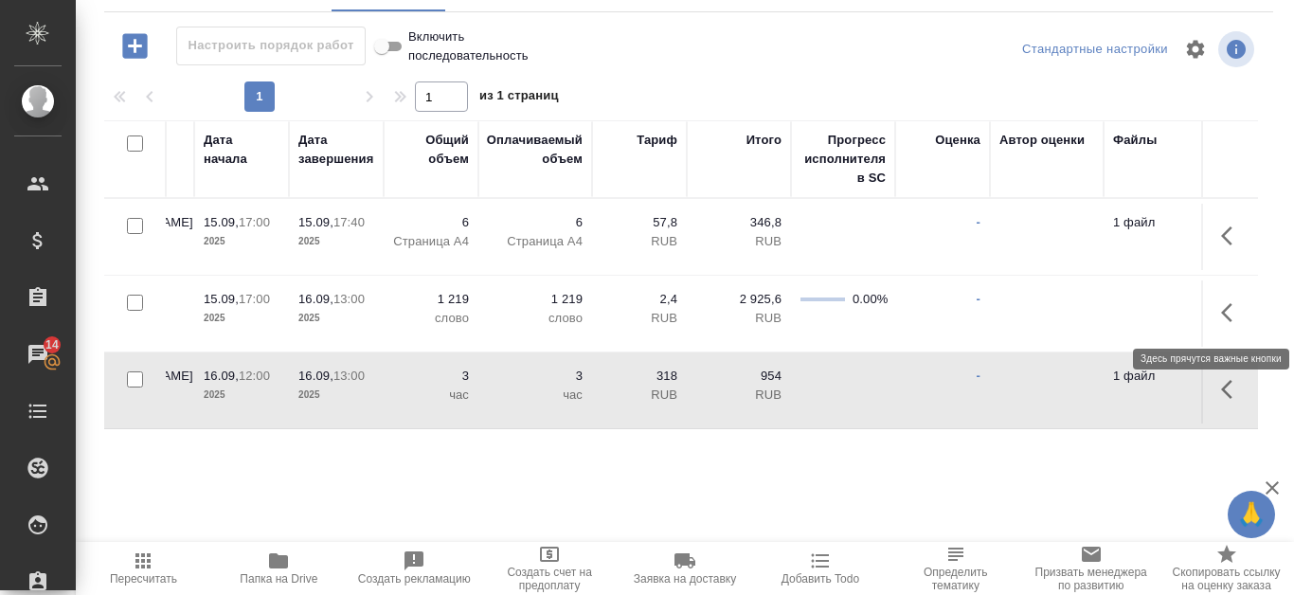
click at [1233, 302] on icon "button" at bounding box center [1232, 312] width 23 height 23
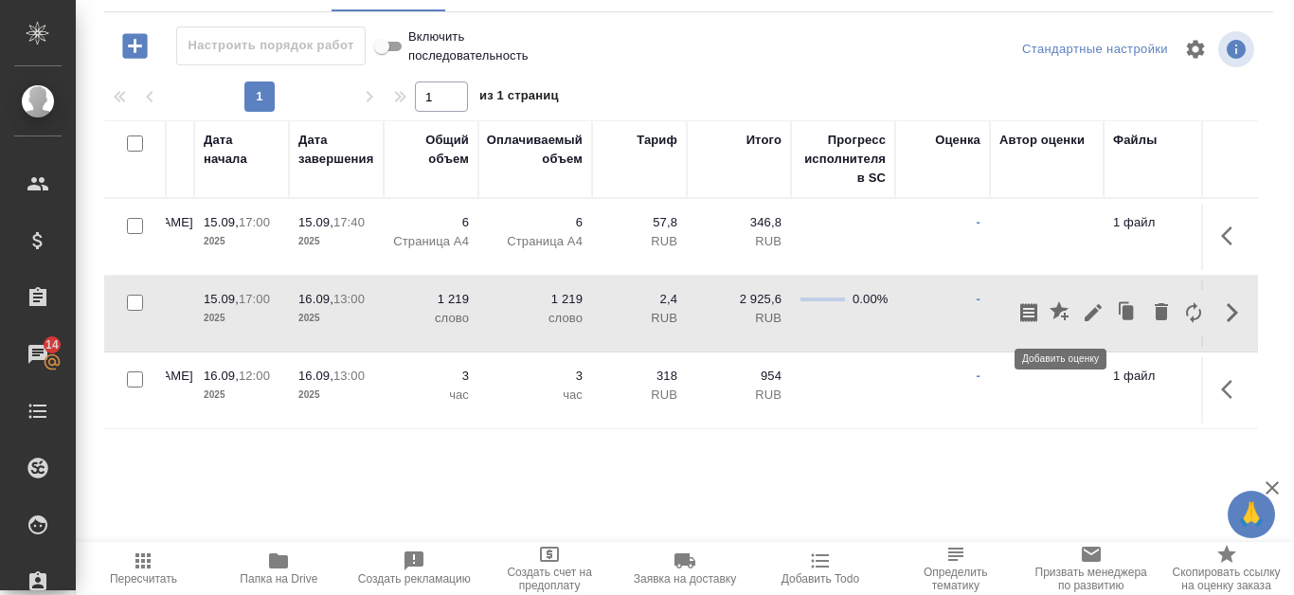
click at [1062, 307] on icon "button" at bounding box center [1061, 312] width 23 height 23
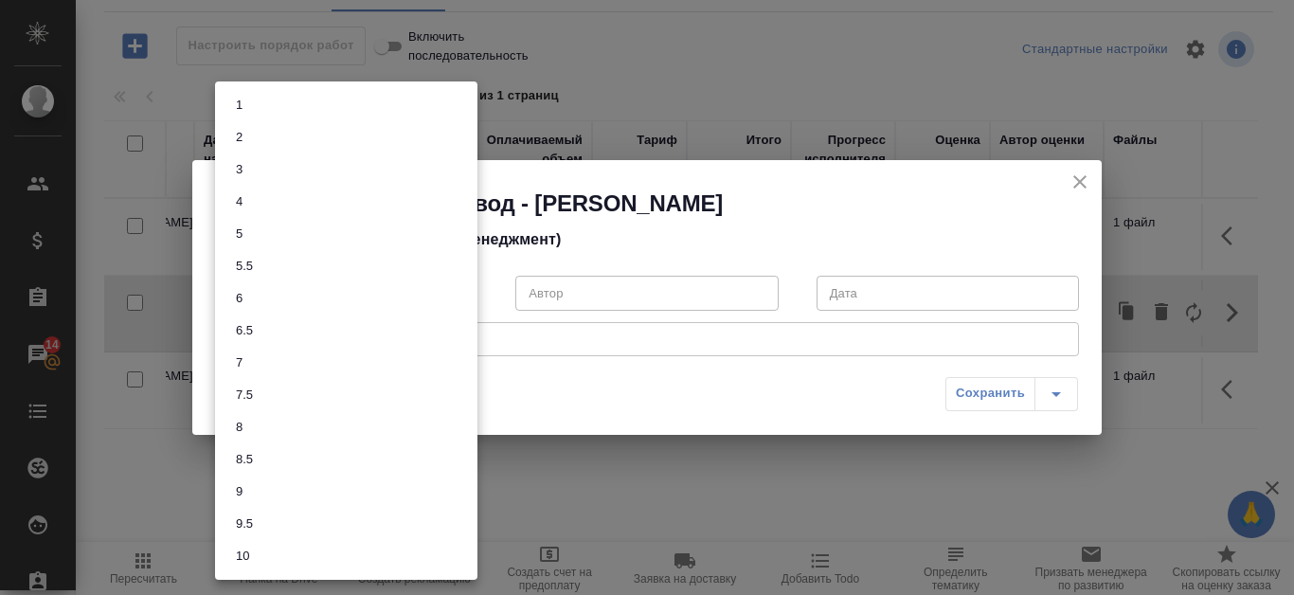
click at [449, 298] on body "🙏 .cls-1 fill:#fff; AWATERA Kanataeva Ekaterina Клиенты Спецификации Заказы 14 …" at bounding box center [647, 297] width 1294 height 595
click at [415, 322] on li "6.5" at bounding box center [346, 330] width 262 height 32
type input "6.5"
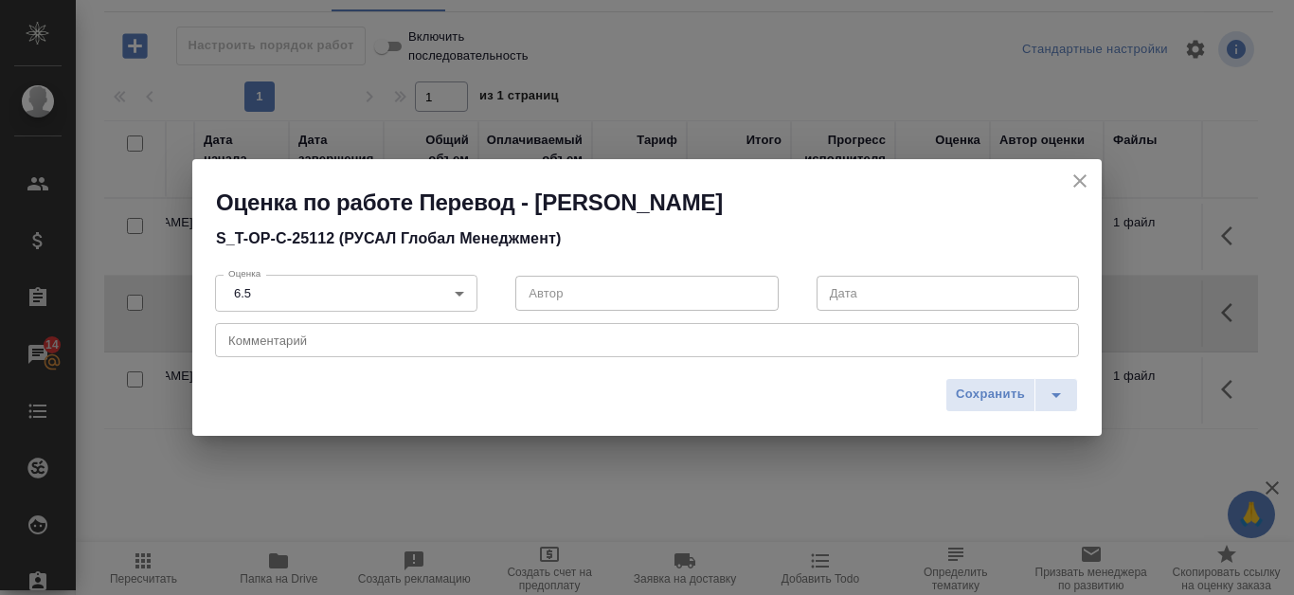
click at [622, 332] on div "x Комментарий" at bounding box center [647, 340] width 864 height 34
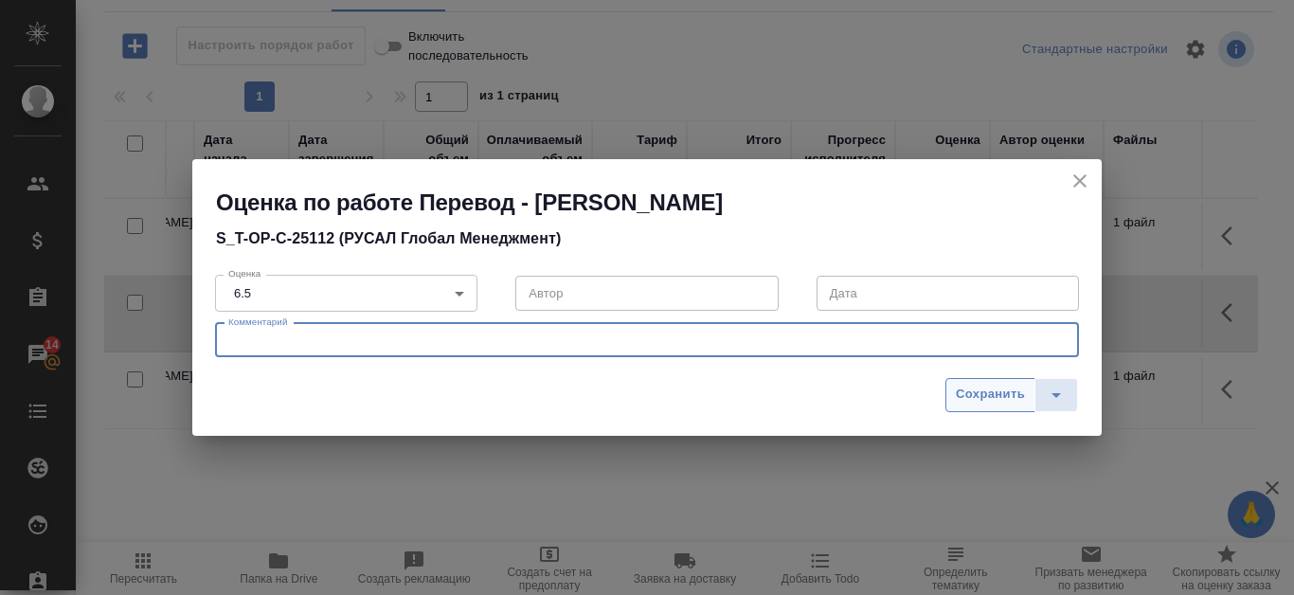
click at [989, 397] on span "Сохранить" at bounding box center [990, 395] width 69 height 22
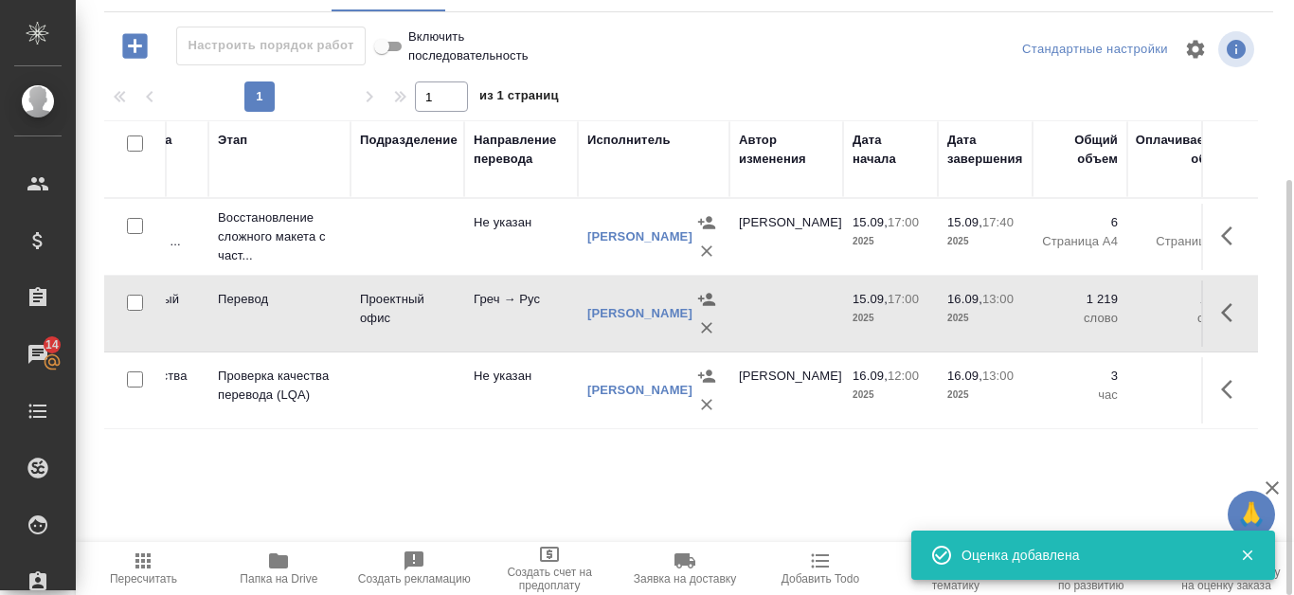
scroll to position [0, 0]
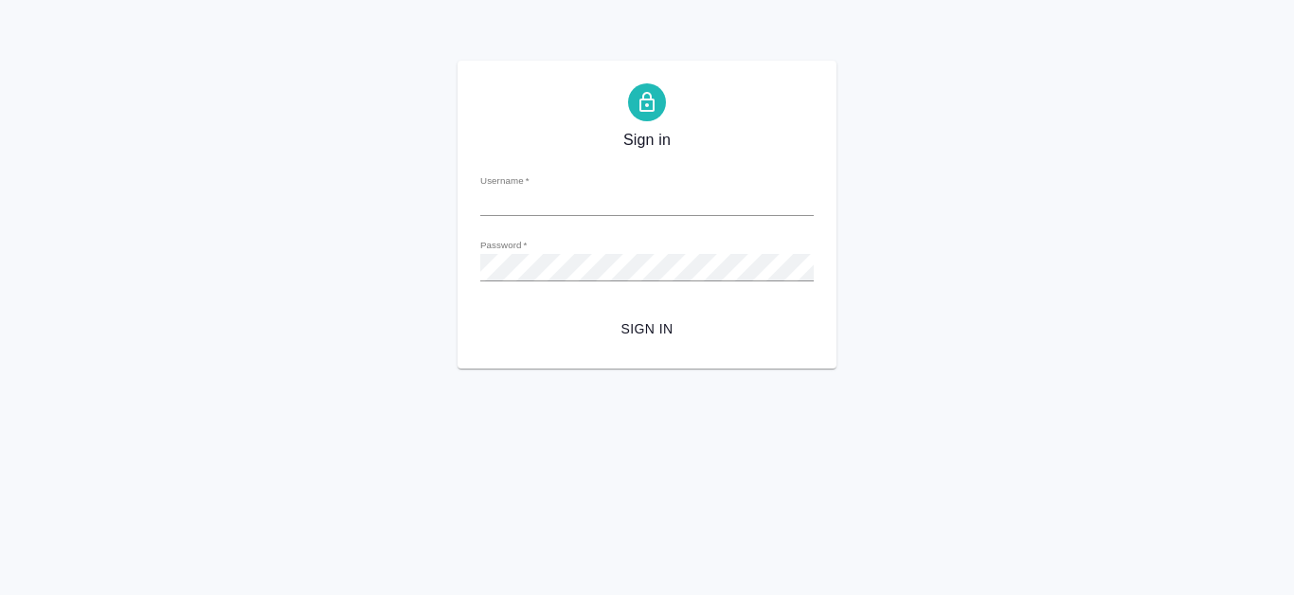
type input "[EMAIL_ADDRESS][DOMAIN_NAME]"
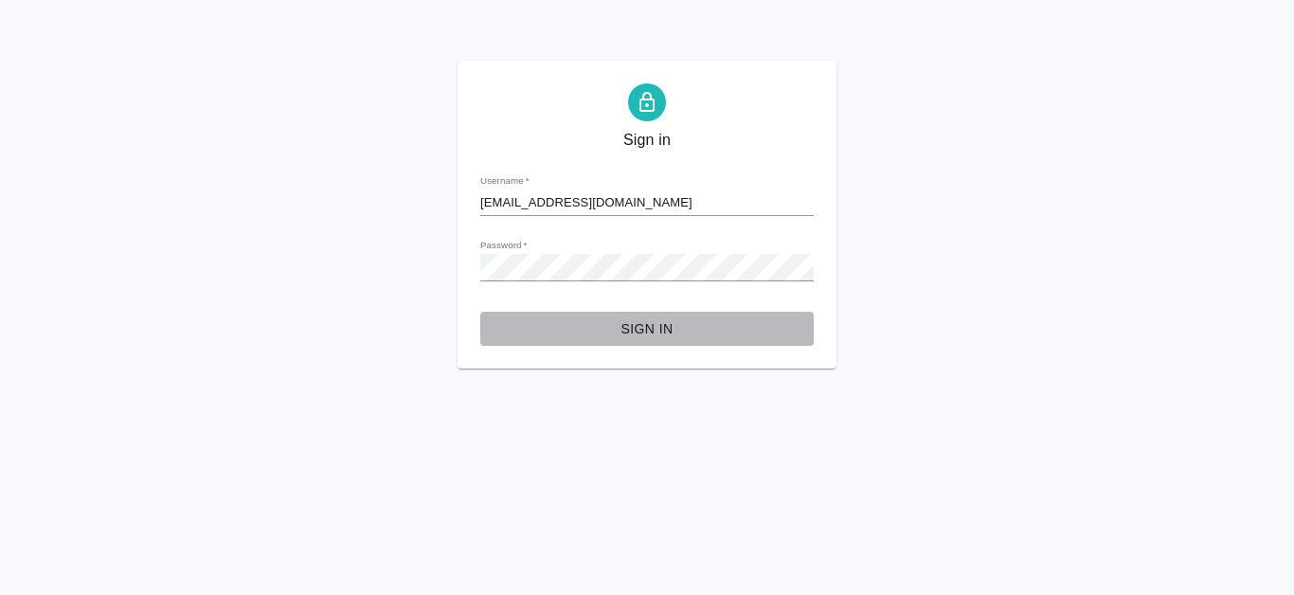
click at [676, 333] on span "Sign in" at bounding box center [646, 329] width 303 height 24
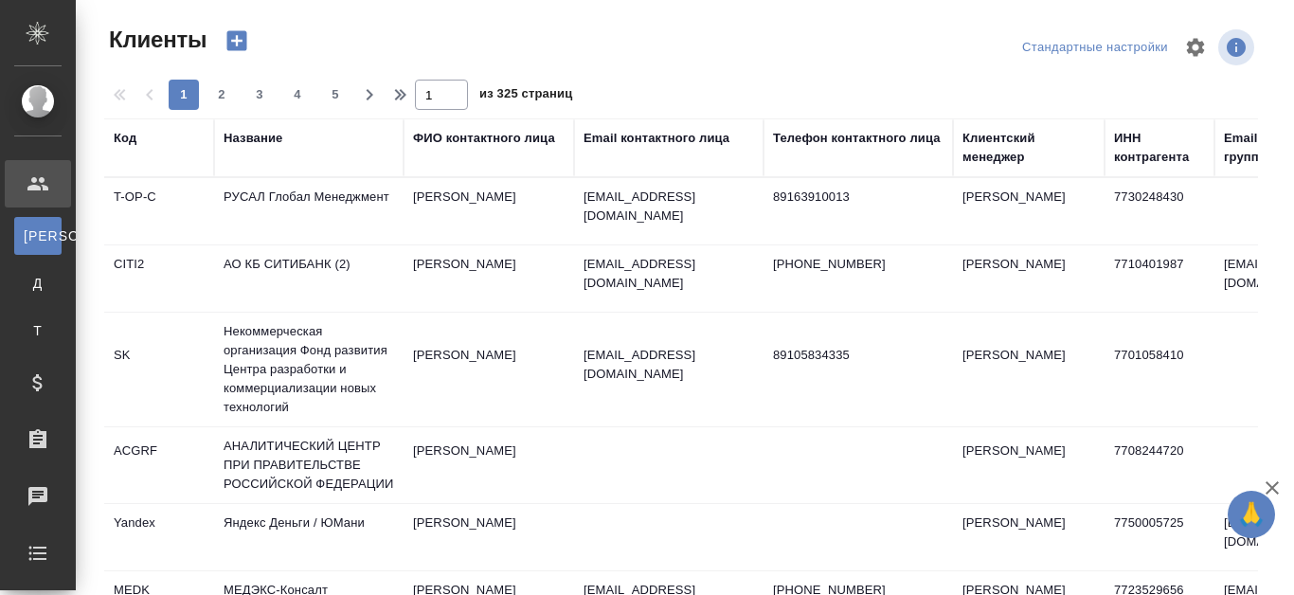
select select "RU"
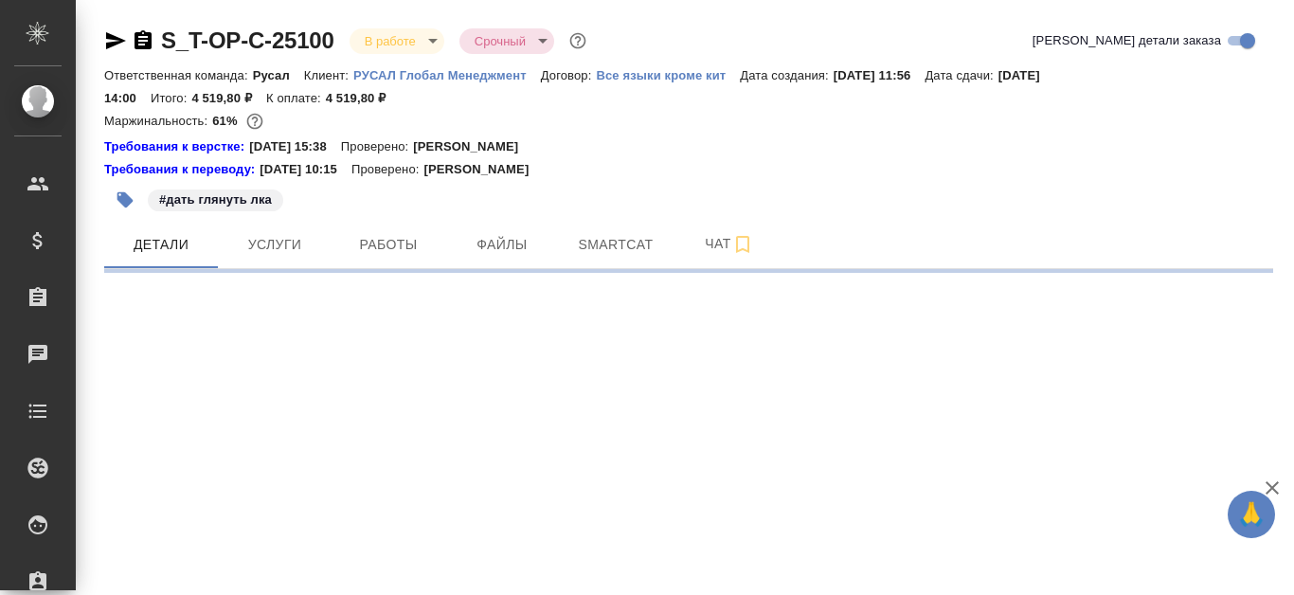
select select "RU"
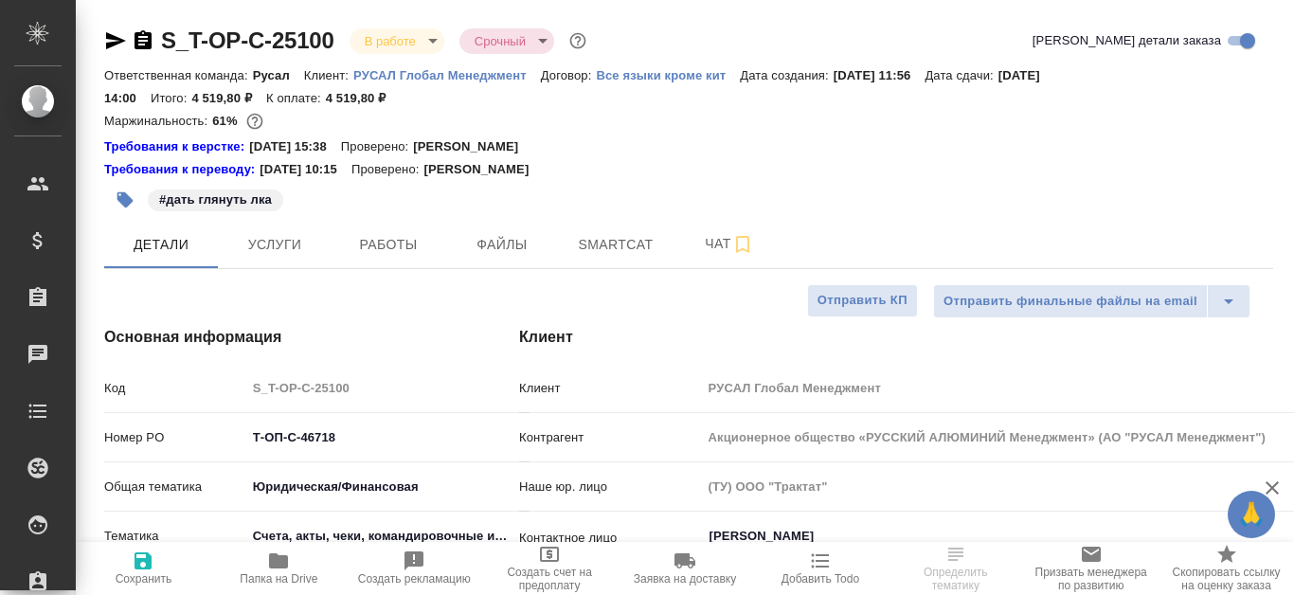
type textarea "x"
click at [405, 245] on span "Работы" at bounding box center [388, 245] width 91 height 24
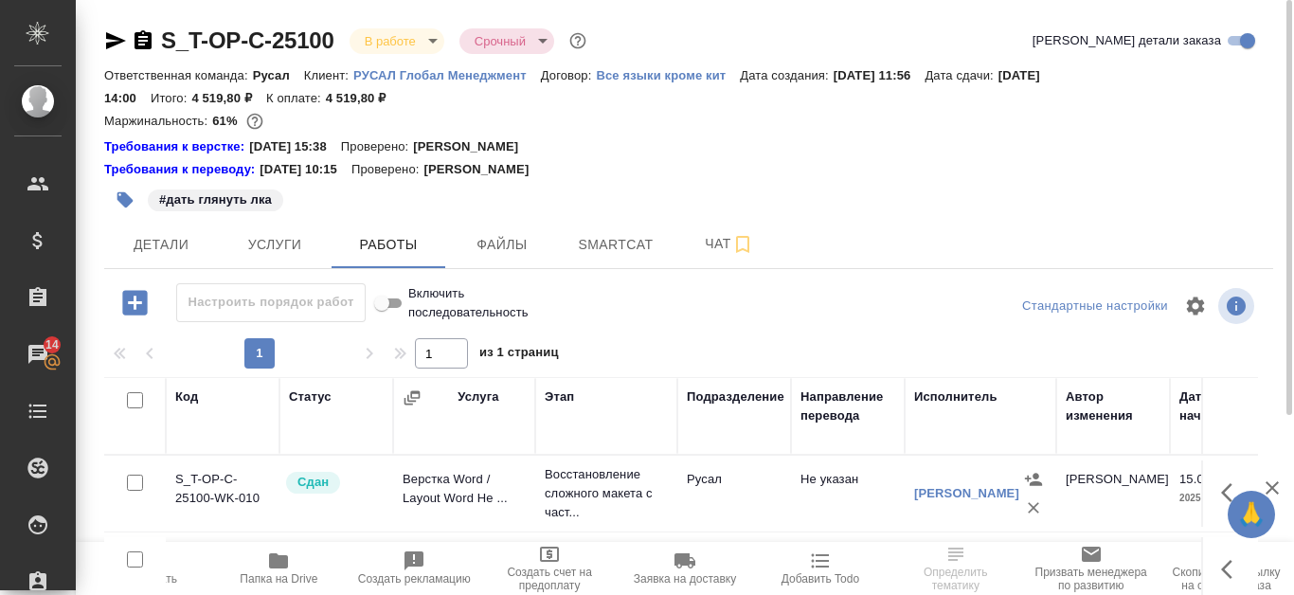
scroll to position [257, 0]
